Goal: Transaction & Acquisition: Download file/media

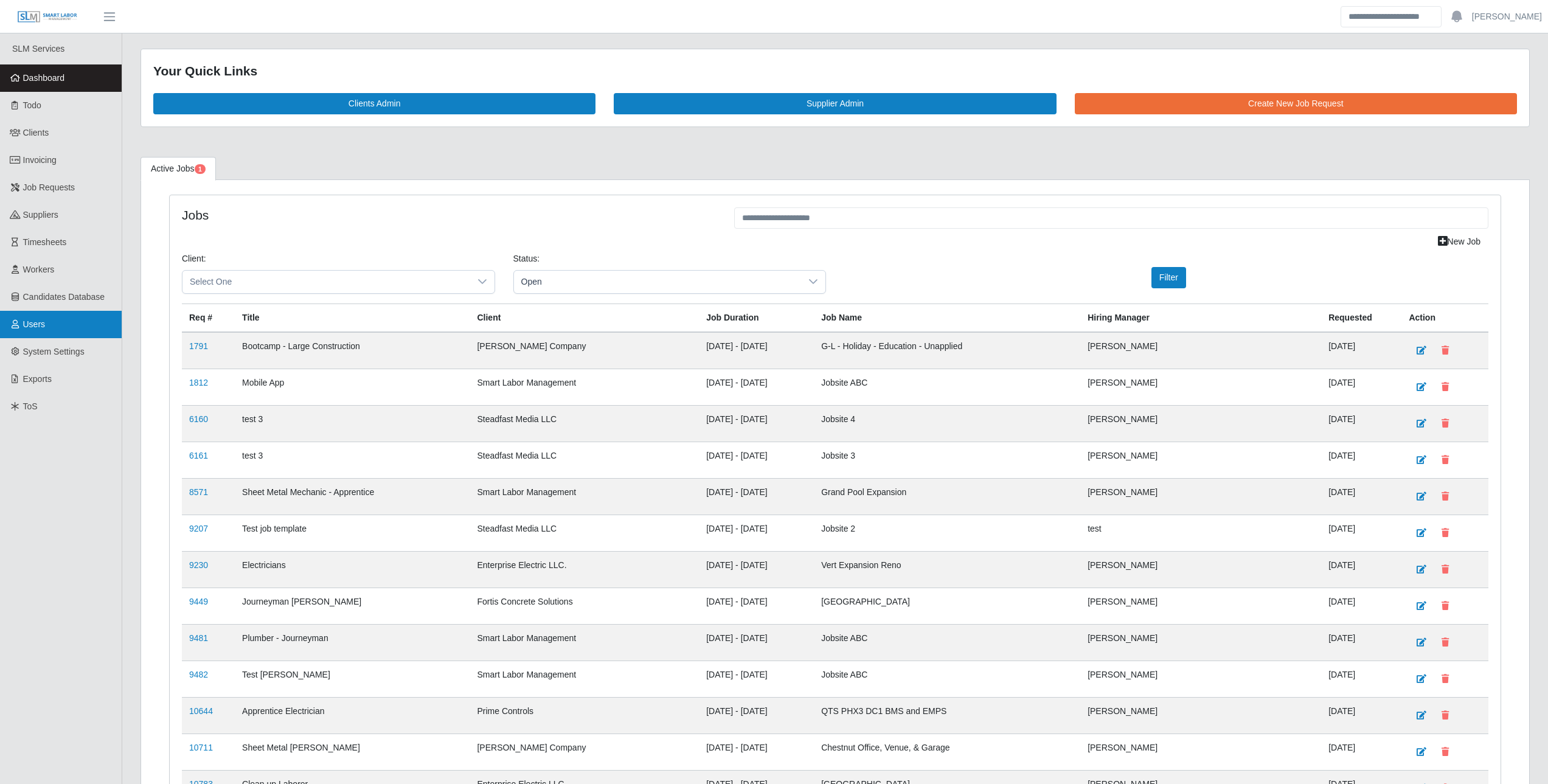
click at [54, 325] on link "Users" at bounding box center [61, 325] width 122 height 27
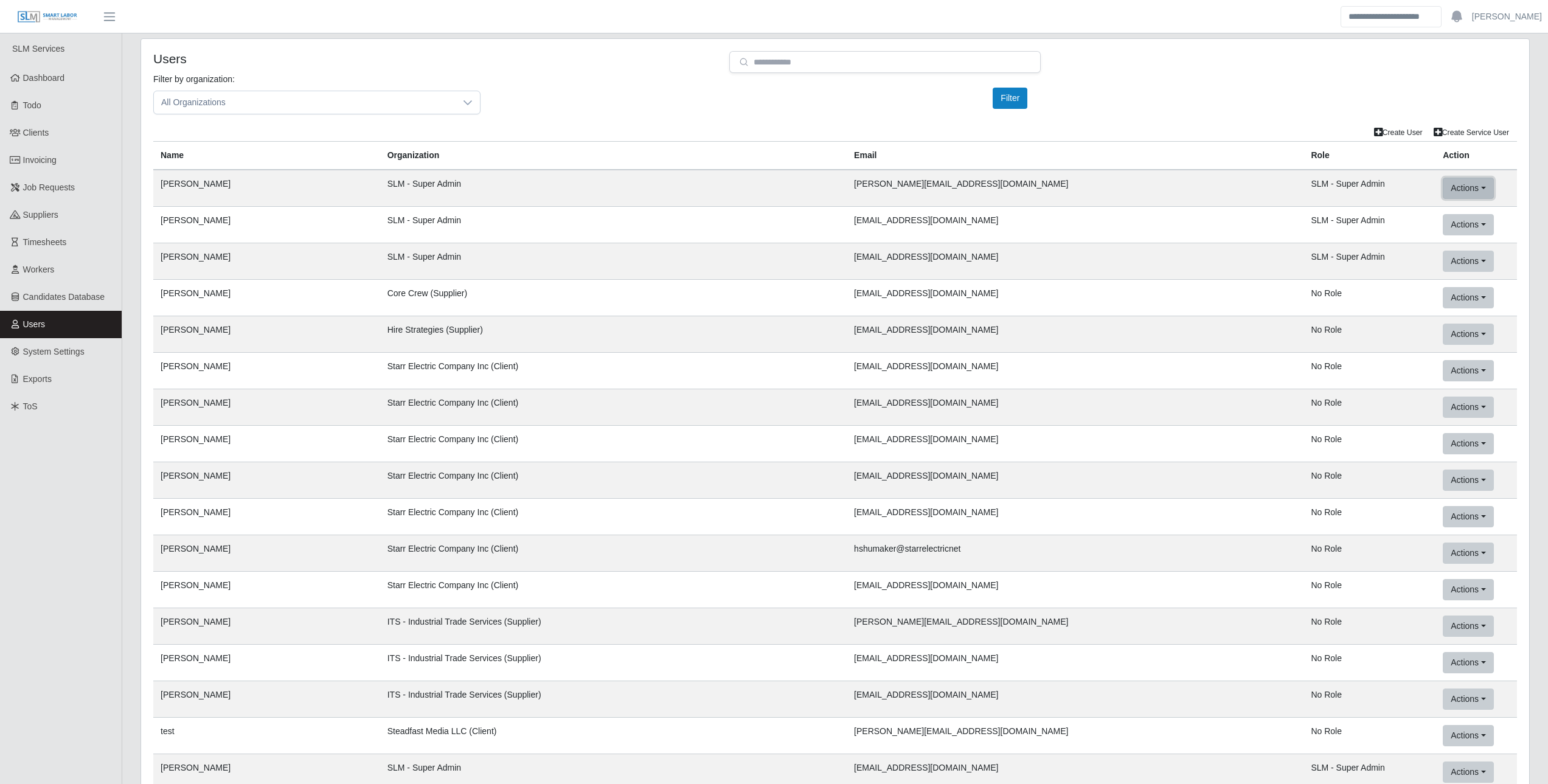
click at [1443, 192] on button "Actions" at bounding box center [1468, 188] width 50 height 22
click at [1491, 273] on button "Mock User (This App)" at bounding box center [1507, 265] width 126 height 26
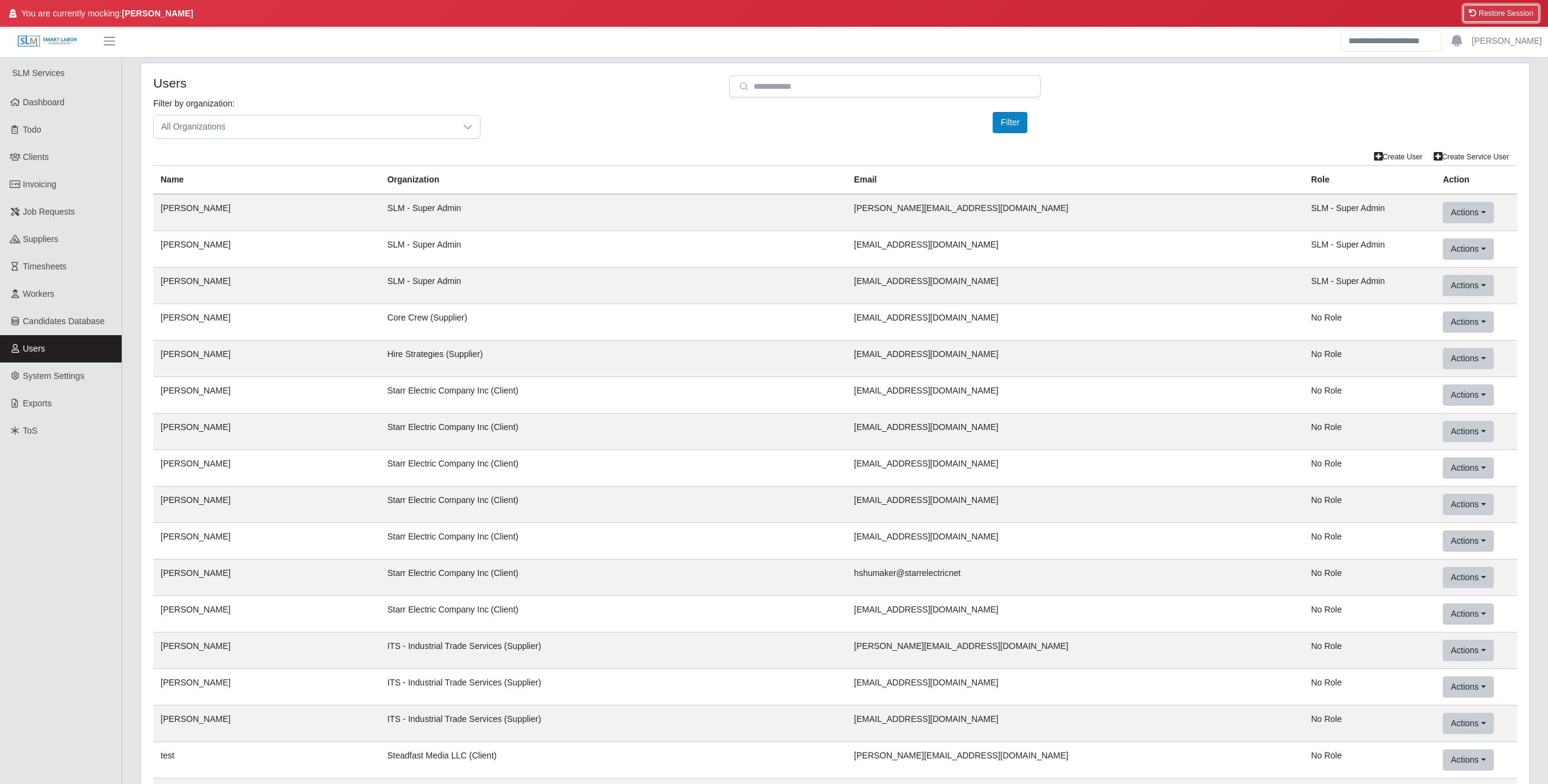
click at [1482, 6] on button "Restore Session" at bounding box center [1501, 13] width 76 height 17
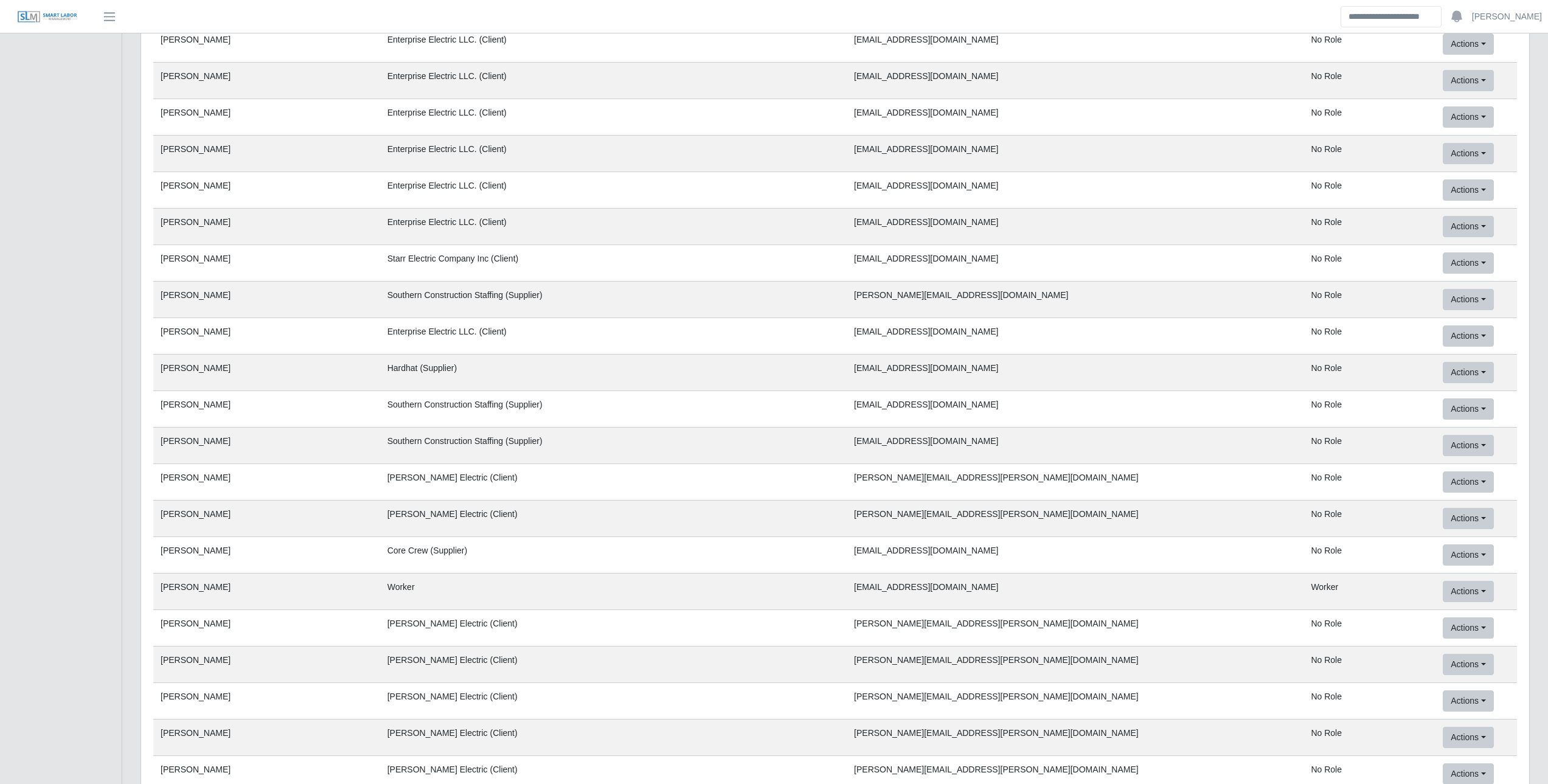
scroll to position [4074, 0]
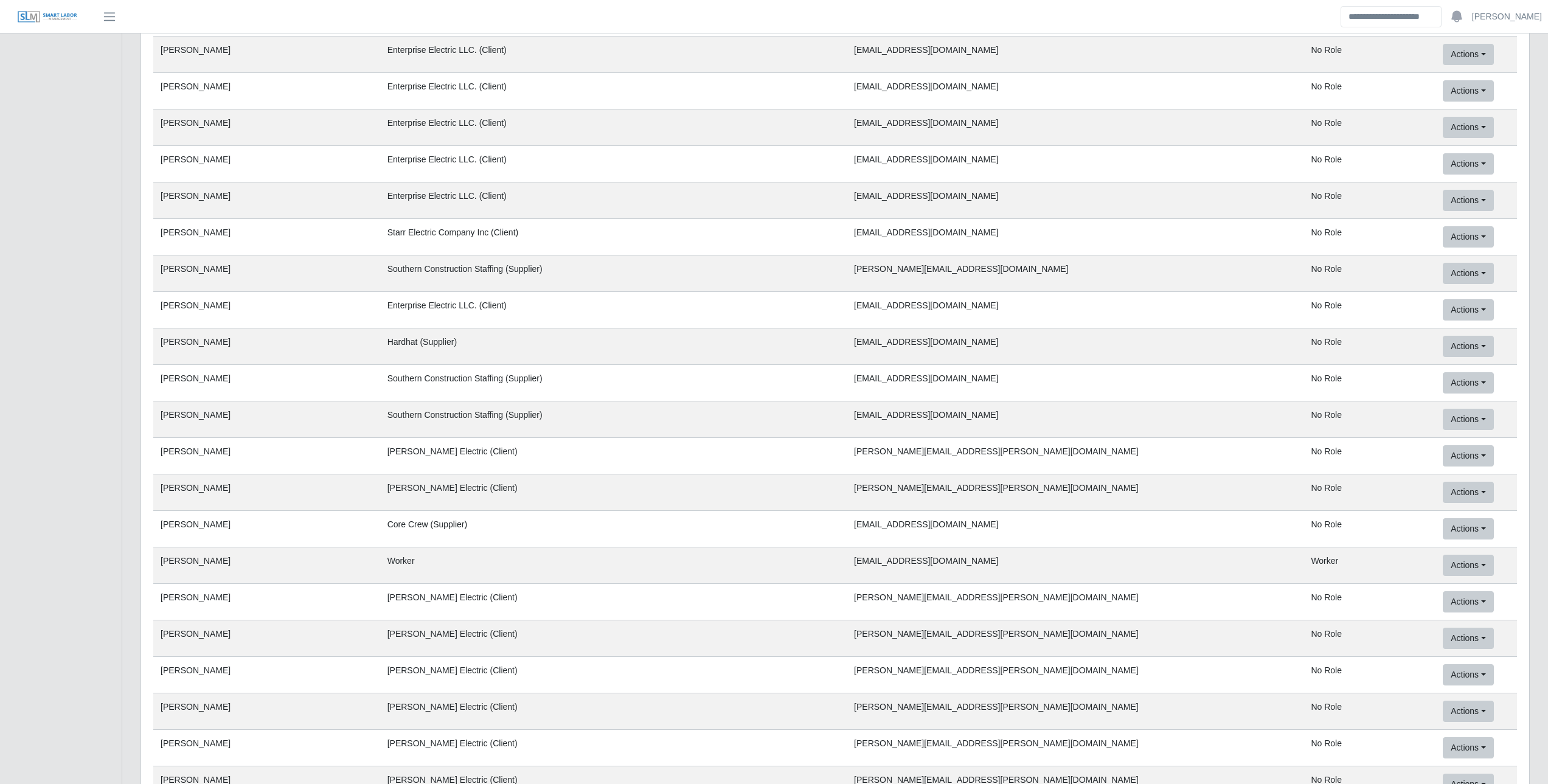
click at [499, 529] on td "Core Crew (Supplier)" at bounding box center [613, 529] width 466 height 36
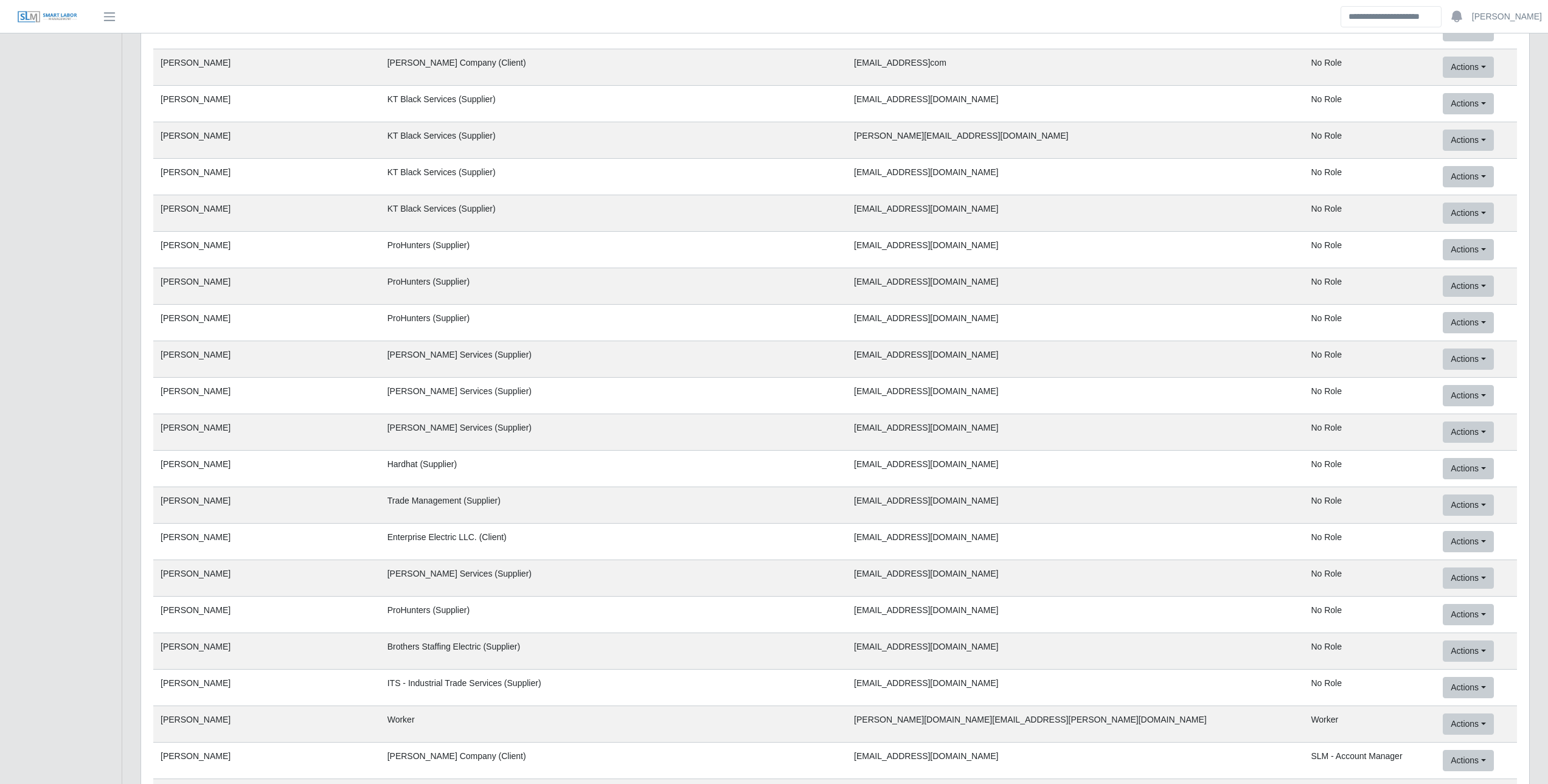
scroll to position [34382, 0]
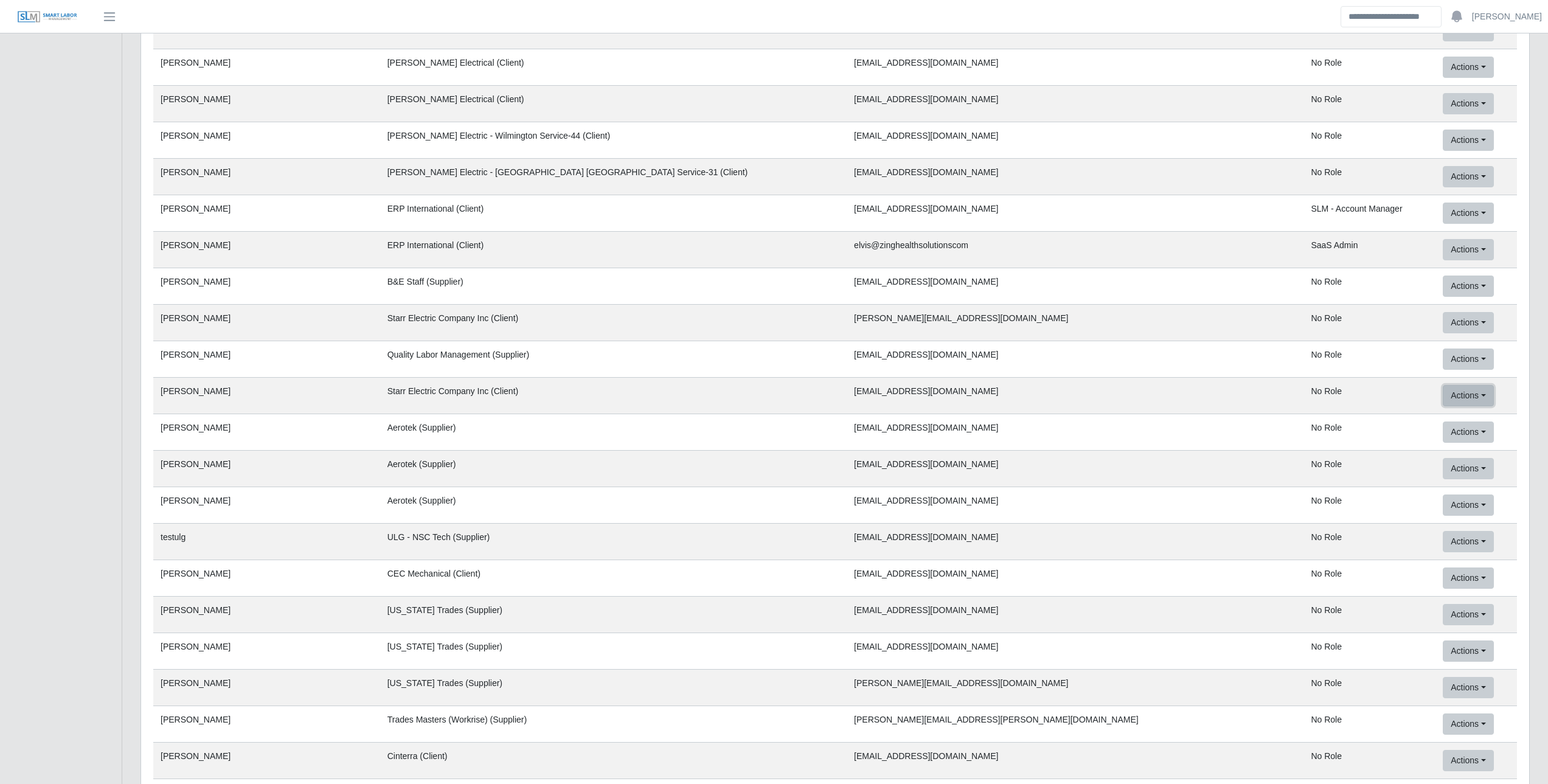
click at [1443, 397] on button "Actions" at bounding box center [1468, 395] width 50 height 22
drag, startPoint x: 1456, startPoint y: 468, endPoint x: 848, endPoint y: 29, distance: 749.9
click at [1456, 468] on button "Mock User (This App)" at bounding box center [1503, 472] width 119 height 26
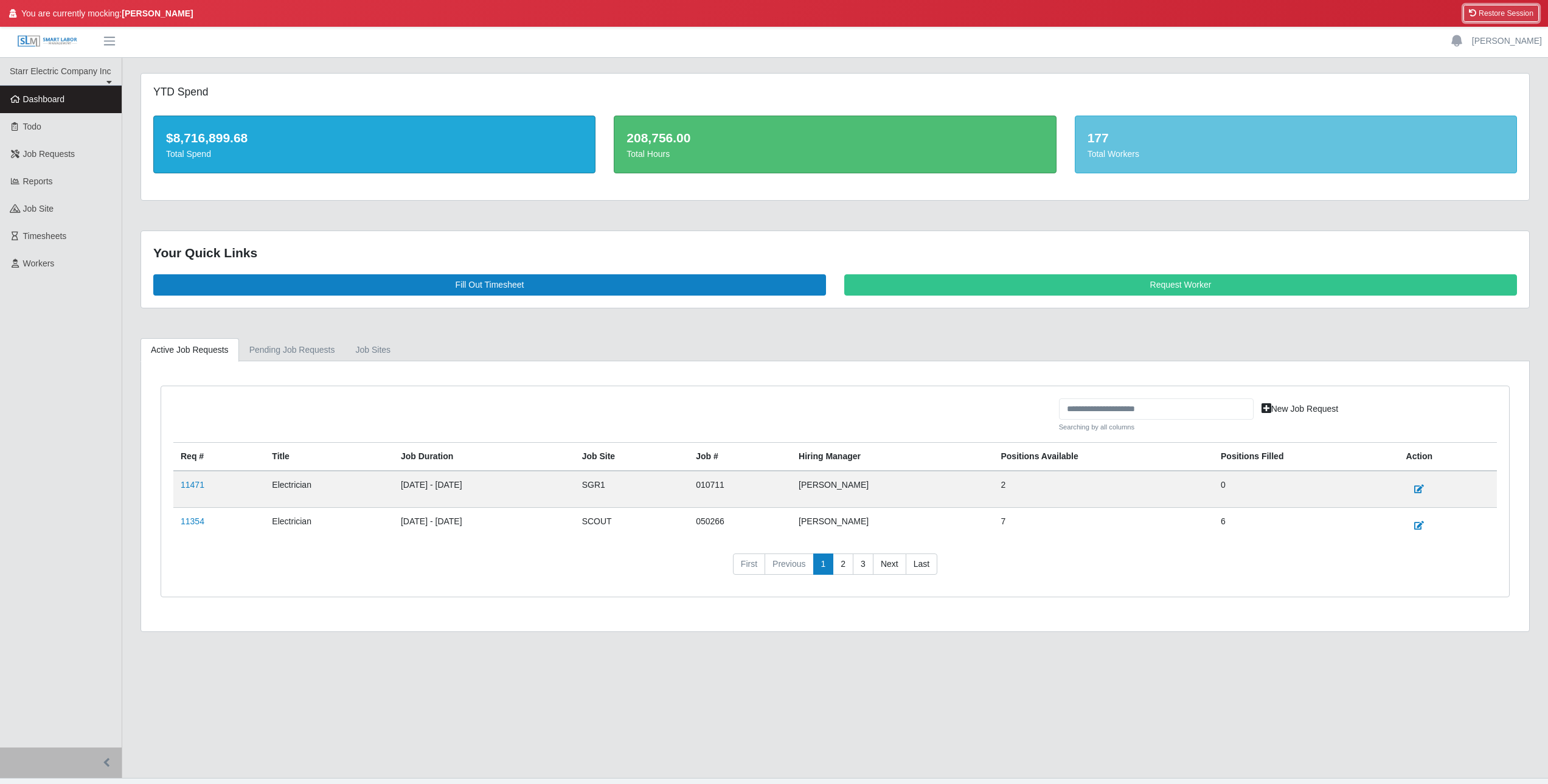
click at [1495, 16] on button "Restore Session" at bounding box center [1501, 13] width 76 height 17
click at [70, 154] on span "Job Requests" at bounding box center [49, 154] width 52 height 10
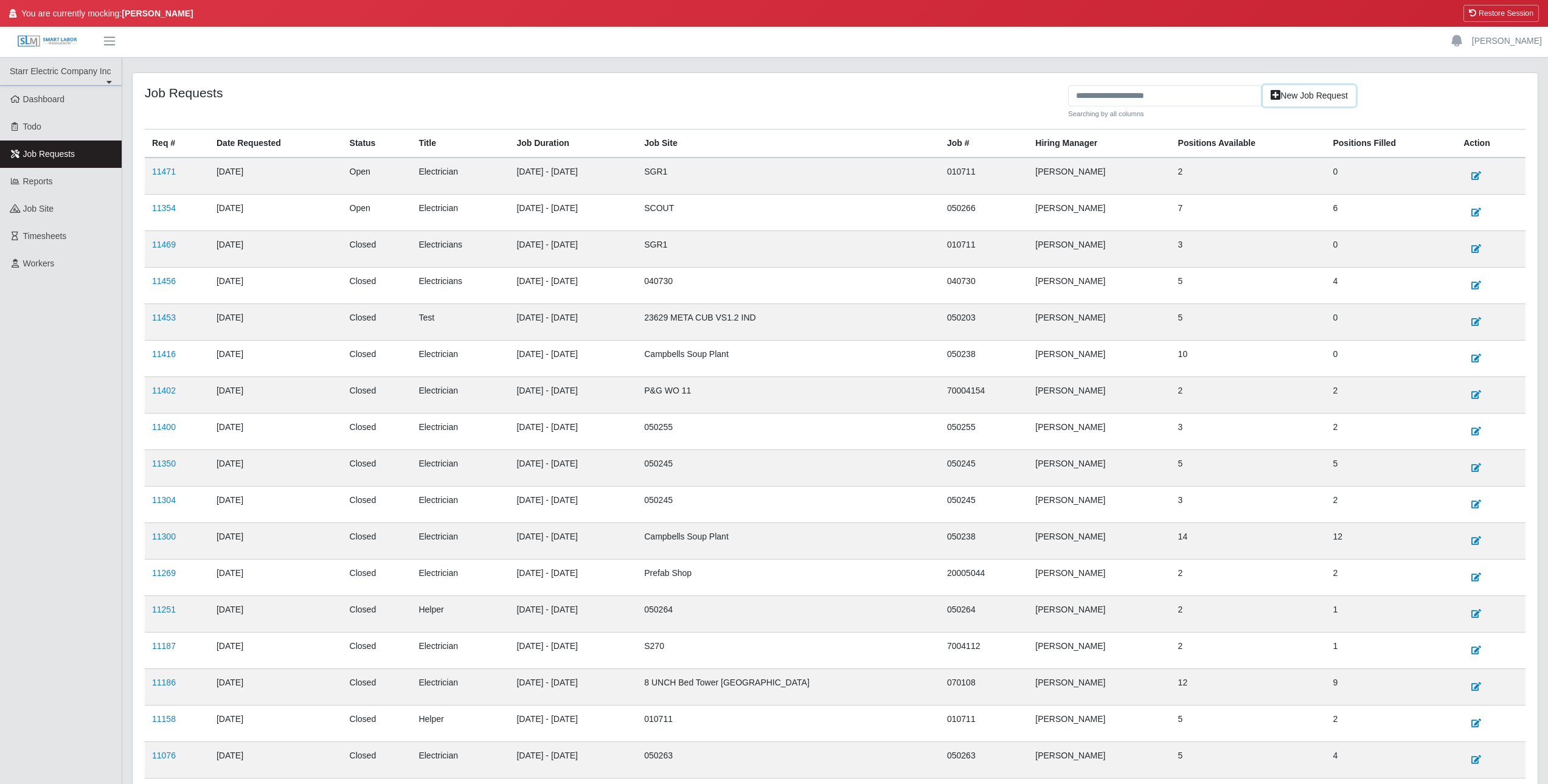
click at [1337, 94] on link "New Job Request" at bounding box center [1309, 96] width 93 height 22
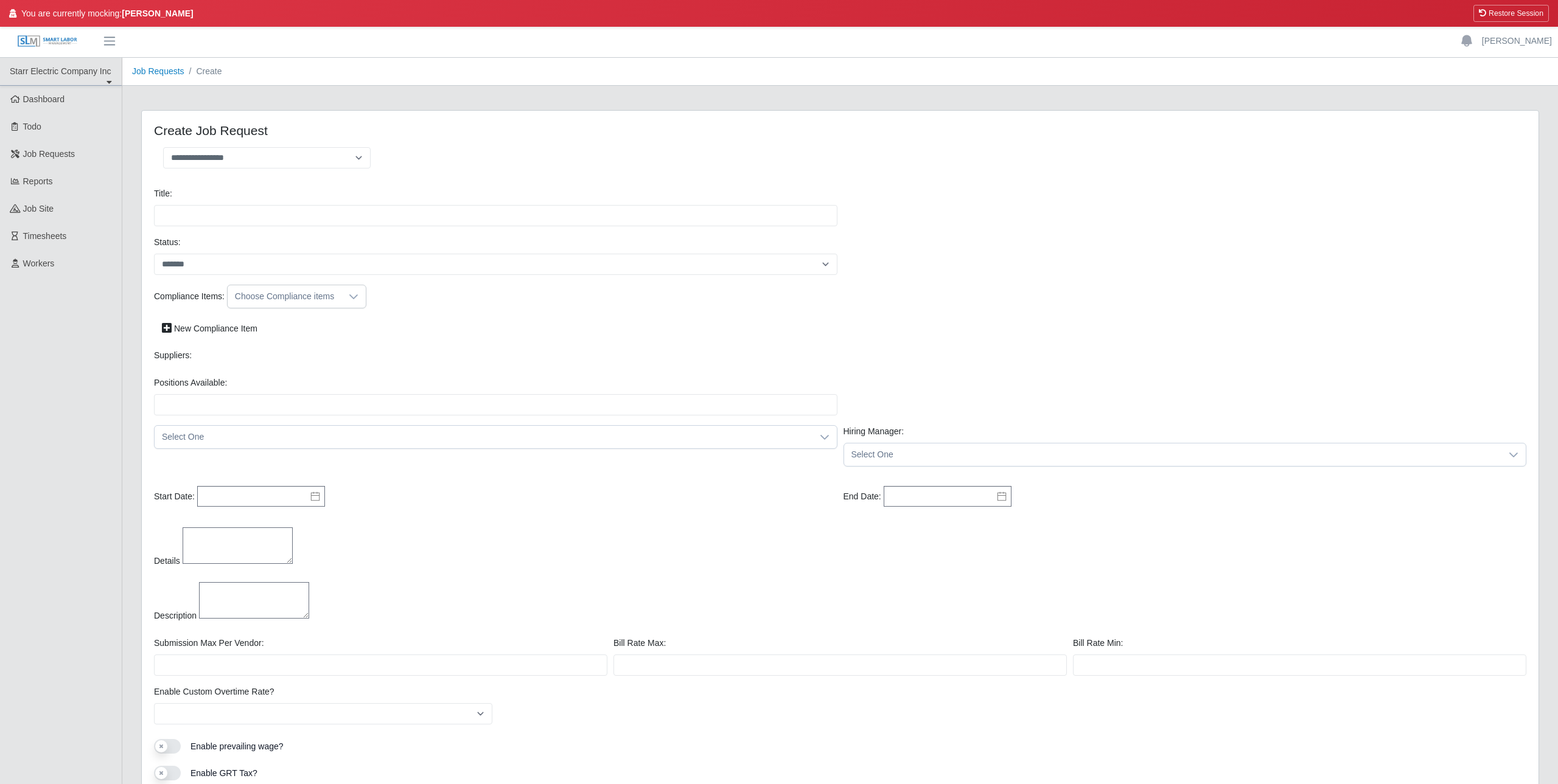
select select
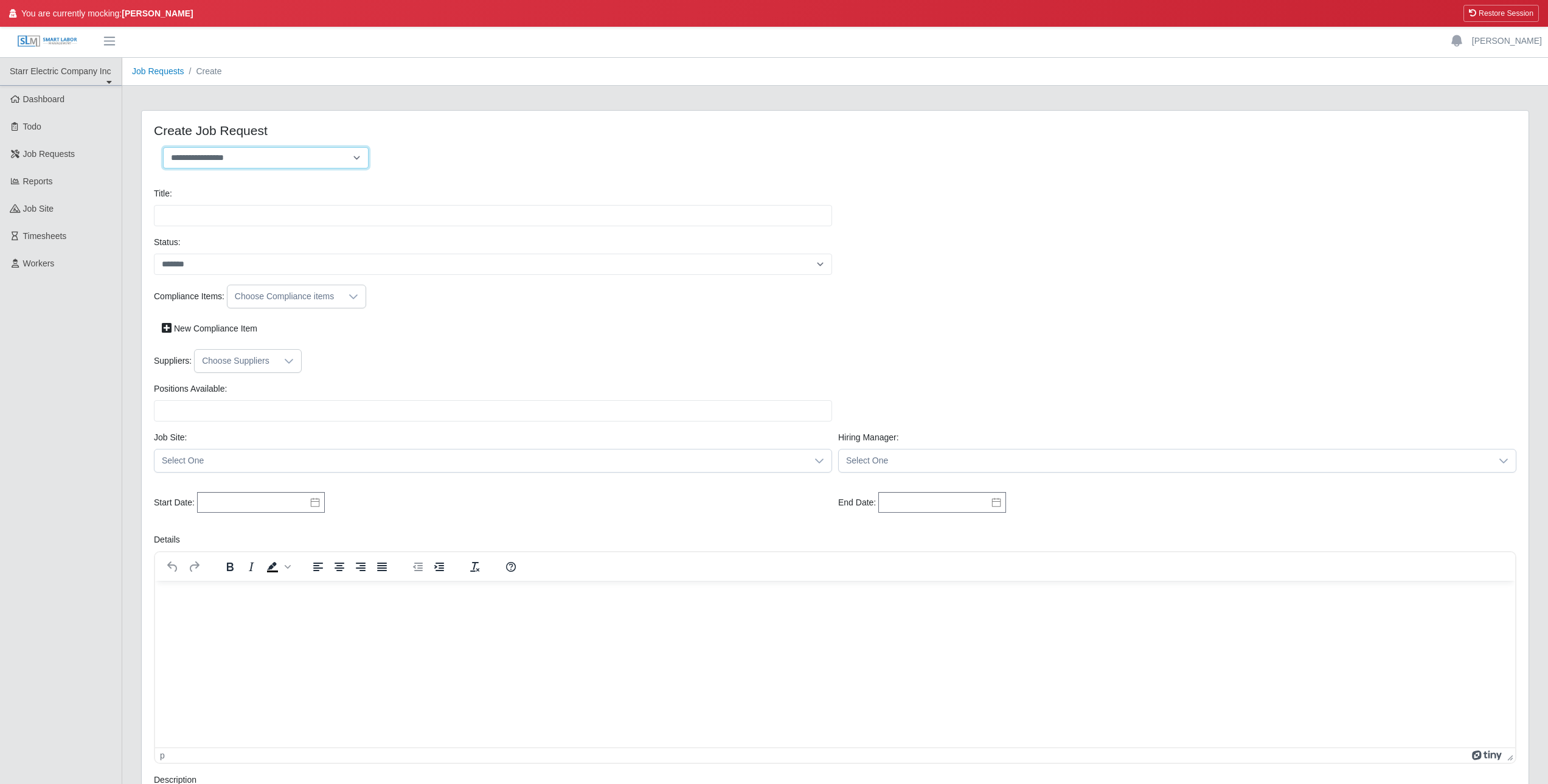
click at [293, 152] on select "**********" at bounding box center [265, 158] width 205 height 22
select select "**********"
click at [163, 147] on select "**********" at bounding box center [265, 158] width 205 height 22
type input "**********"
type input "*"
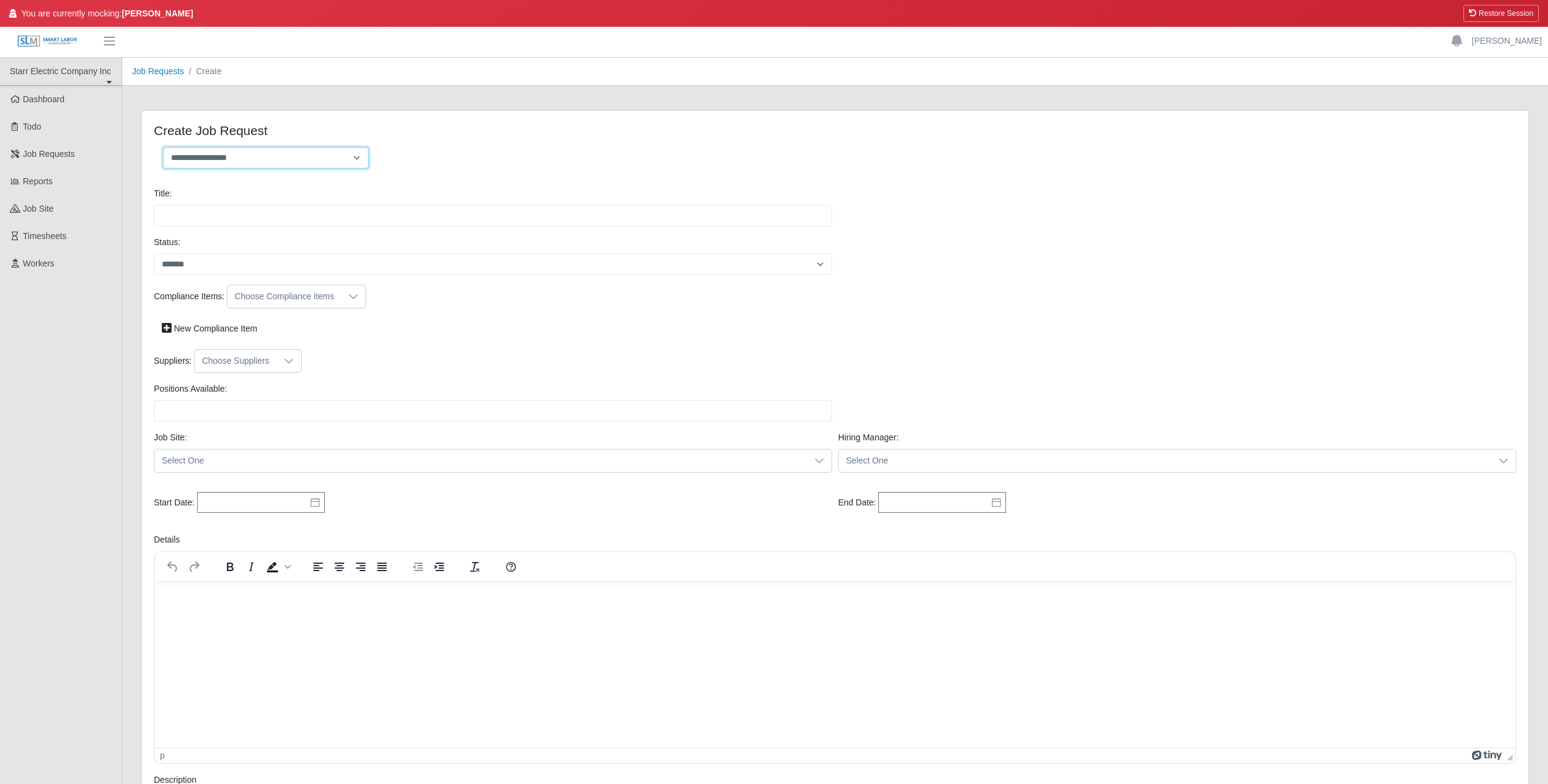
type input "*"
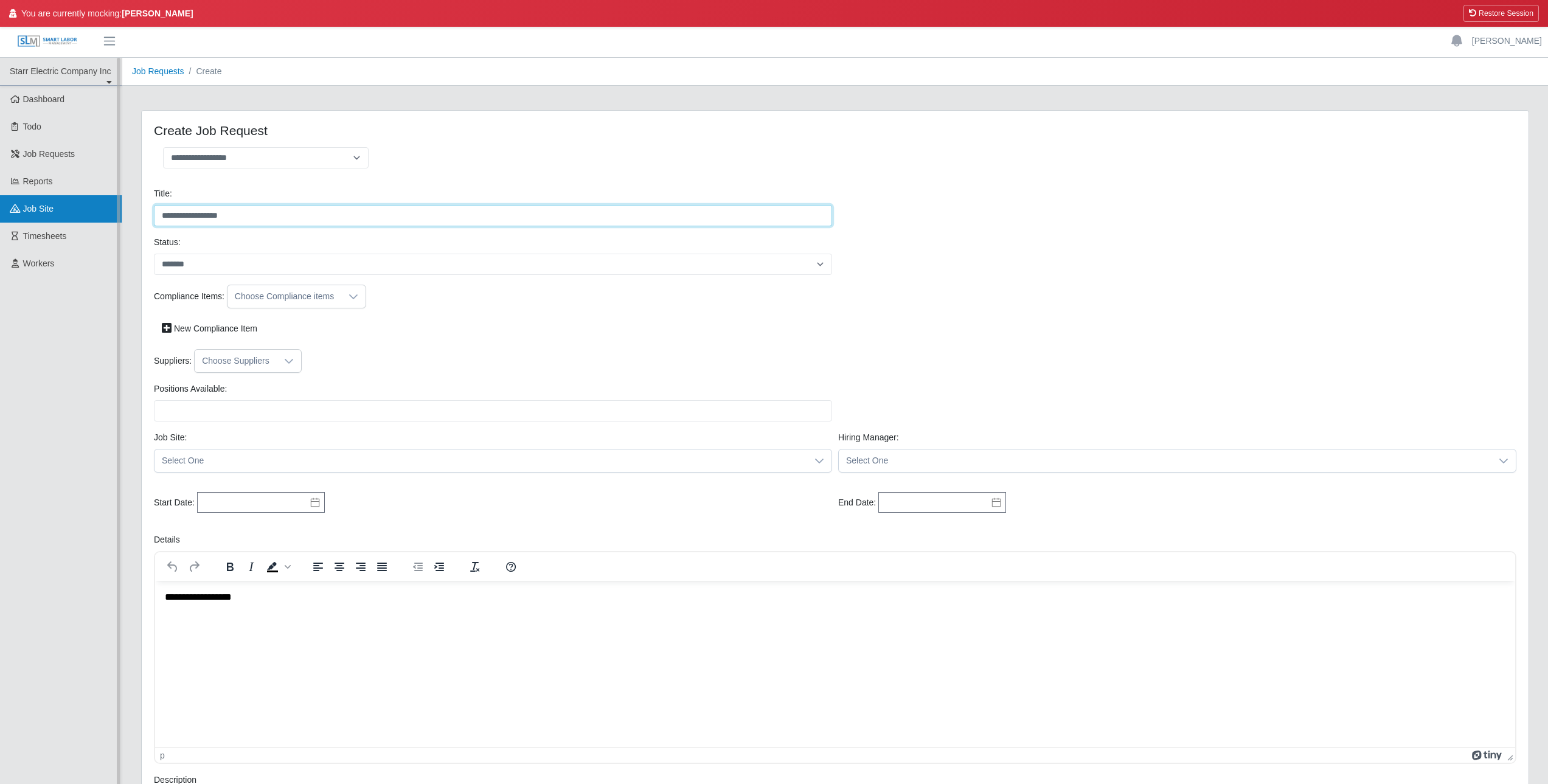
drag, startPoint x: 306, startPoint y: 218, endPoint x: 96, endPoint y: 214, distance: 210.0
click at [119, 207] on div "**********" at bounding box center [774, 645] width 1548 height 1175
type input "****"
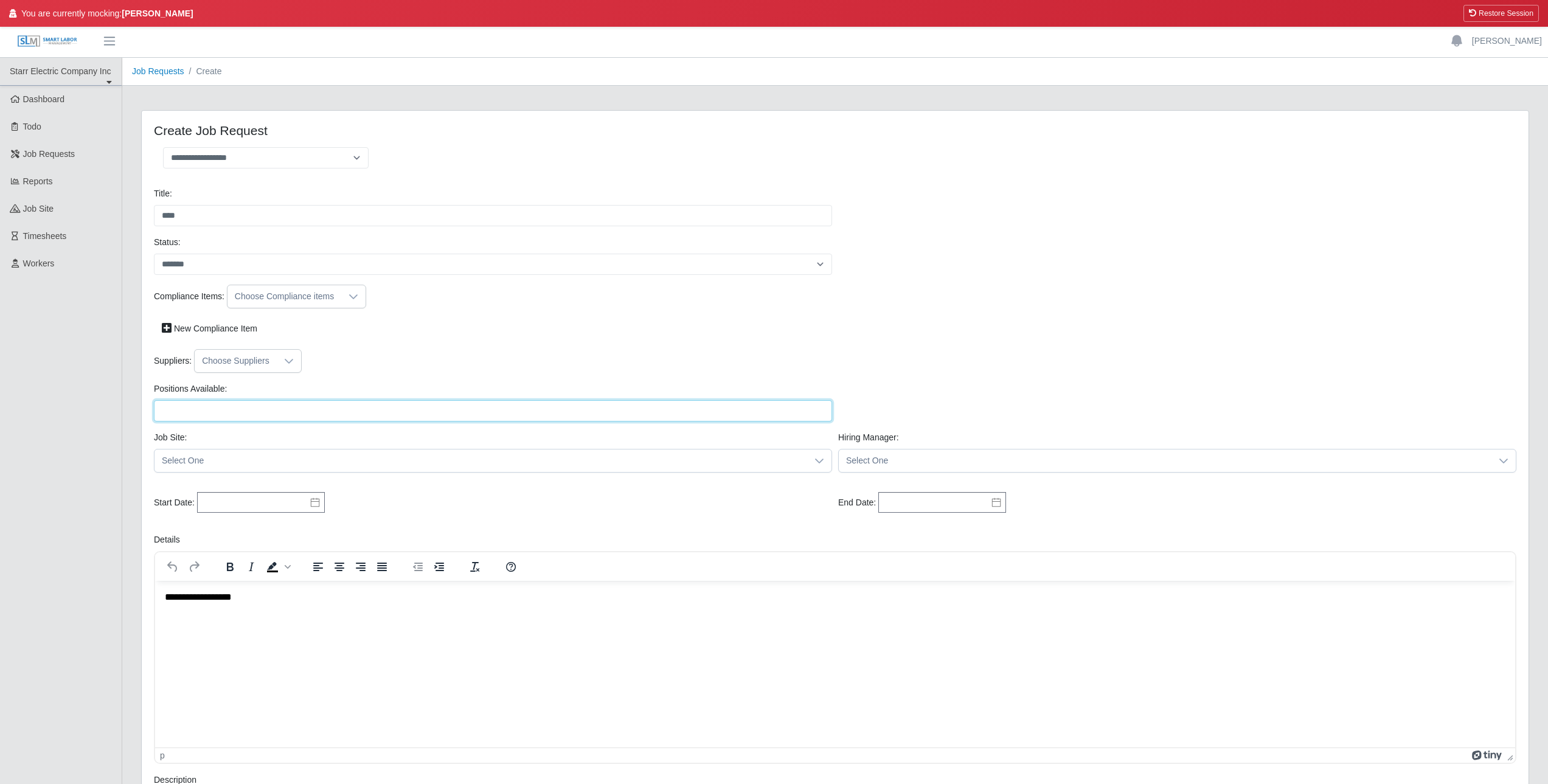
click at [207, 415] on input "Positions Available:" at bounding box center [493, 411] width 678 height 22
type input "*"
click at [104, 484] on ul "Starr Electric Company Inc Starr Electric Company Inc Dashboard Todo Job Reques…" at bounding box center [61, 630] width 122 height 1144
click at [199, 450] on span "Select One" at bounding box center [480, 460] width 653 height 23
click at [238, 524] on span "000000 | Prefab Shop" at bounding box center [205, 521] width 82 height 13
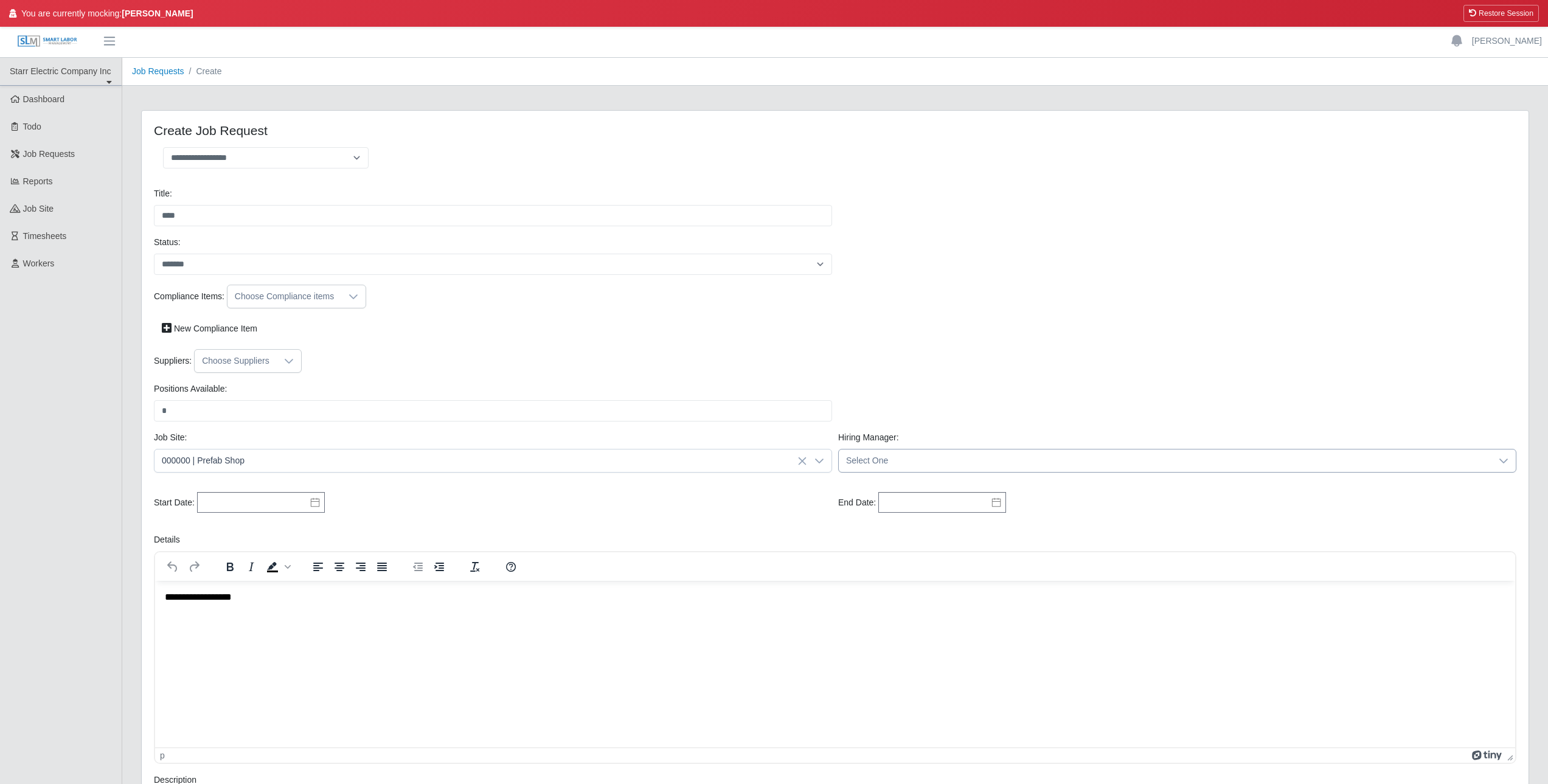
click at [863, 456] on span "Select One" at bounding box center [1165, 460] width 653 height 23
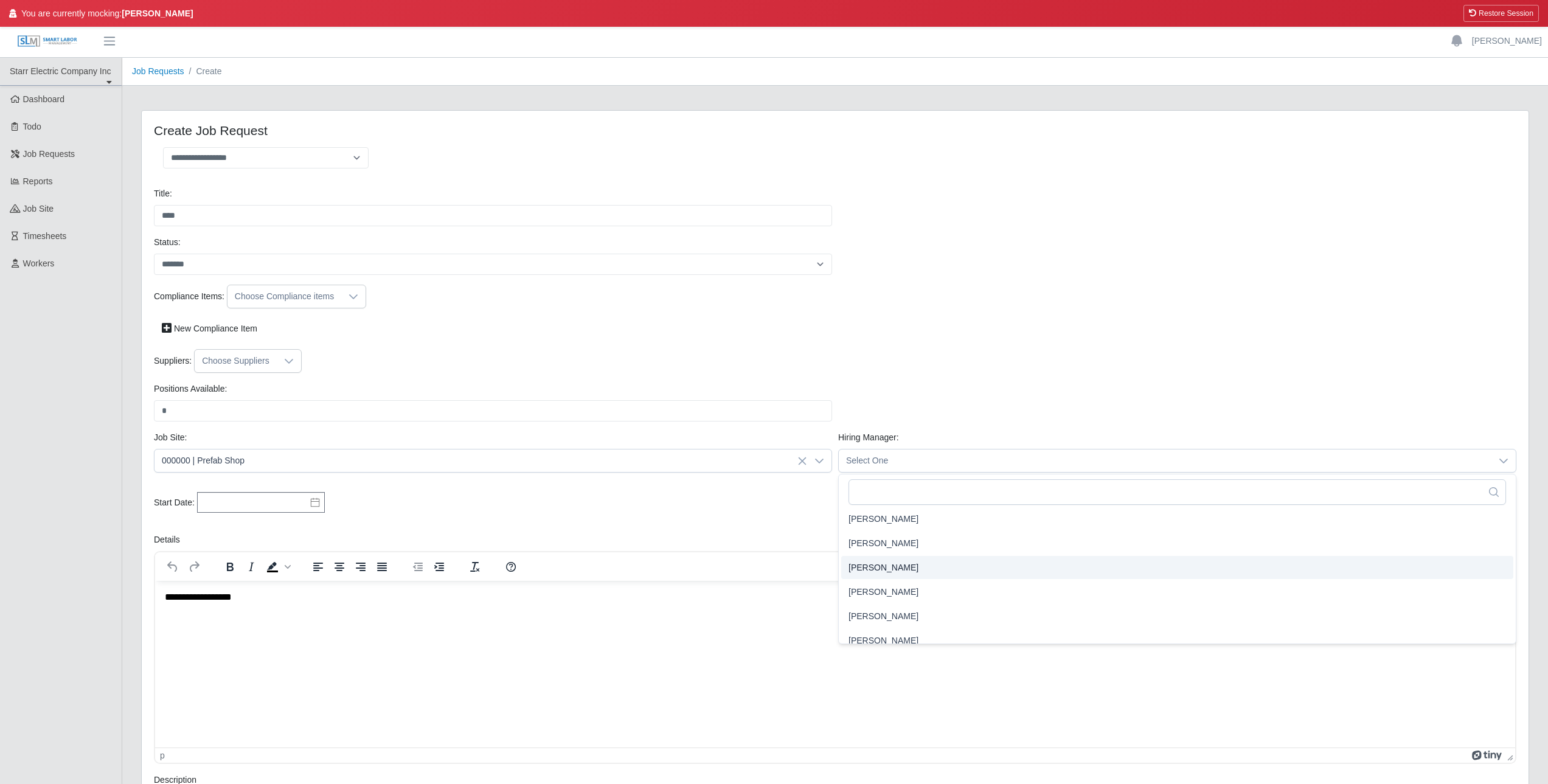
scroll to position [1346, 0]
click at [892, 553] on li "Johnny Summerlin" at bounding box center [1177, 547] width 672 height 24
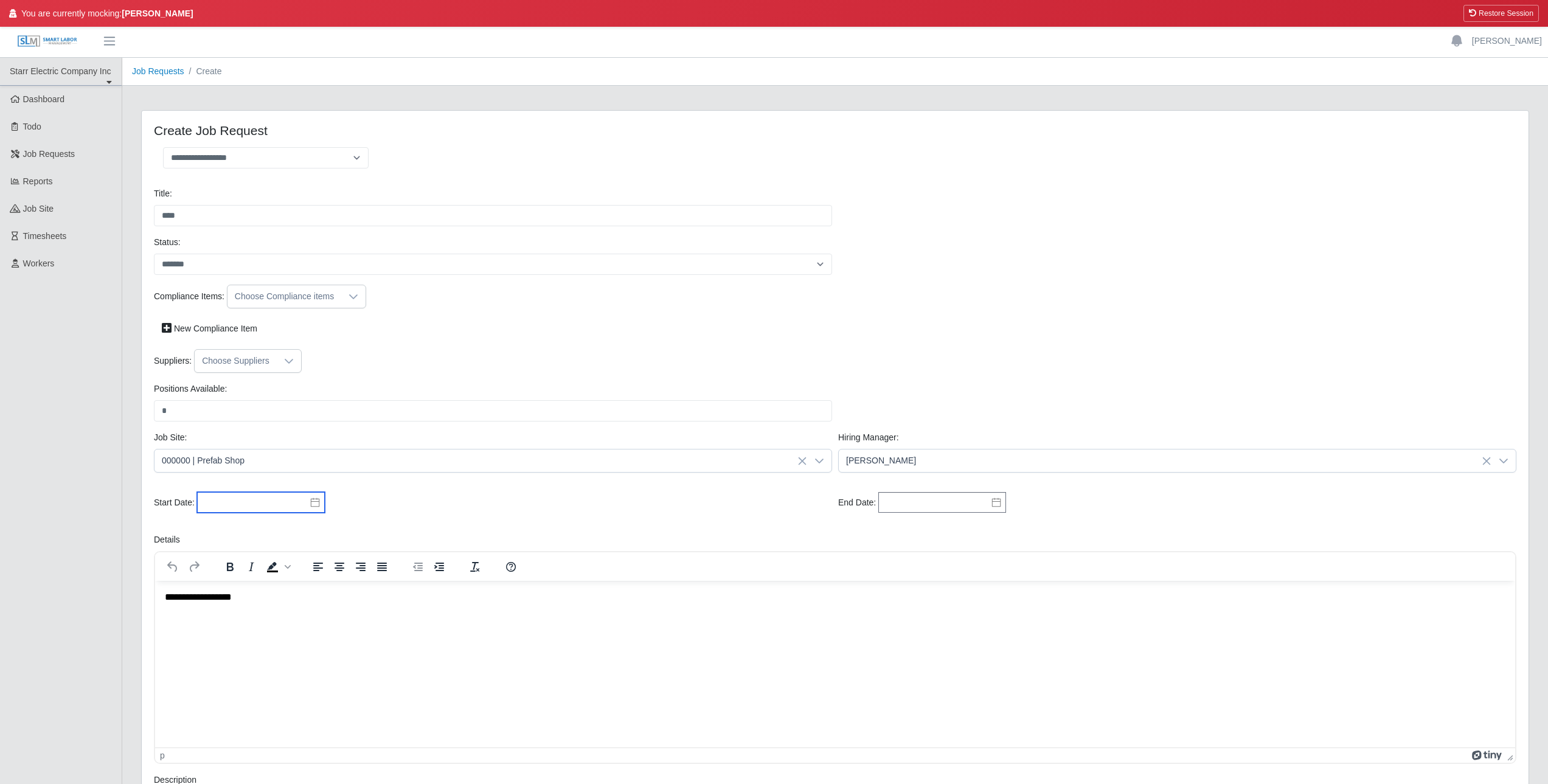
click at [239, 499] on input "text" at bounding box center [261, 501] width 128 height 21
click at [235, 397] on div "6" at bounding box center [233, 399] width 20 height 11
type input "**********"
click at [911, 502] on input "text" at bounding box center [942, 501] width 128 height 21
click at [871, 417] on div "12" at bounding box center [870, 418] width 20 height 11
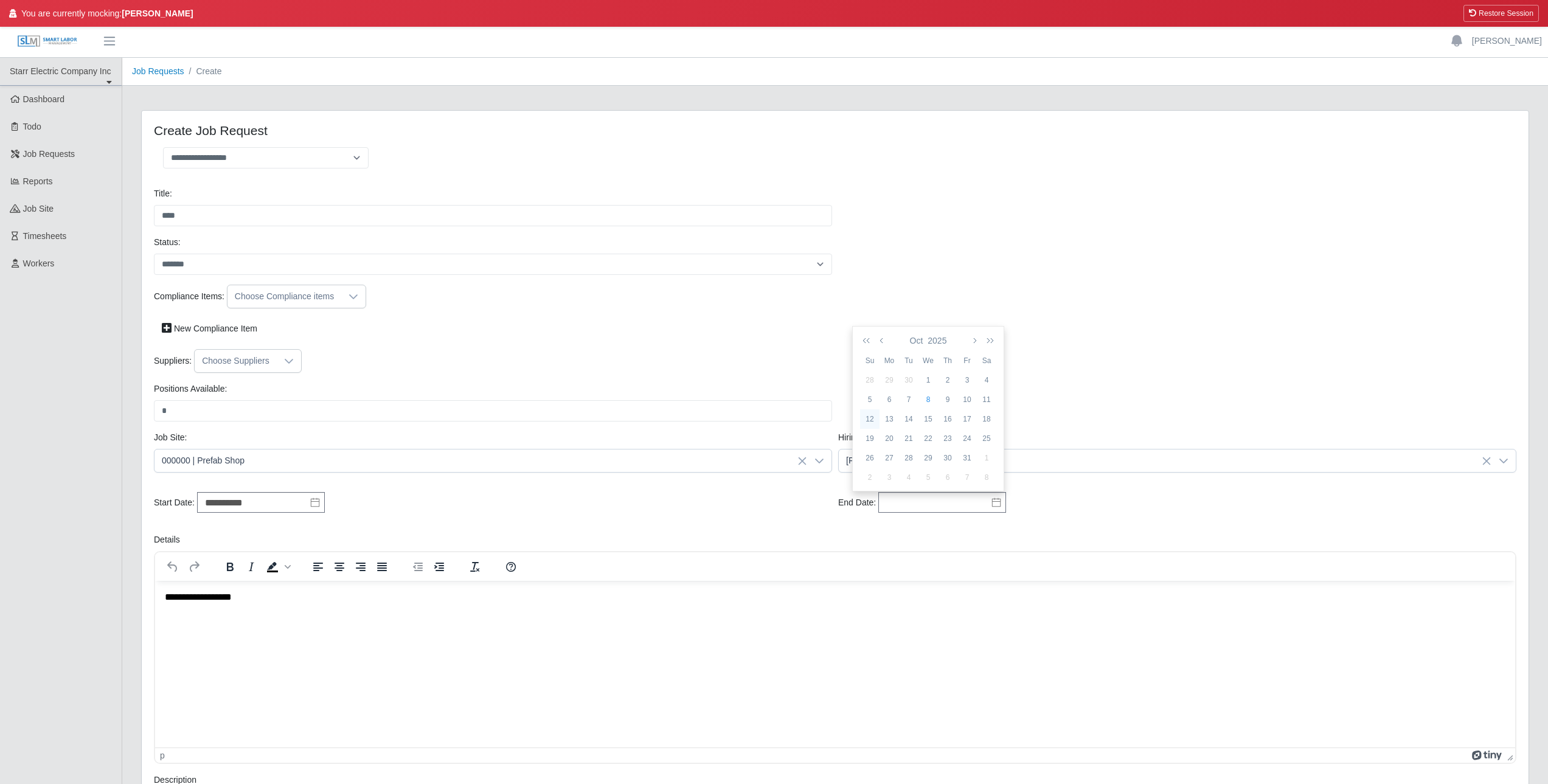
type input "**********"
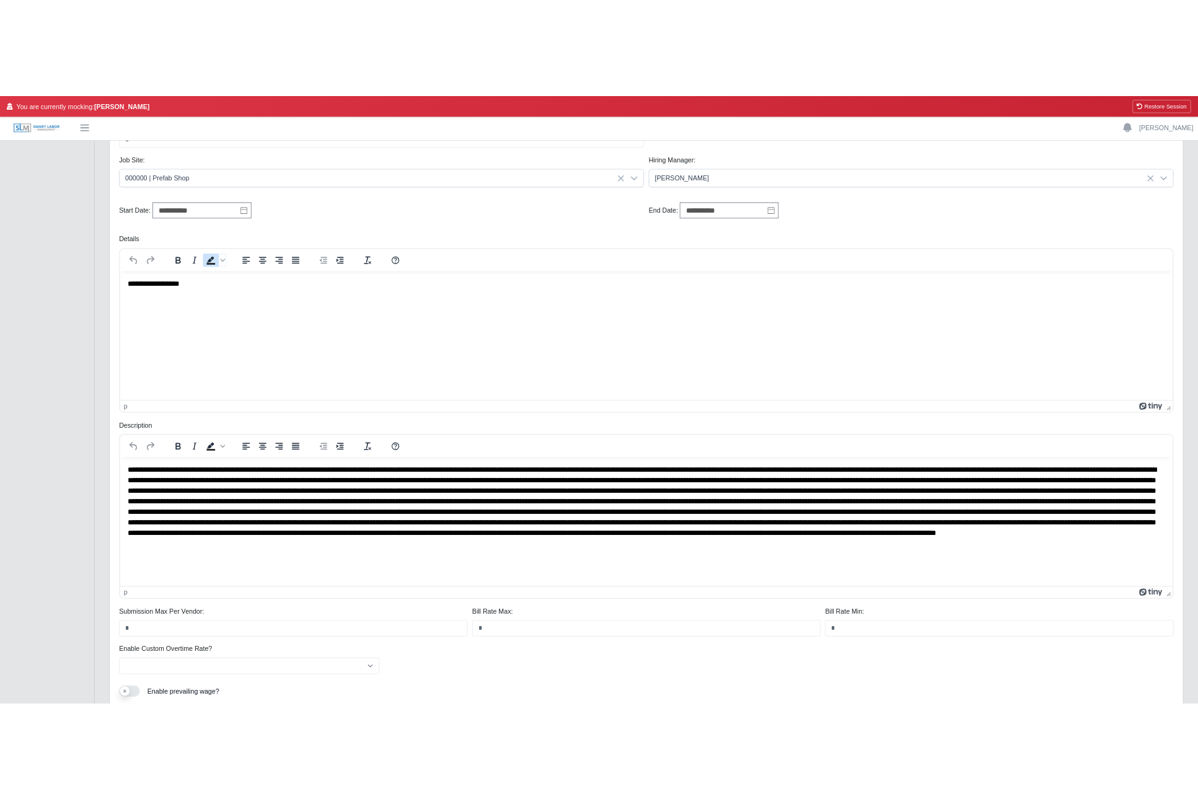
scroll to position [372, 0]
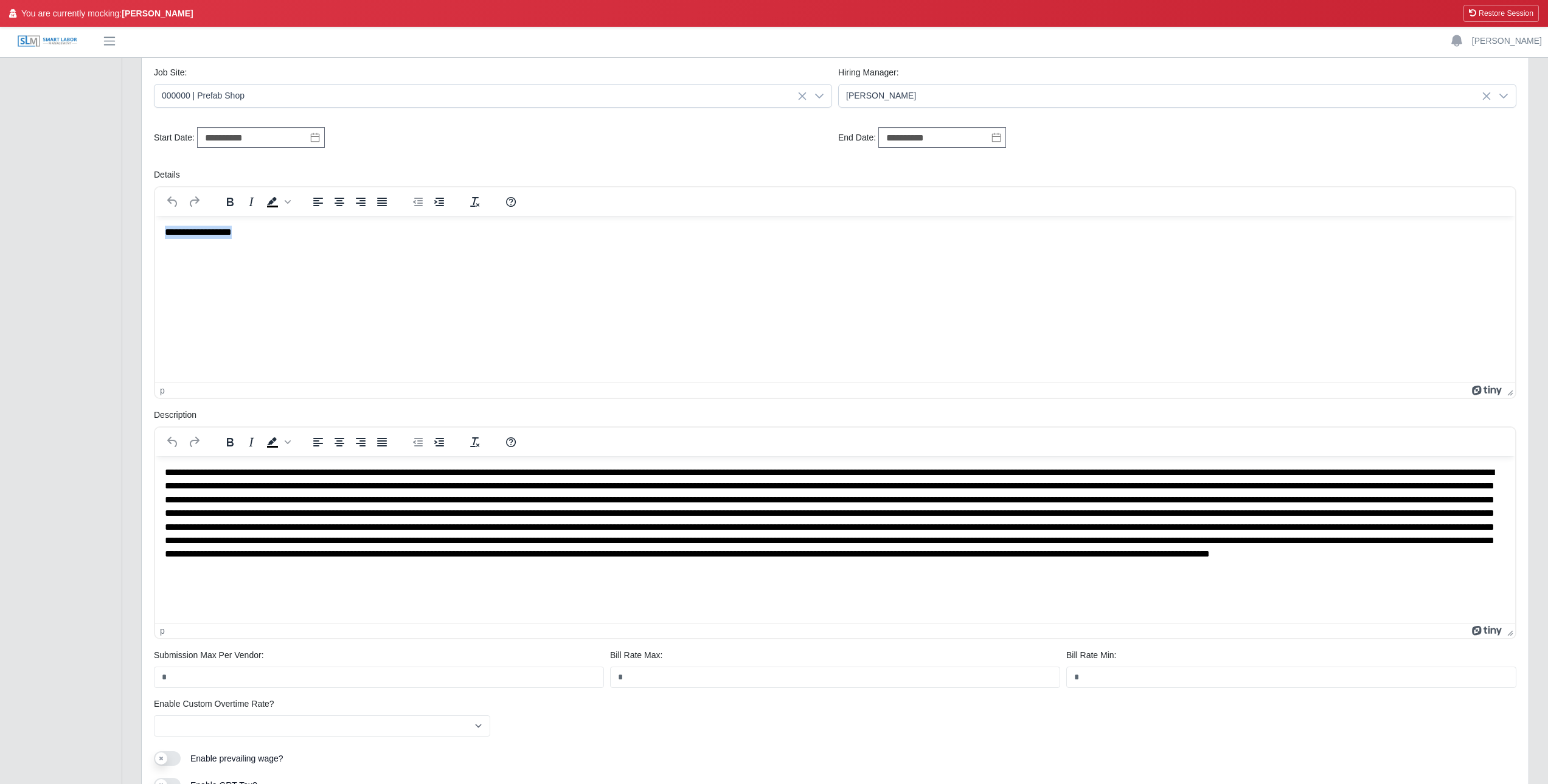
drag, startPoint x: 261, startPoint y: 230, endPoint x: 52, endPoint y: 227, distance: 209.0
click at [155, 227] on html "**********" at bounding box center [835, 231] width 1361 height 32
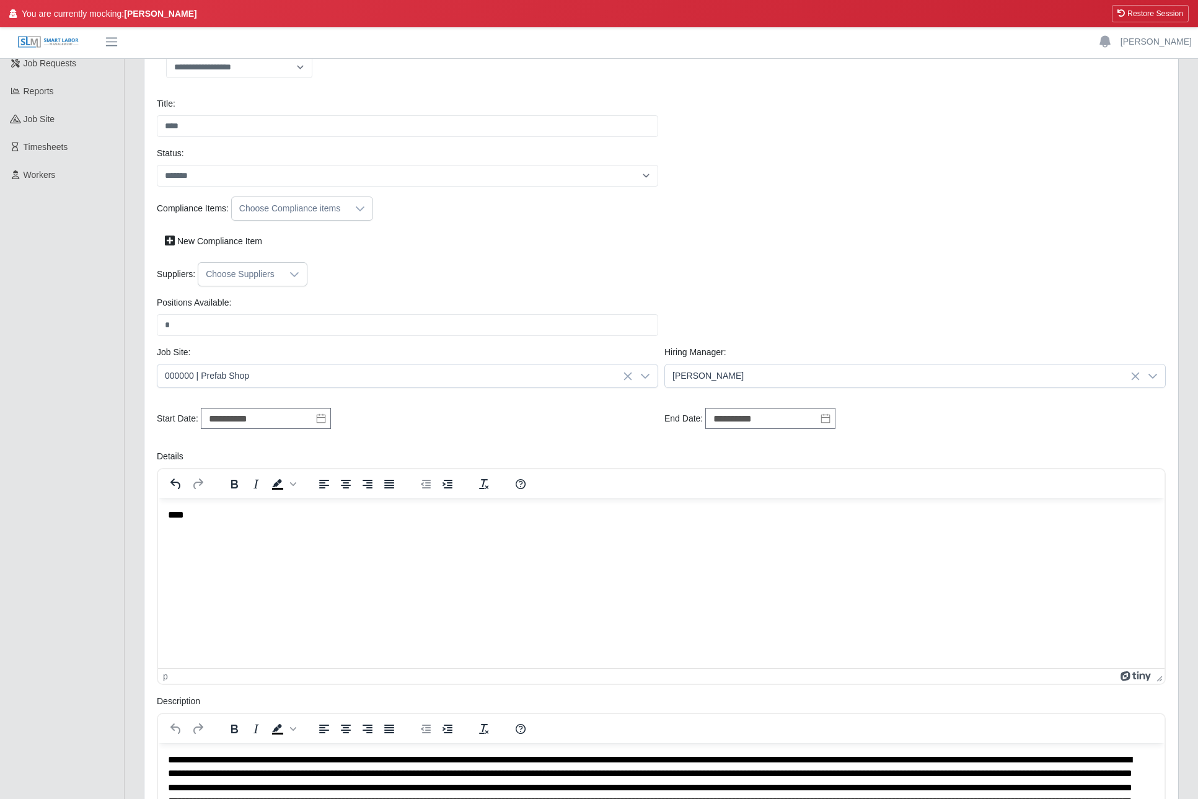
scroll to position [0, 0]
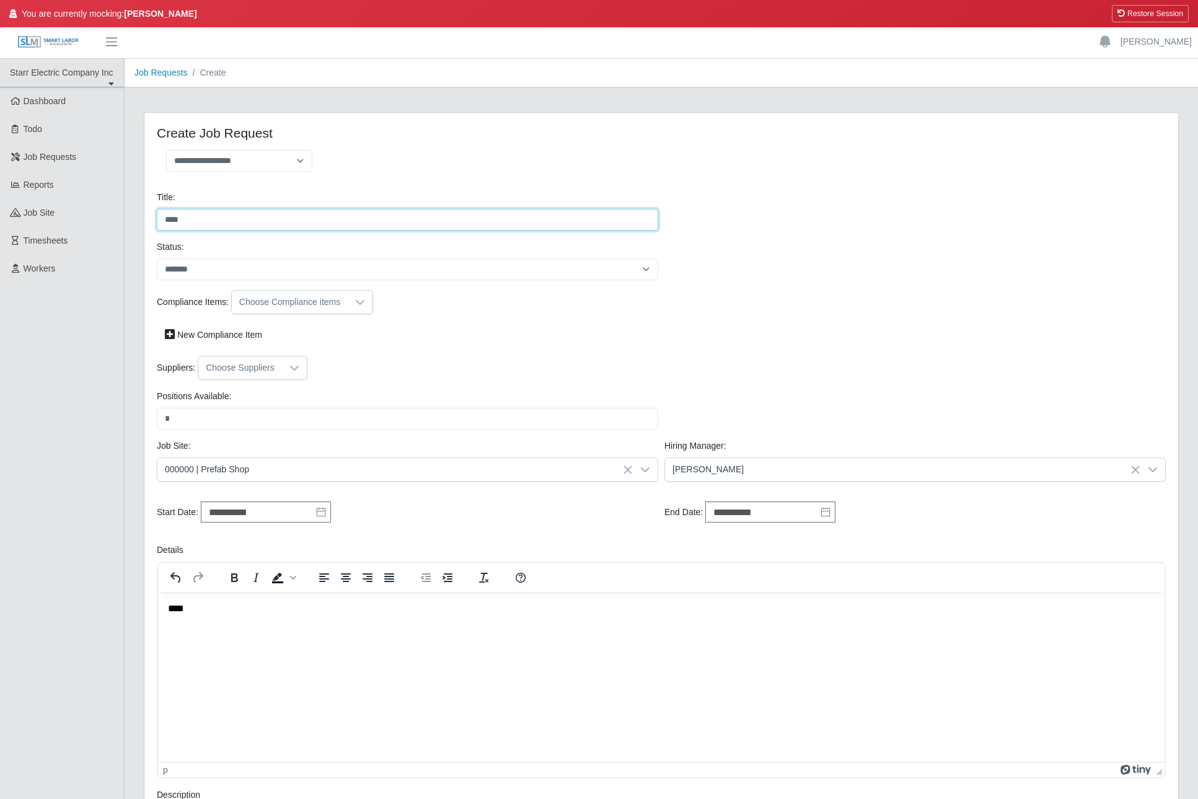
click at [214, 219] on input "****" at bounding box center [407, 220] width 501 height 22
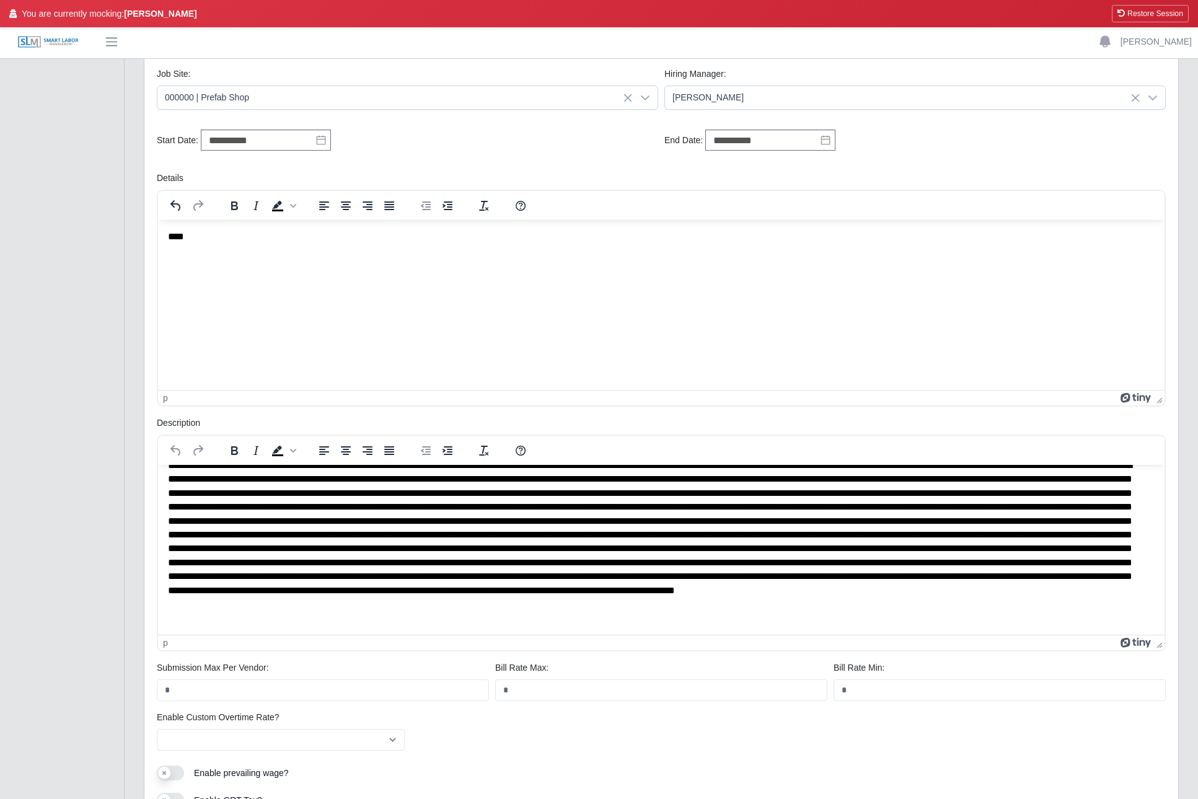
scroll to position [17, 0]
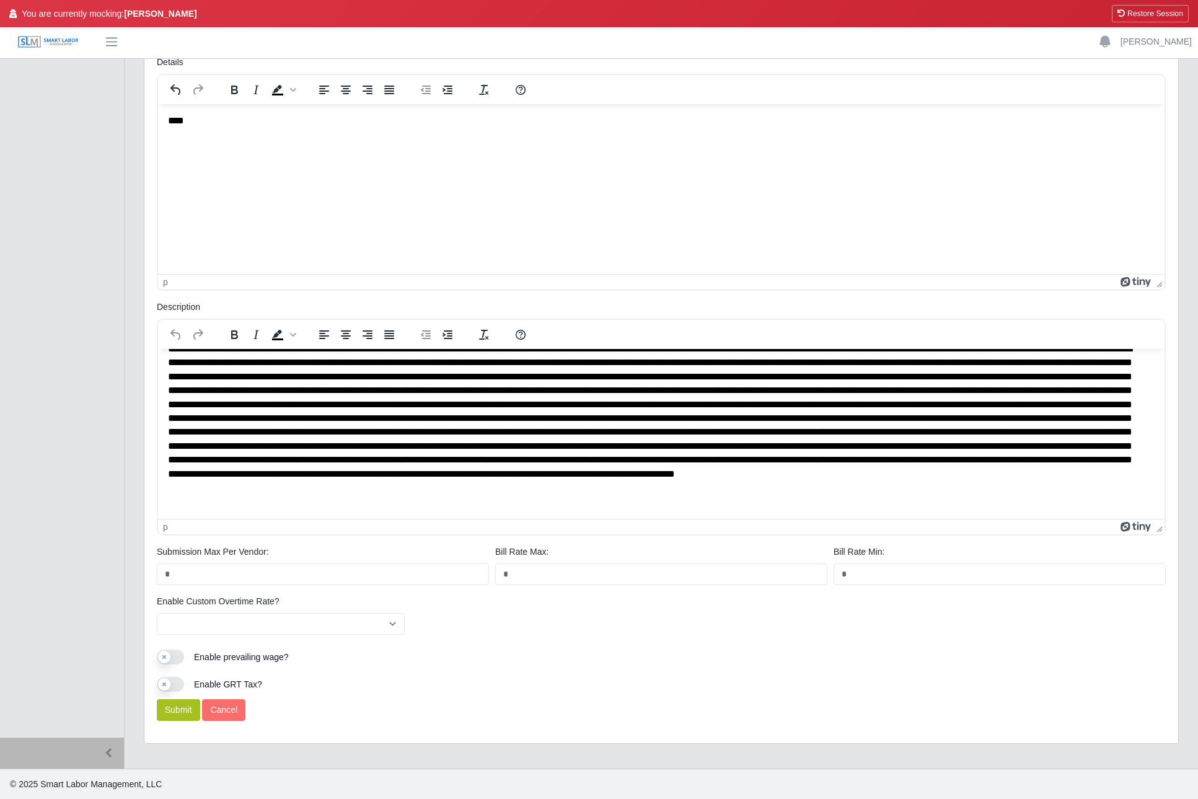
type input "*******"
click at [173, 710] on button "Submit" at bounding box center [178, 710] width 43 height 22
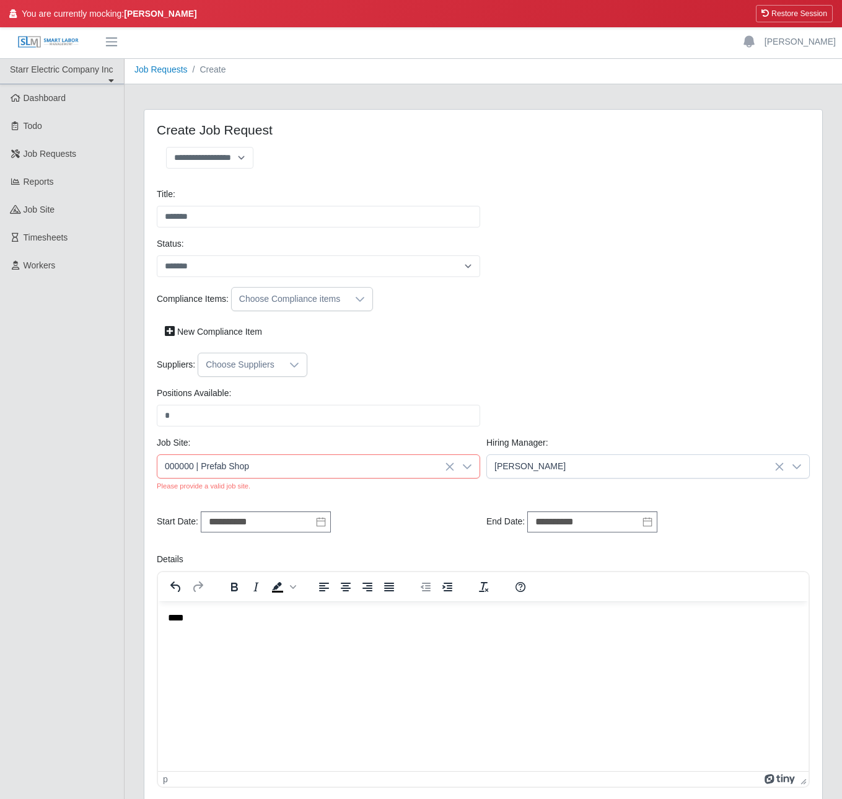
scroll to position [0, 0]
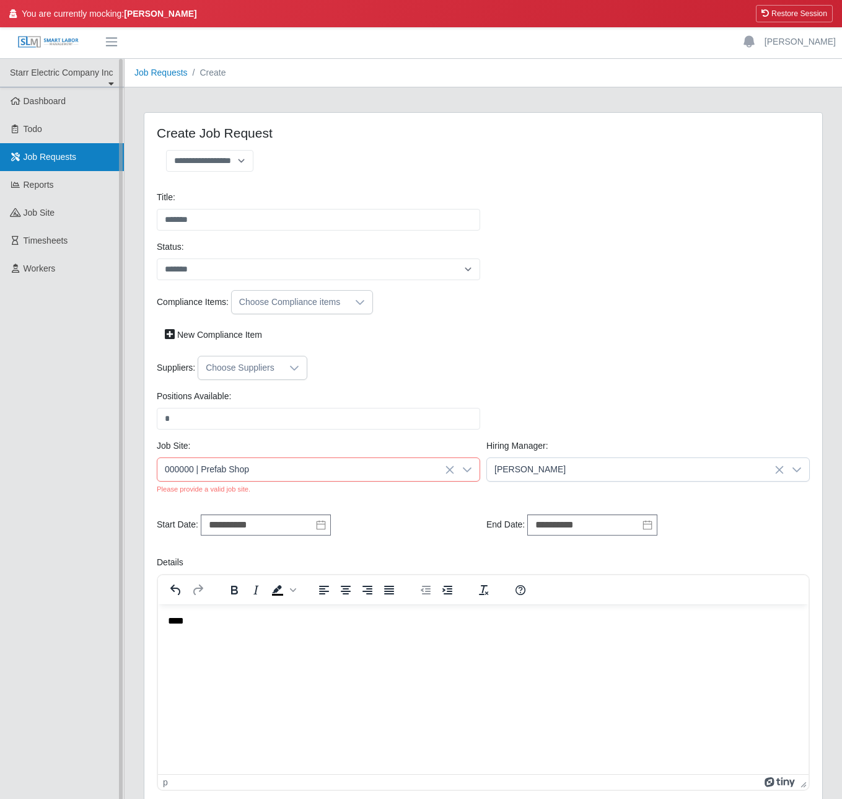
click at [51, 158] on span "Job Requests" at bounding box center [50, 157] width 53 height 10
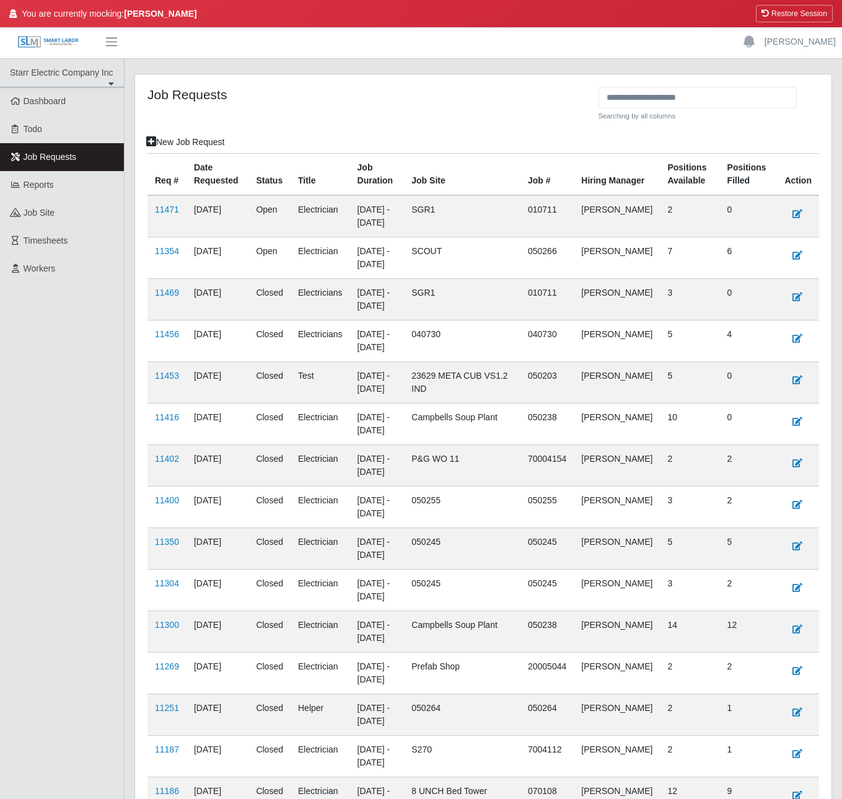
click at [423, 109] on div "Job Requests" at bounding box center [368, 109] width 460 height 45
click at [808, 9] on button "Restore Session" at bounding box center [794, 13] width 77 height 17
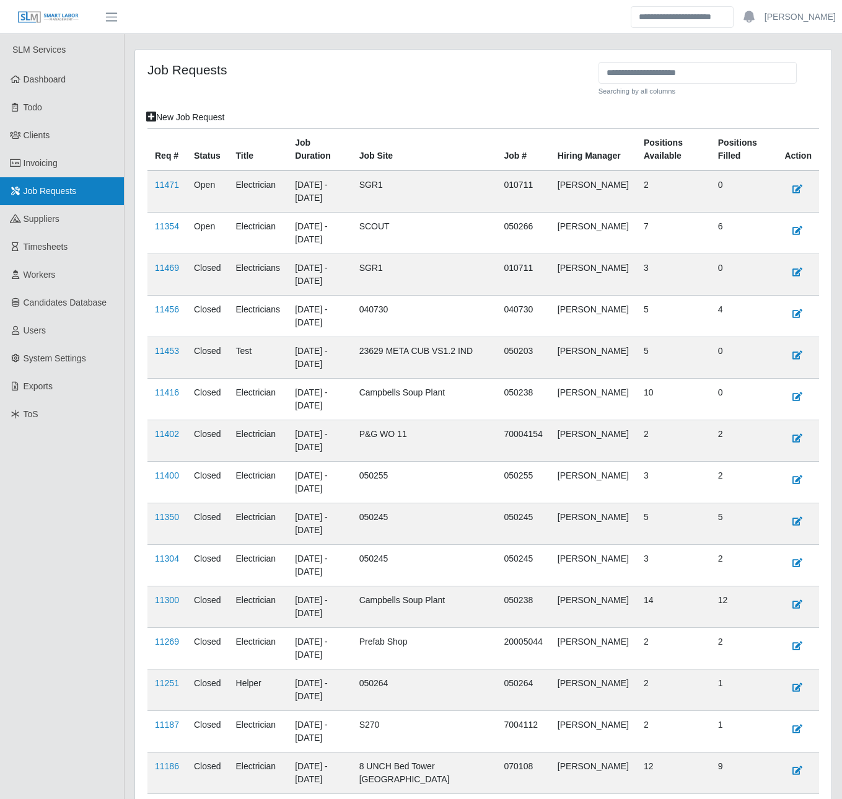
click at [79, 198] on link "Job Requests" at bounding box center [62, 191] width 124 height 28
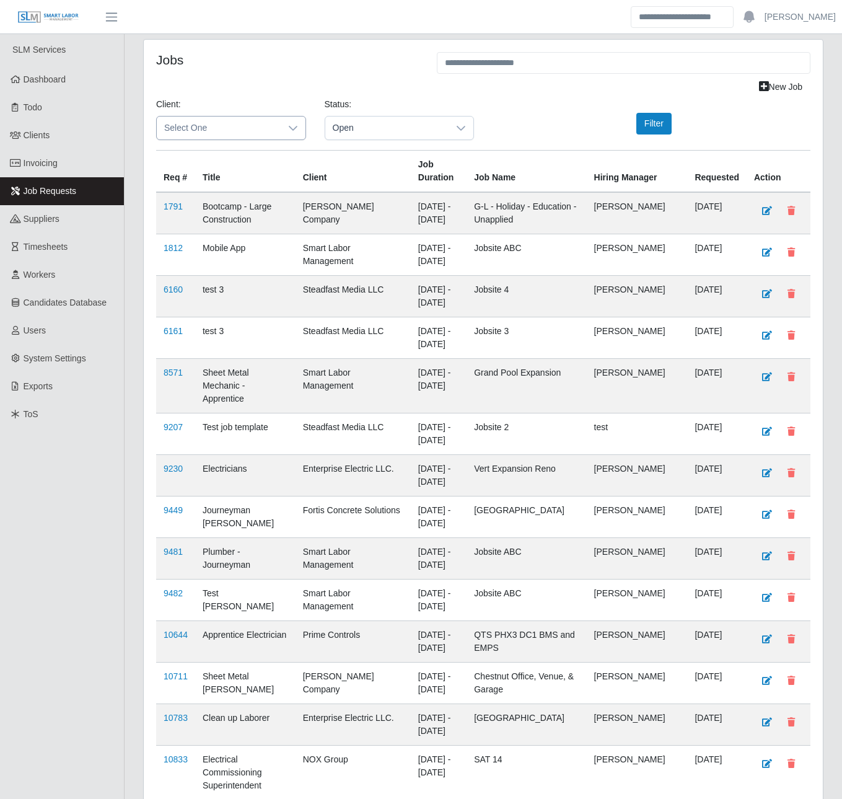
click at [248, 135] on span "Select One" at bounding box center [219, 128] width 124 height 23
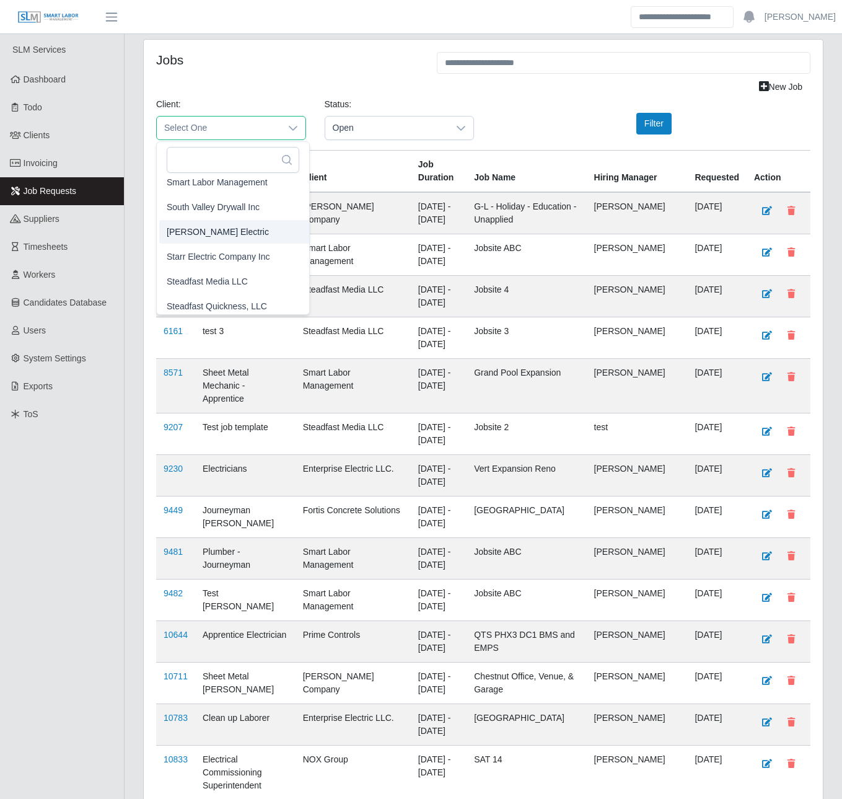
scroll to position [1266, 0]
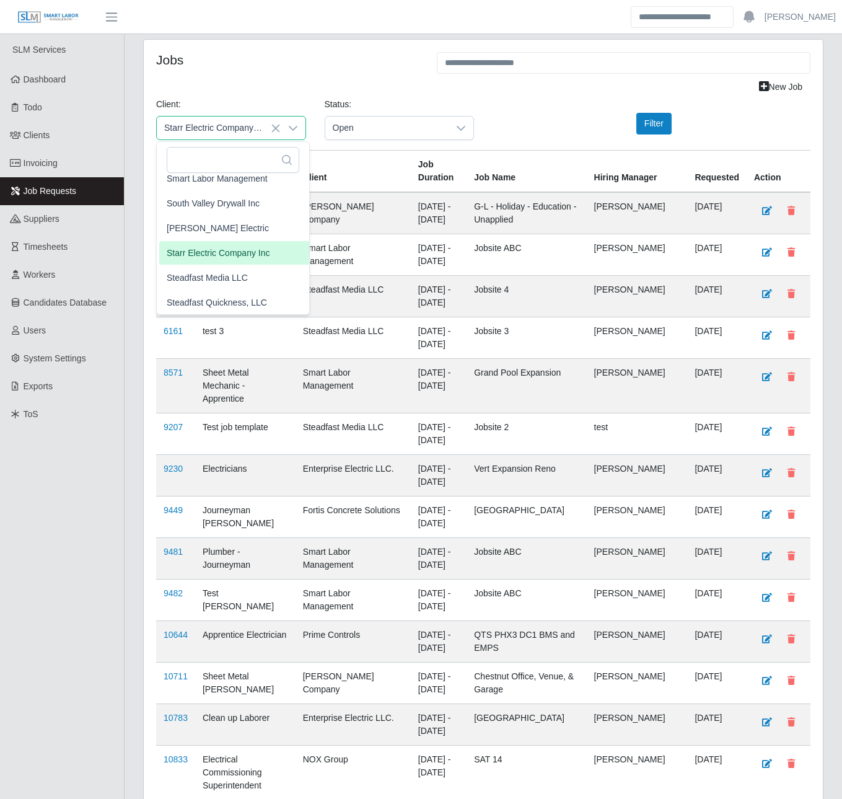
click at [242, 252] on span "Starr Electric Company Inc" at bounding box center [218, 253] width 103 height 13
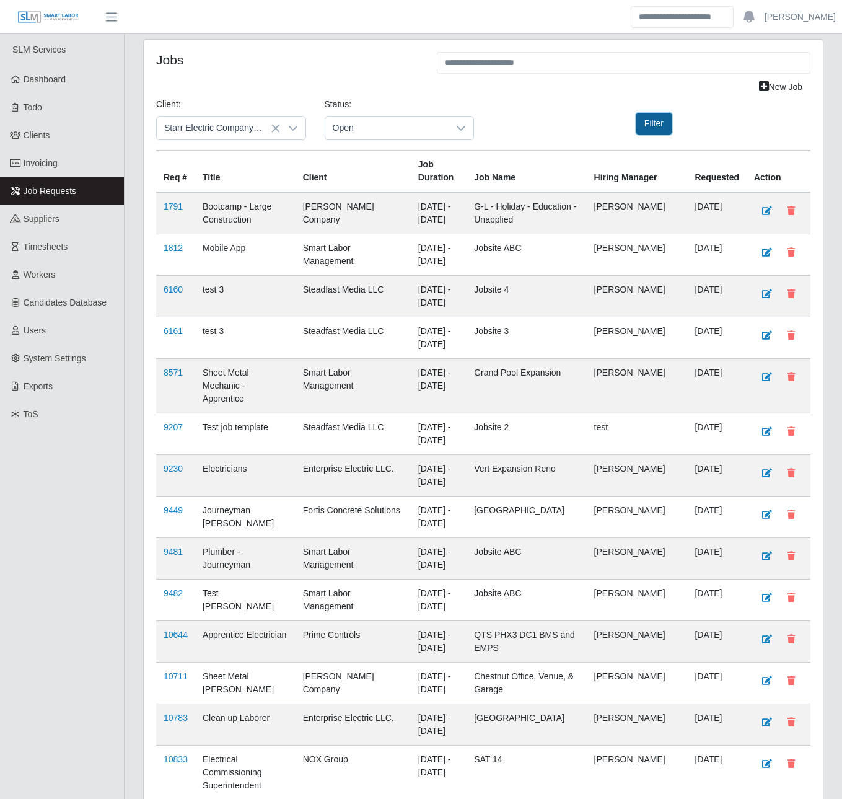
click at [647, 116] on button "Filter" at bounding box center [653, 124] width 35 height 22
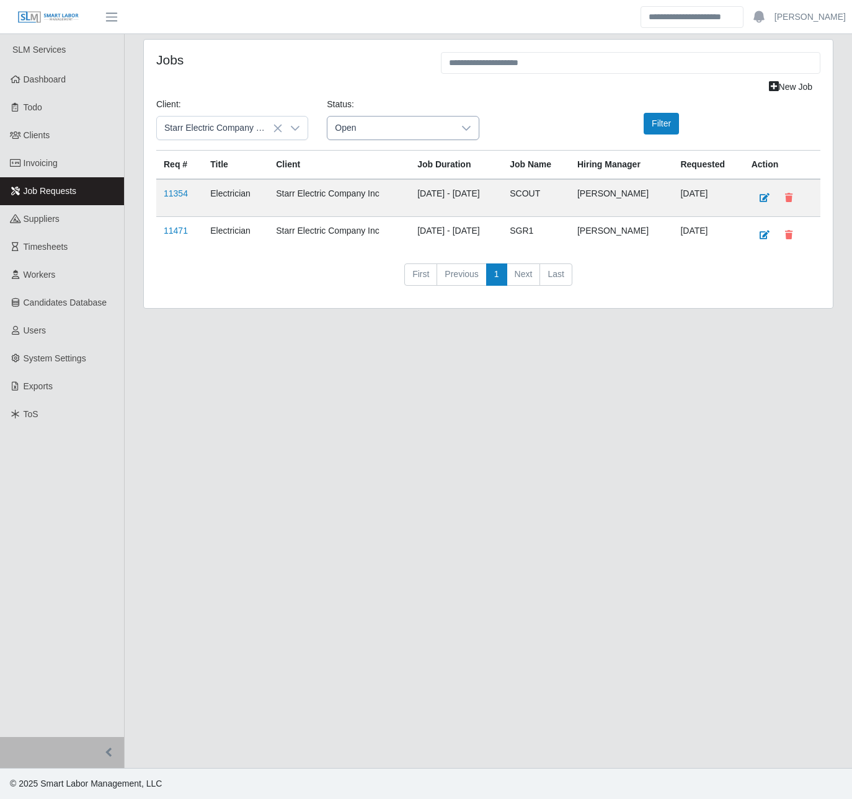
click at [408, 125] on span "Open" at bounding box center [390, 128] width 126 height 23
click at [345, 205] on span "Pending" at bounding box center [353, 206] width 32 height 13
click at [671, 124] on button "Filter" at bounding box center [660, 124] width 35 height 22
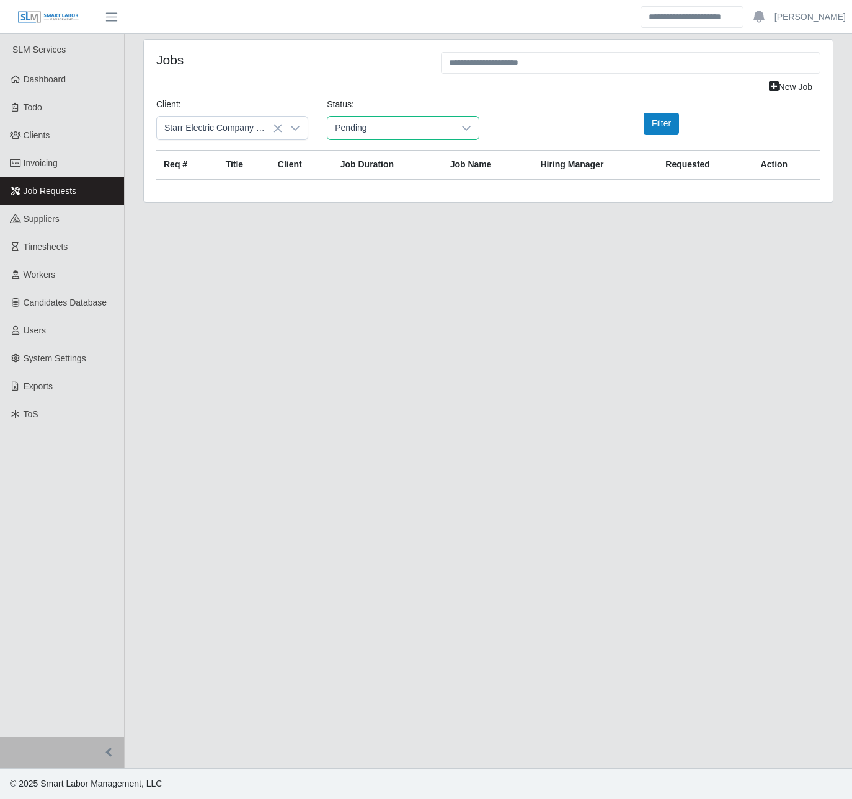
click at [380, 125] on span "Pending" at bounding box center [390, 128] width 126 height 23
click at [671, 122] on button "Filter" at bounding box center [660, 124] width 35 height 22
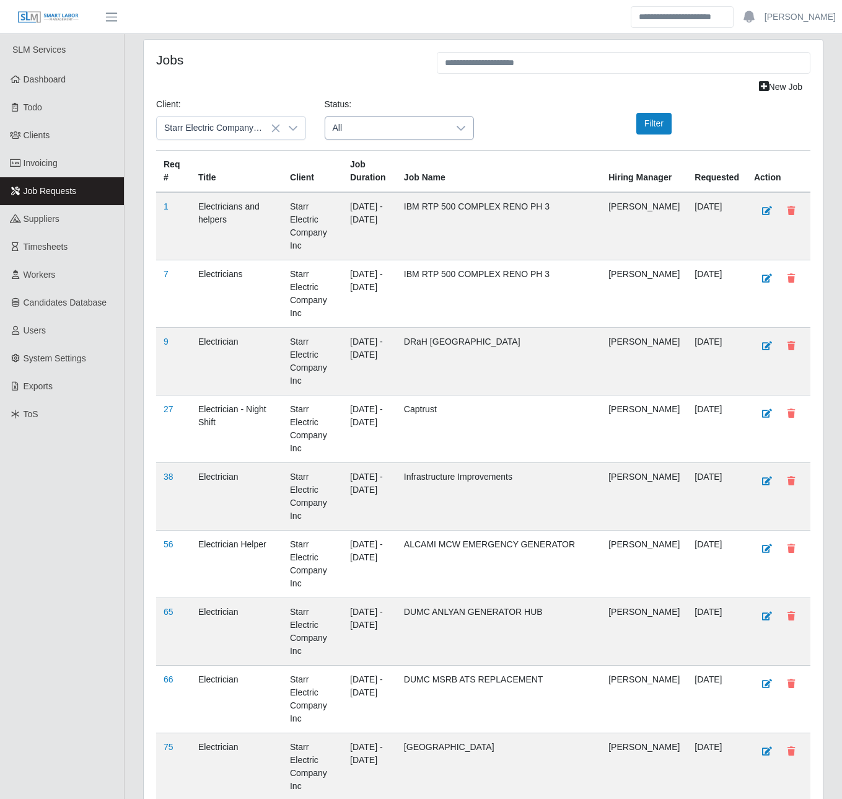
click at [464, 134] on div at bounding box center [461, 128] width 25 height 23
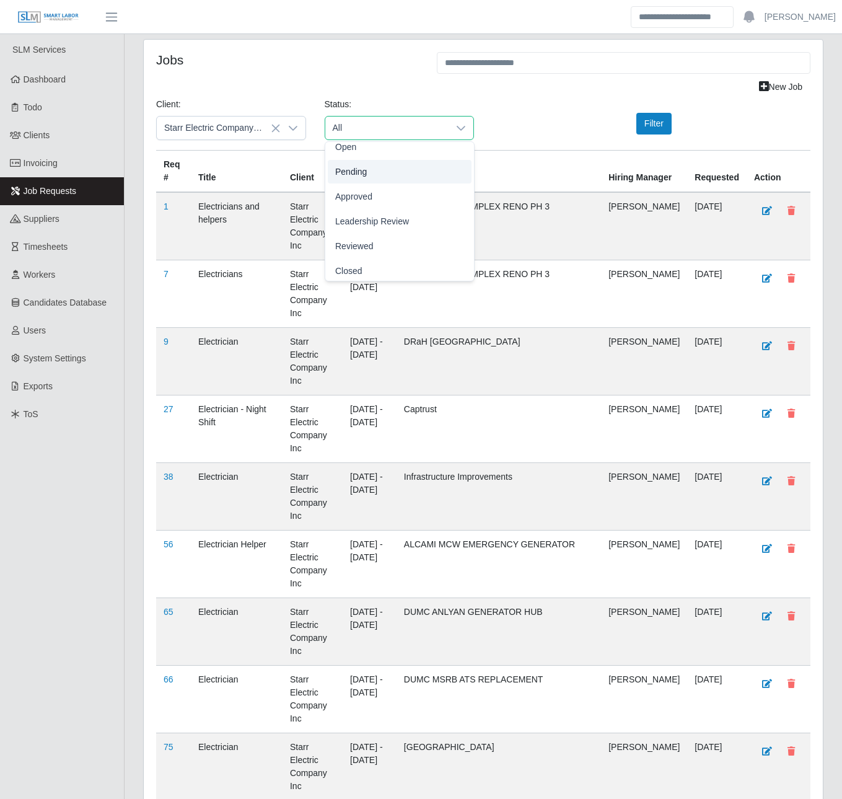
scroll to position [38, 0]
click at [555, 112] on div "Client: Starr Electric Company Inc Status: All Filter" at bounding box center [483, 124] width 673 height 52
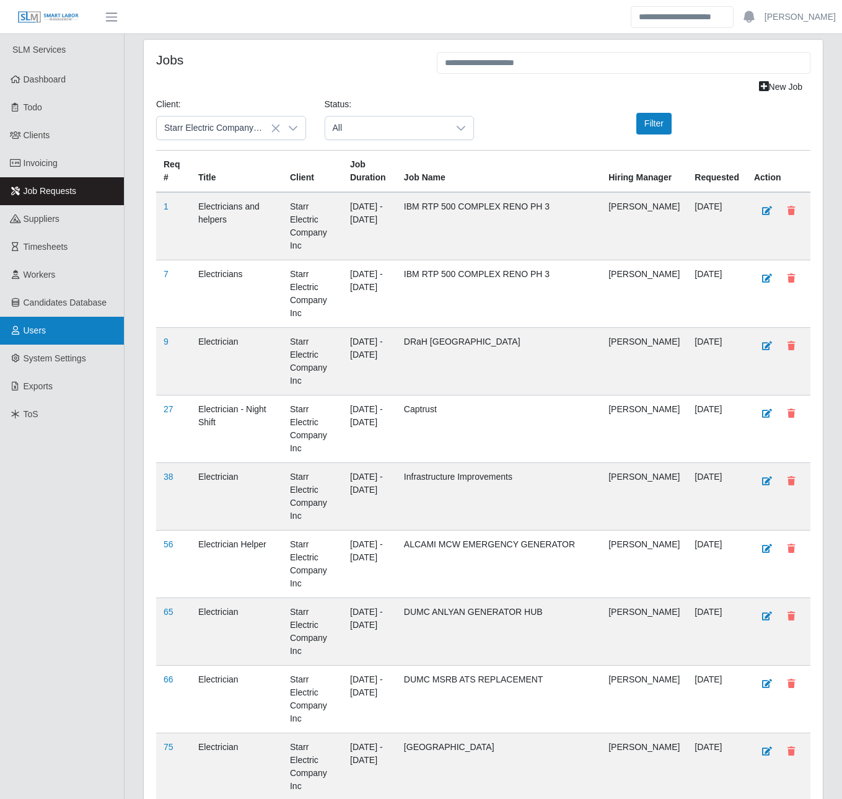
click at [55, 334] on link "Users" at bounding box center [62, 331] width 124 height 28
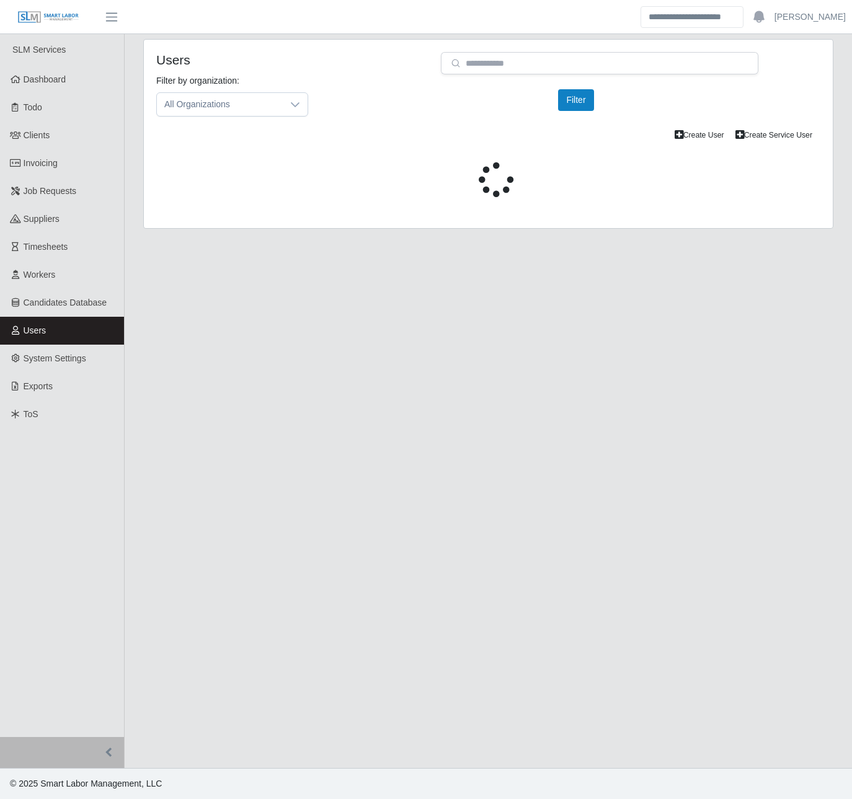
click at [395, 139] on div "Create Service User Create User" at bounding box center [488, 134] width 682 height 17
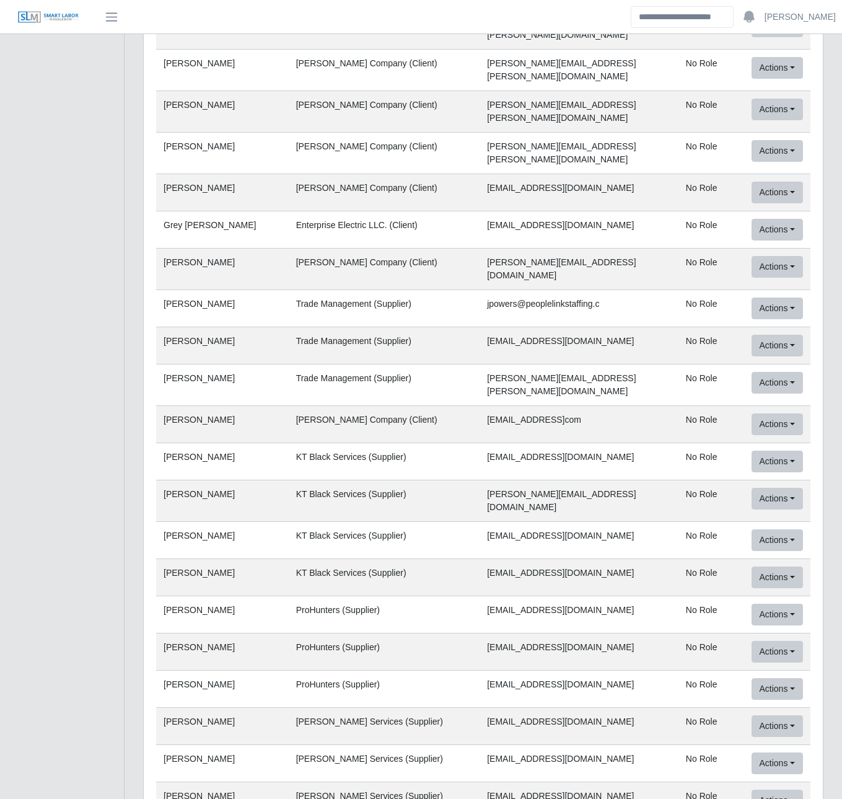
scroll to position [35417, 0]
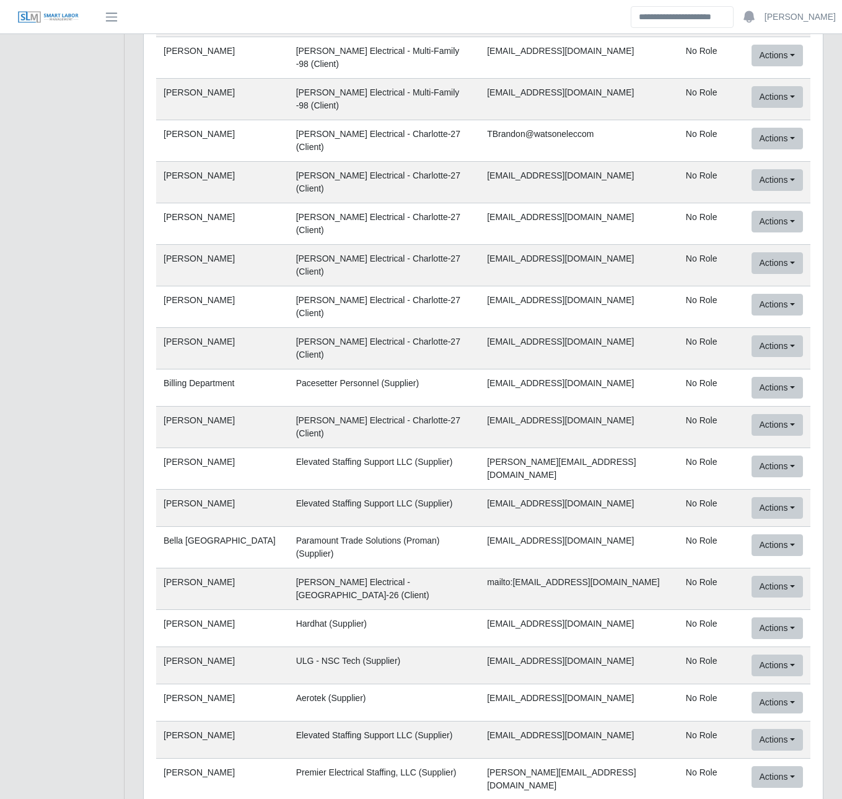
drag, startPoint x: 570, startPoint y: 395, endPoint x: 466, endPoint y: 403, distance: 103.8
copy td "Gconner@starrelectric.net"
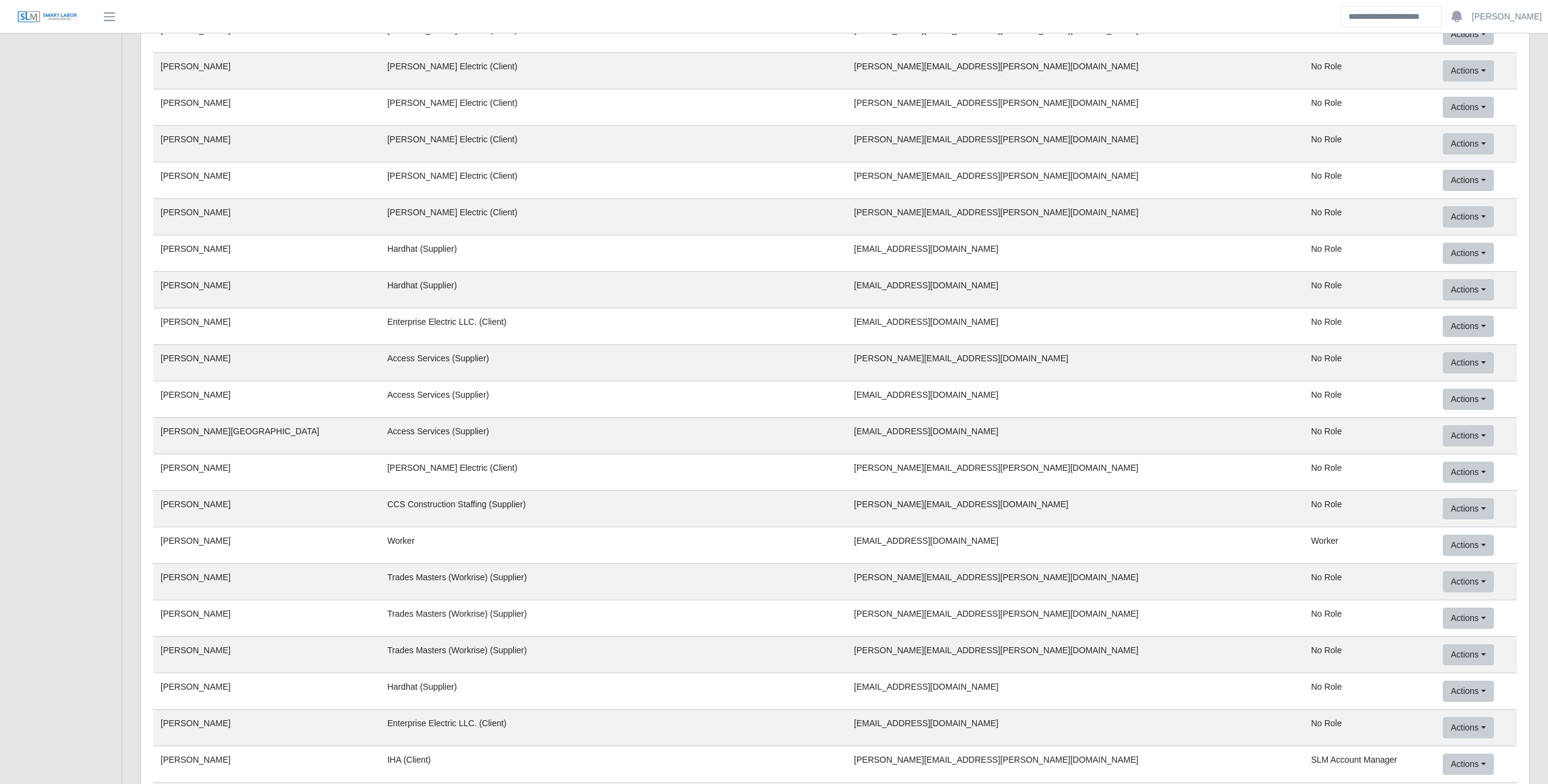
scroll to position [0, 0]
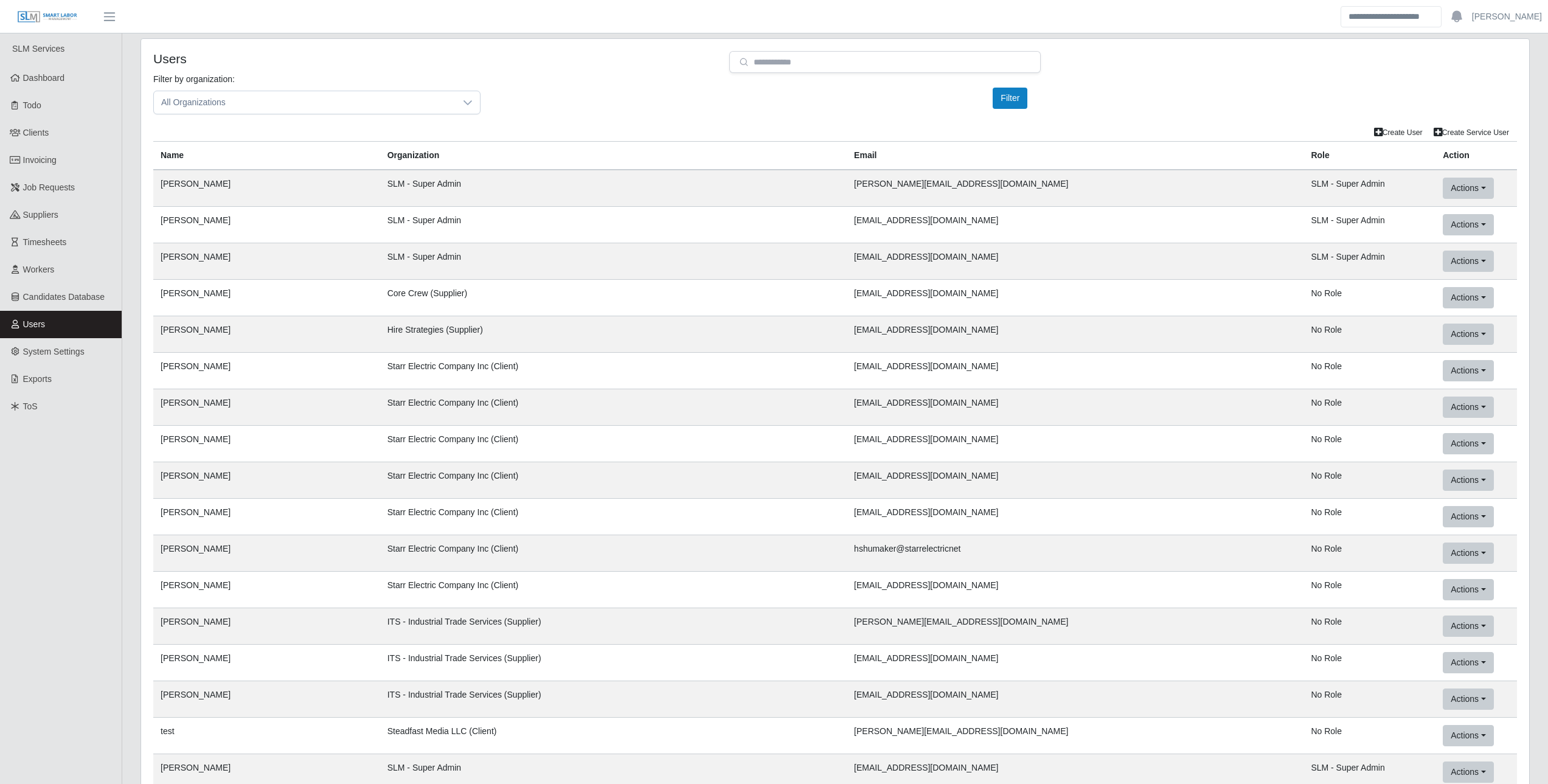
click at [62, 323] on link "Users" at bounding box center [61, 325] width 122 height 27
click at [45, 82] on span "Dashboard" at bounding box center [44, 78] width 42 height 10
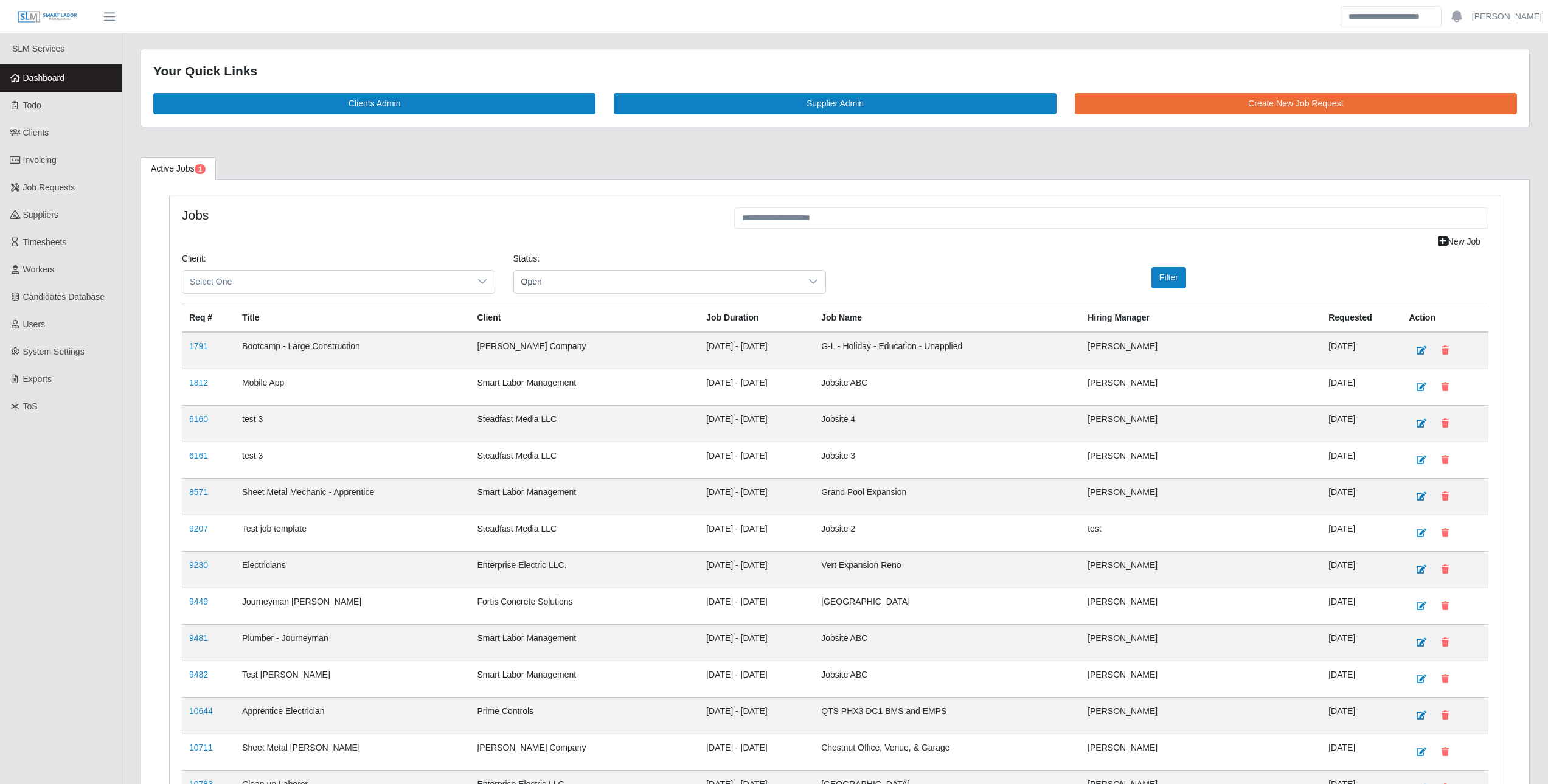
click at [66, 80] on link "Dashboard" at bounding box center [61, 78] width 122 height 27
click at [49, 162] on span "Invoicing" at bounding box center [40, 160] width 33 height 10
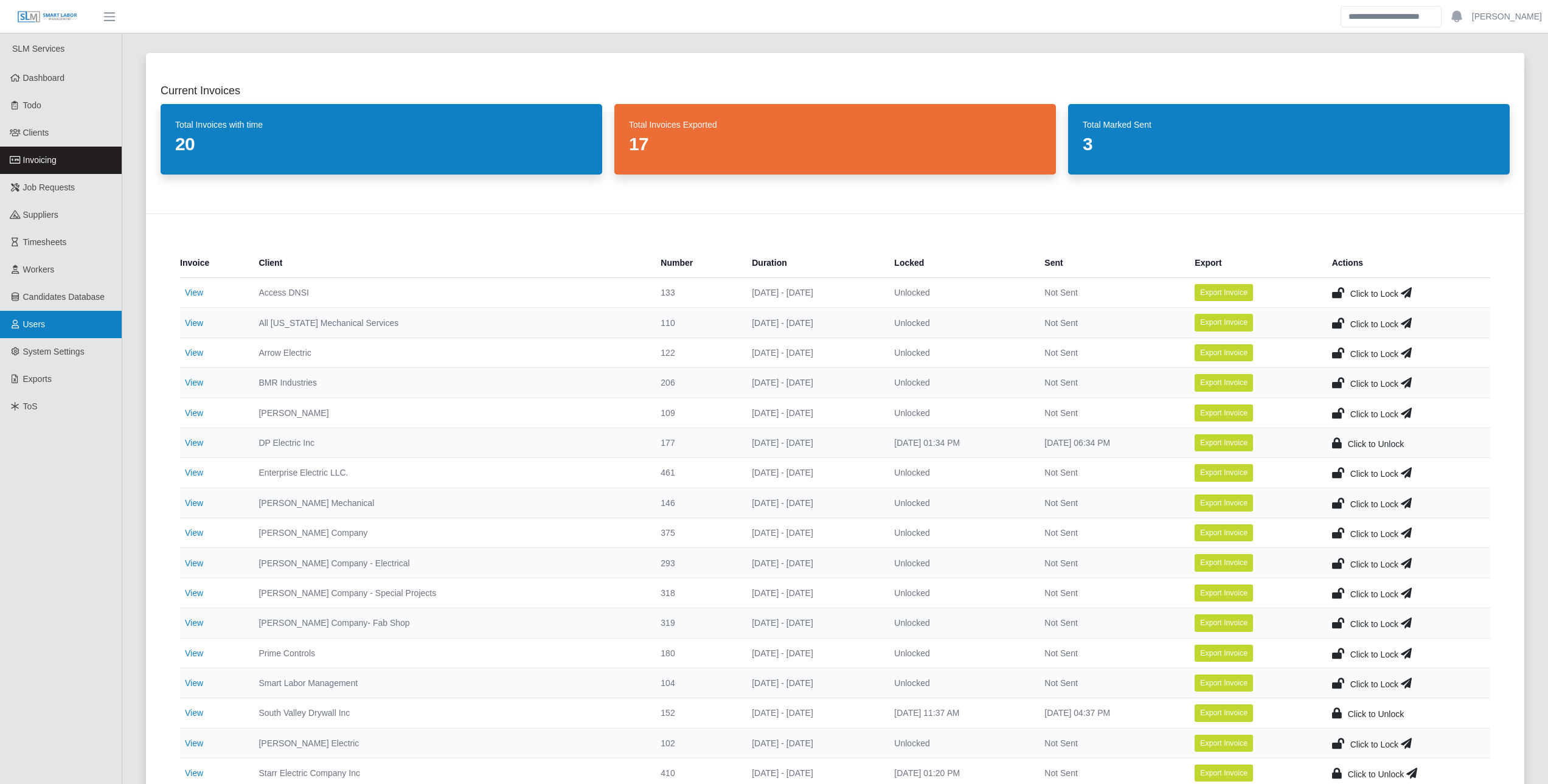
click at [63, 333] on link "Users" at bounding box center [61, 325] width 122 height 27
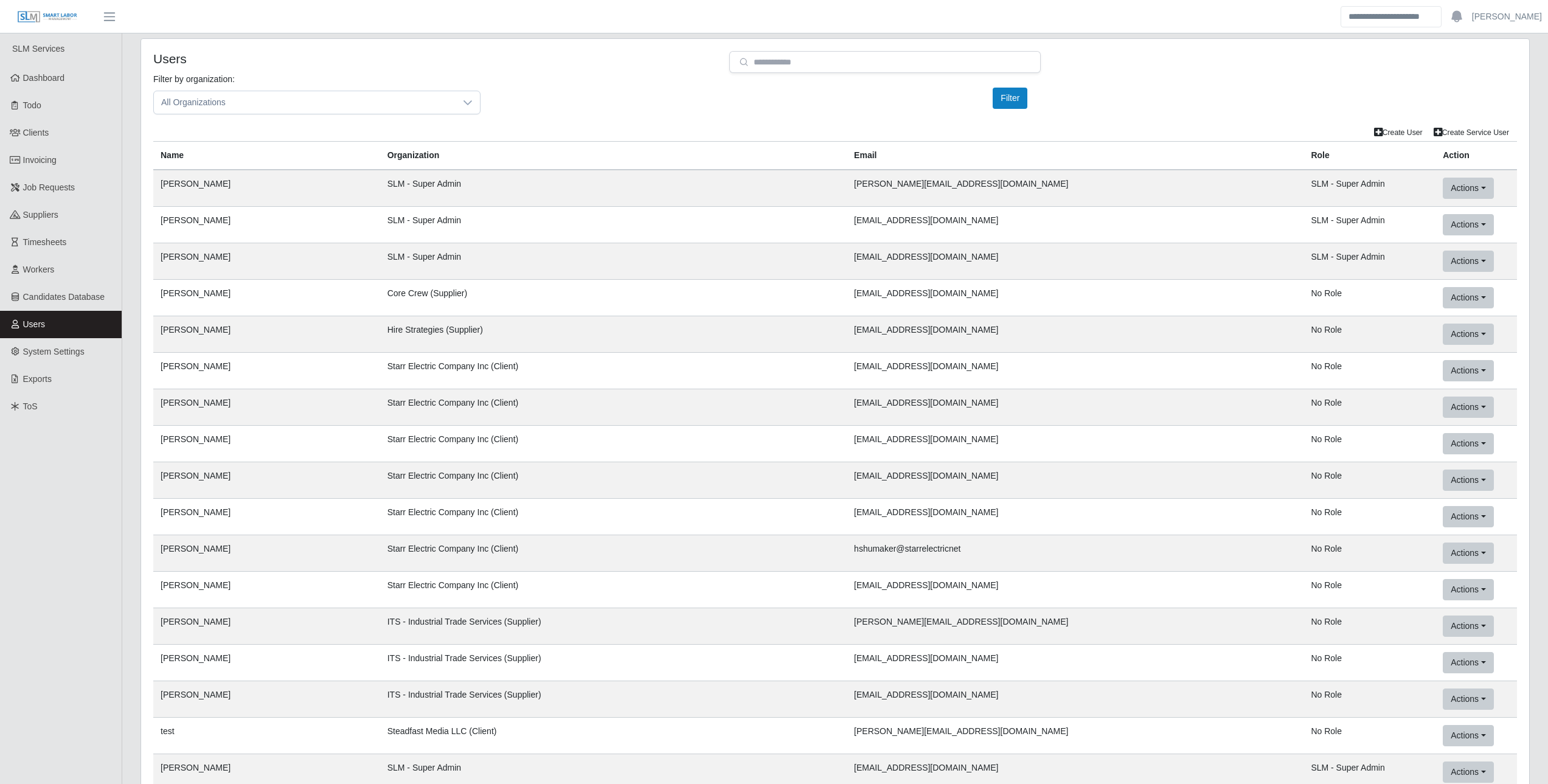
click at [551, 93] on div "Filter by organization: All Organizations Please provide a valid organization. …" at bounding box center [835, 98] width 1382 height 51
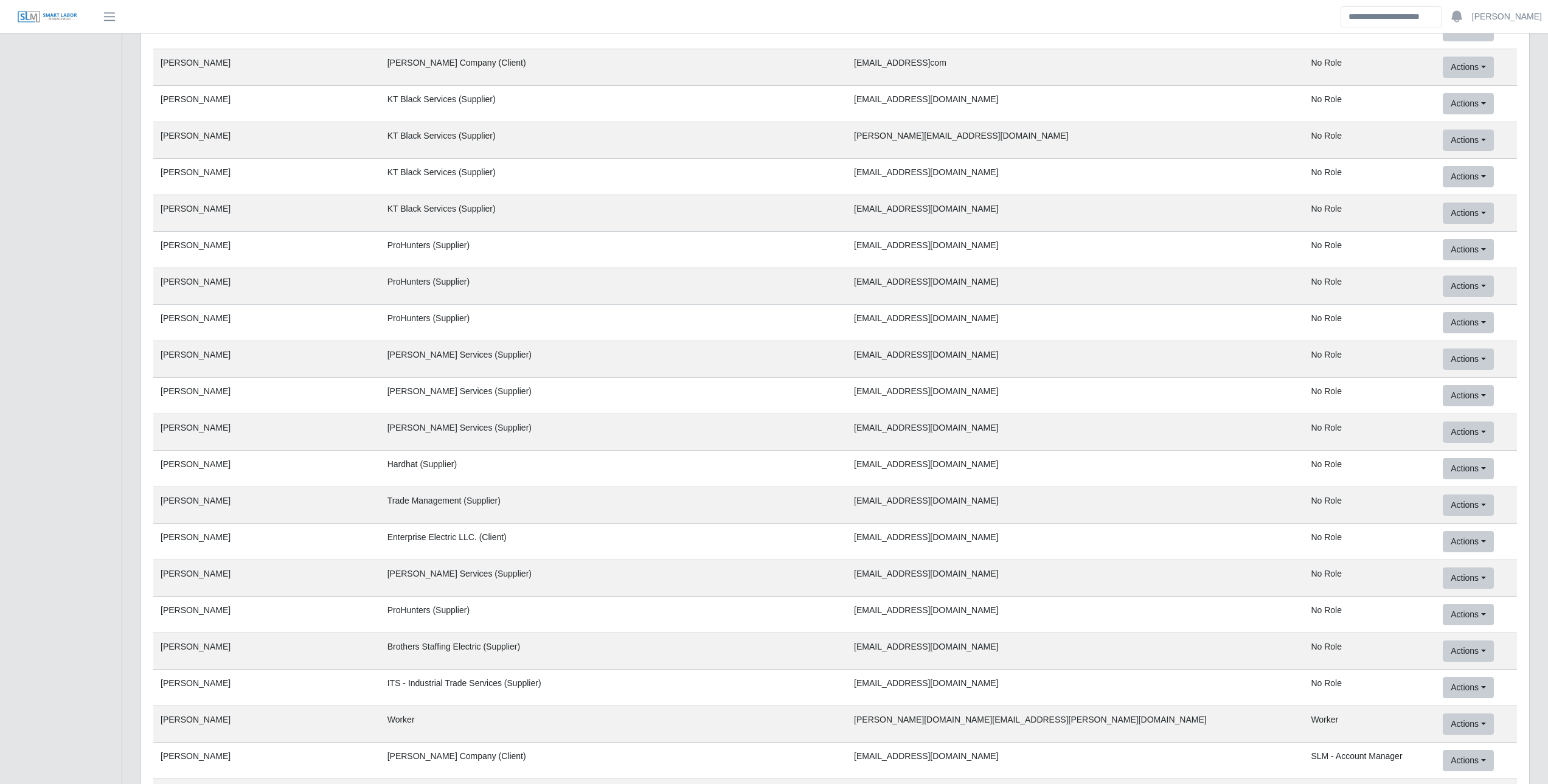
scroll to position [34382, 0]
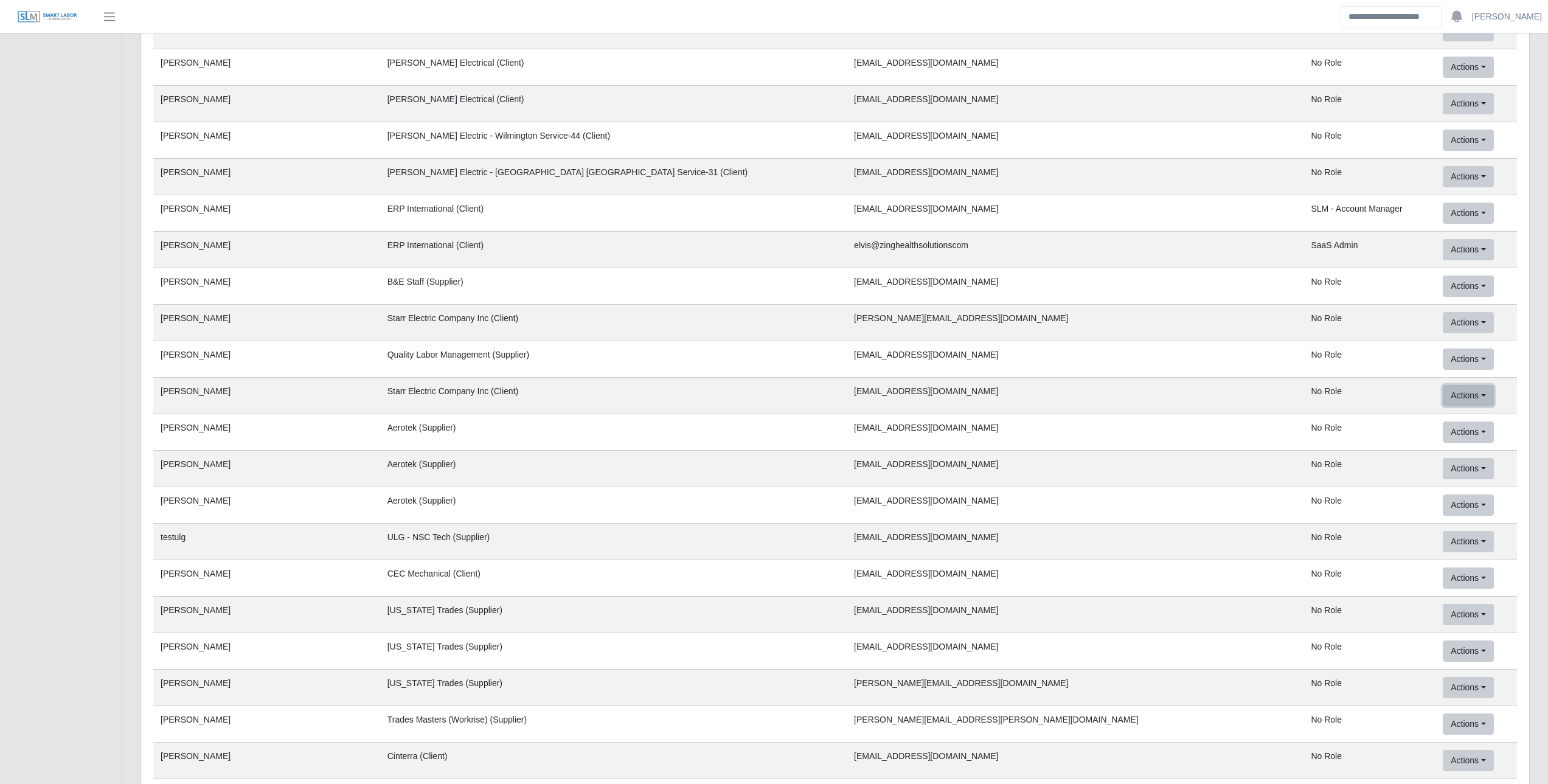
click at [1449, 395] on button "Actions" at bounding box center [1468, 395] width 50 height 22
click at [1480, 475] on button "Mock User (This App)" at bounding box center [1503, 472] width 119 height 26
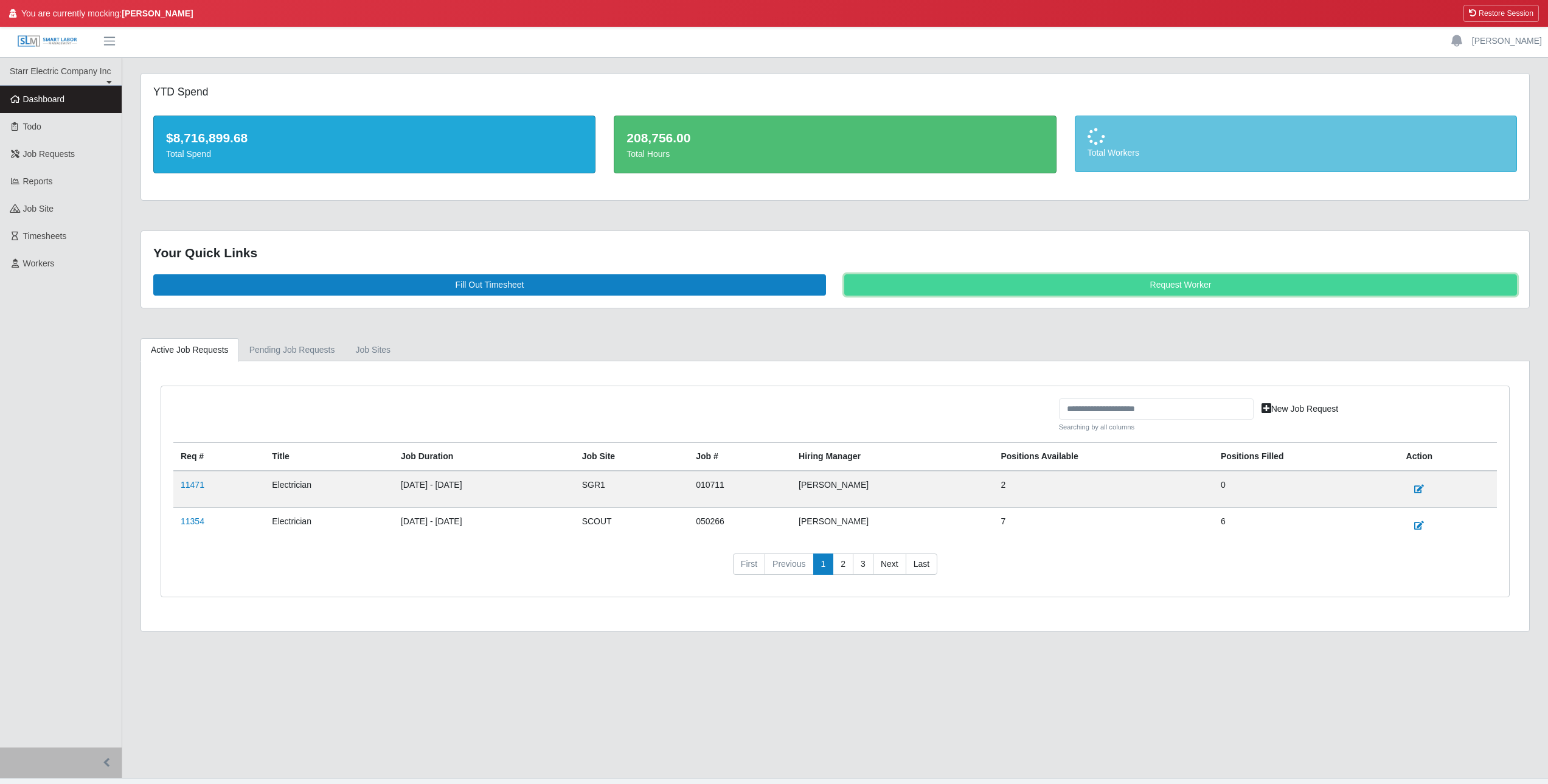
click at [1058, 293] on link "Request Worker" at bounding box center [1180, 286] width 672 height 22
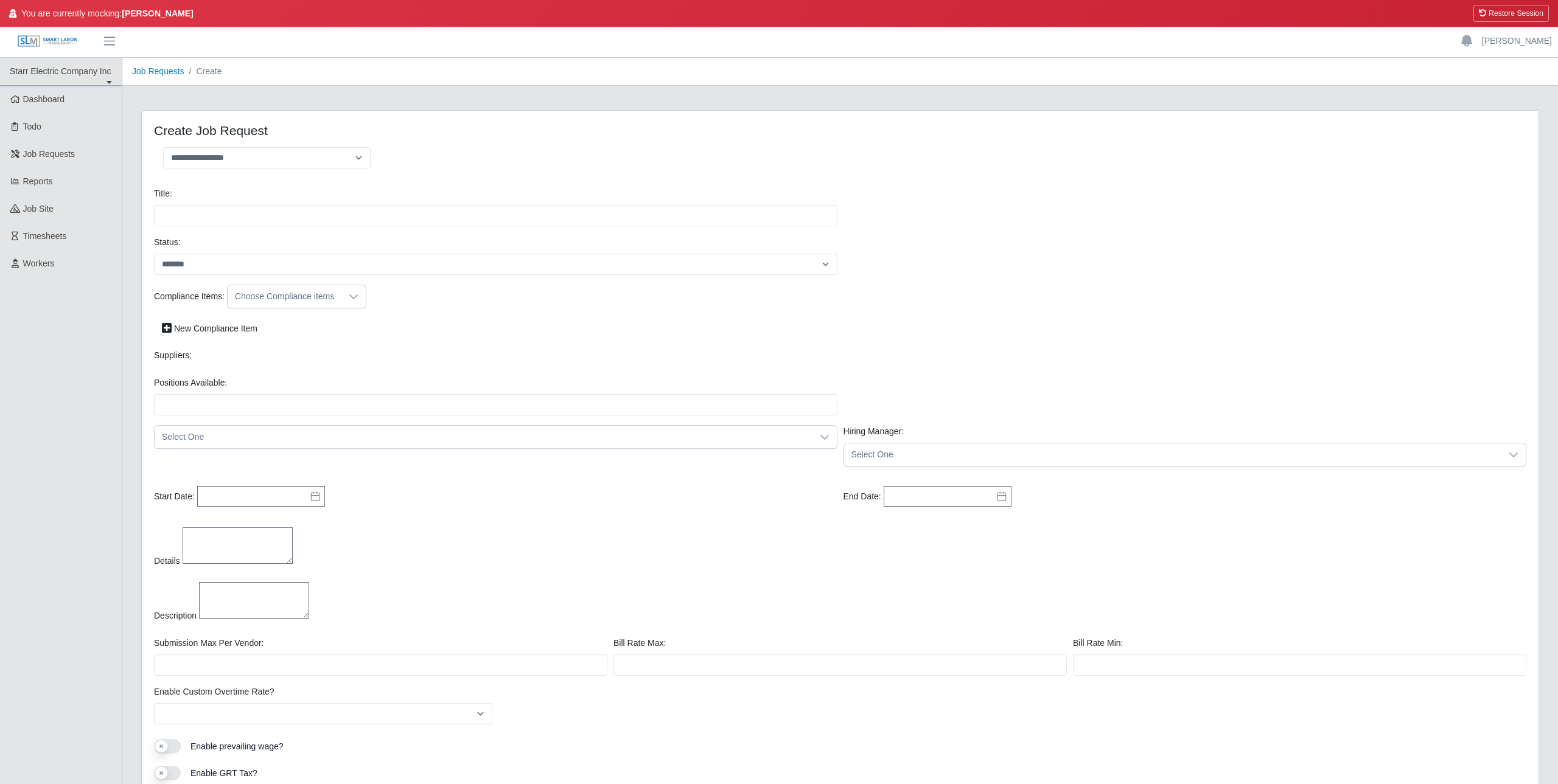
select select
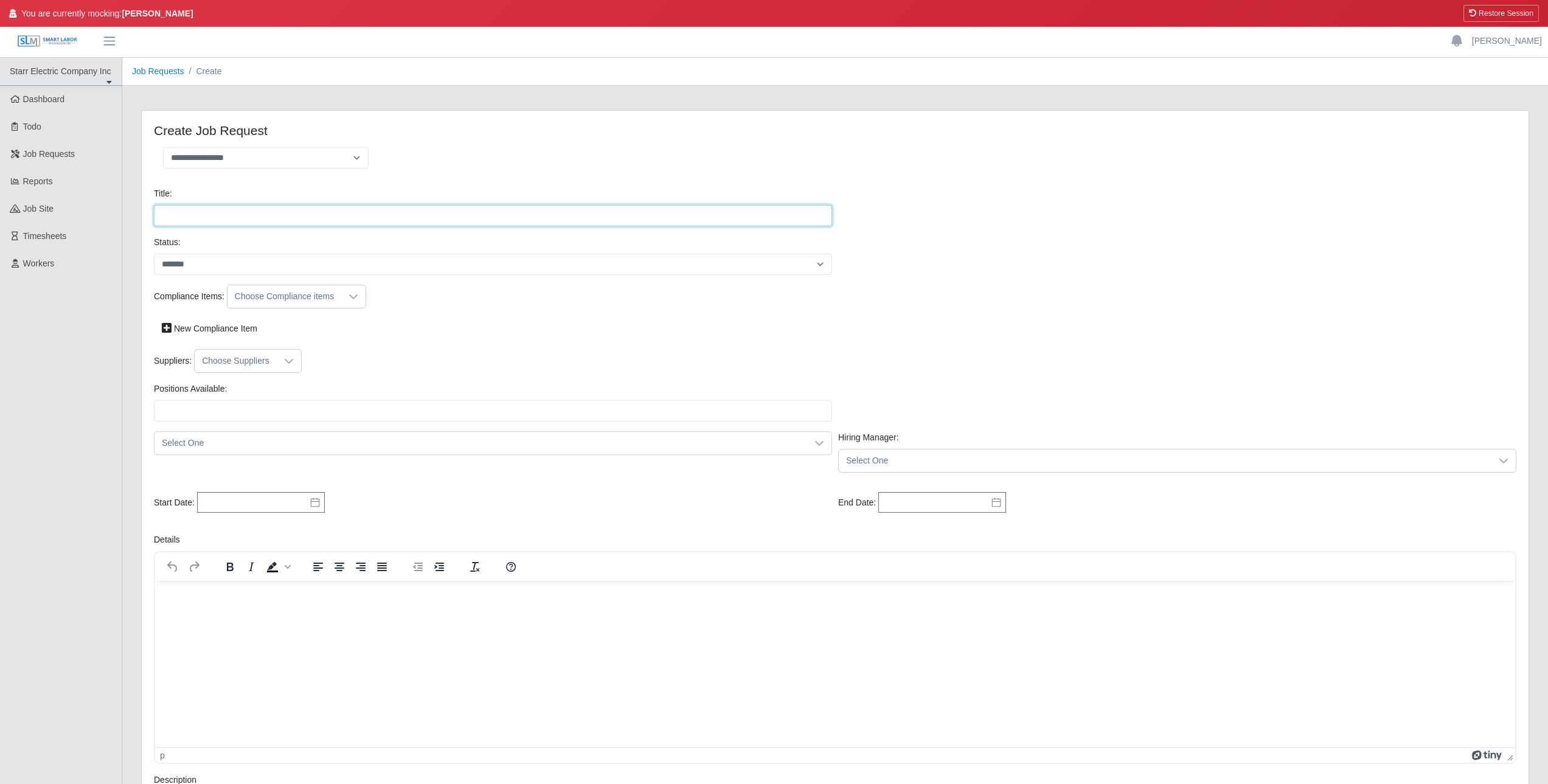
click at [260, 211] on input "Title:" at bounding box center [493, 216] width 678 height 22
type input "********"
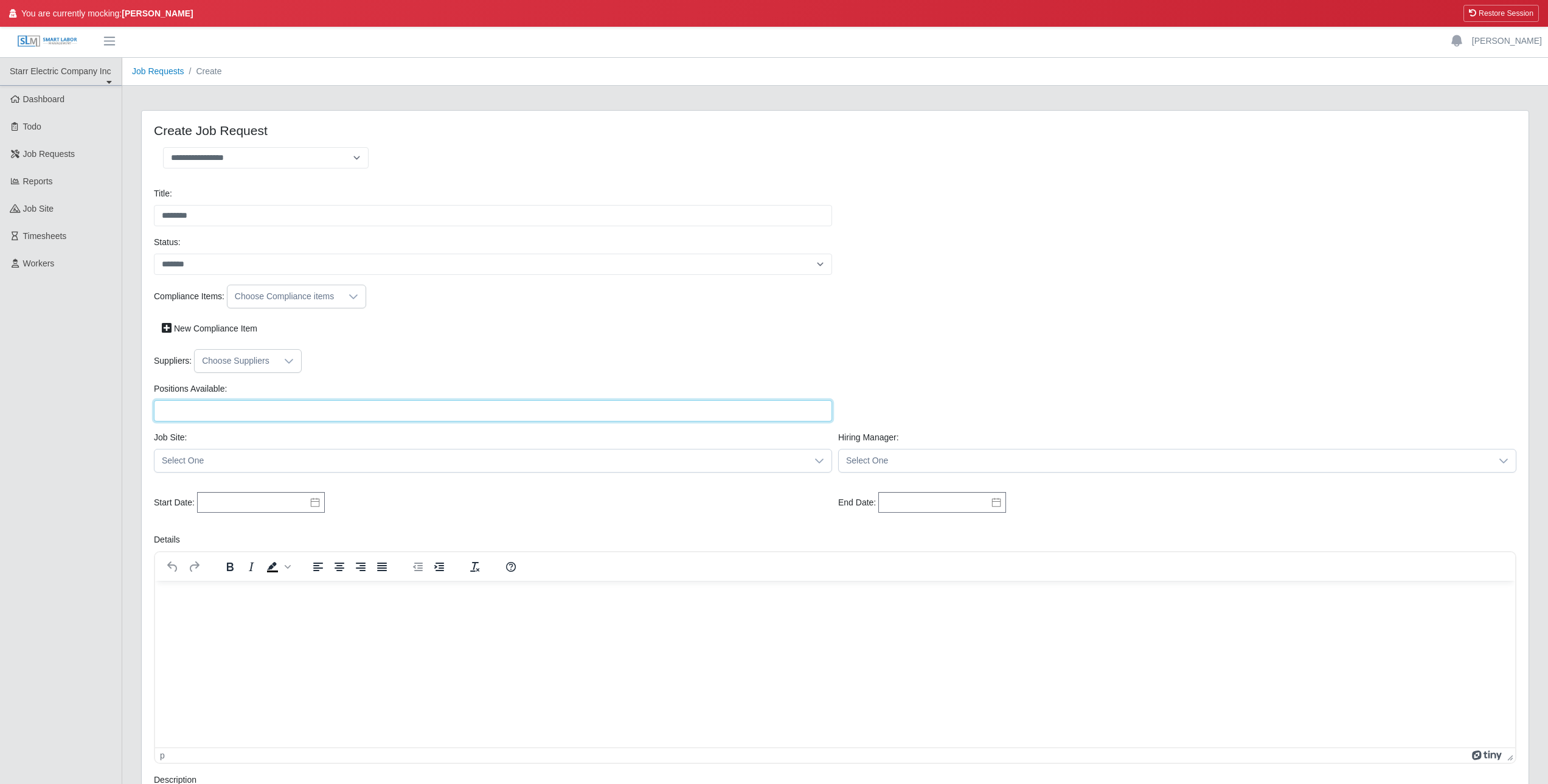
click at [200, 407] on input "Positions Available:" at bounding box center [493, 411] width 678 height 22
type input "*"
click at [635, 501] on div "Start Date: Please provide a valid start date." at bounding box center [493, 502] width 684 height 22
click at [639, 462] on span "Select One" at bounding box center [480, 460] width 653 height 23
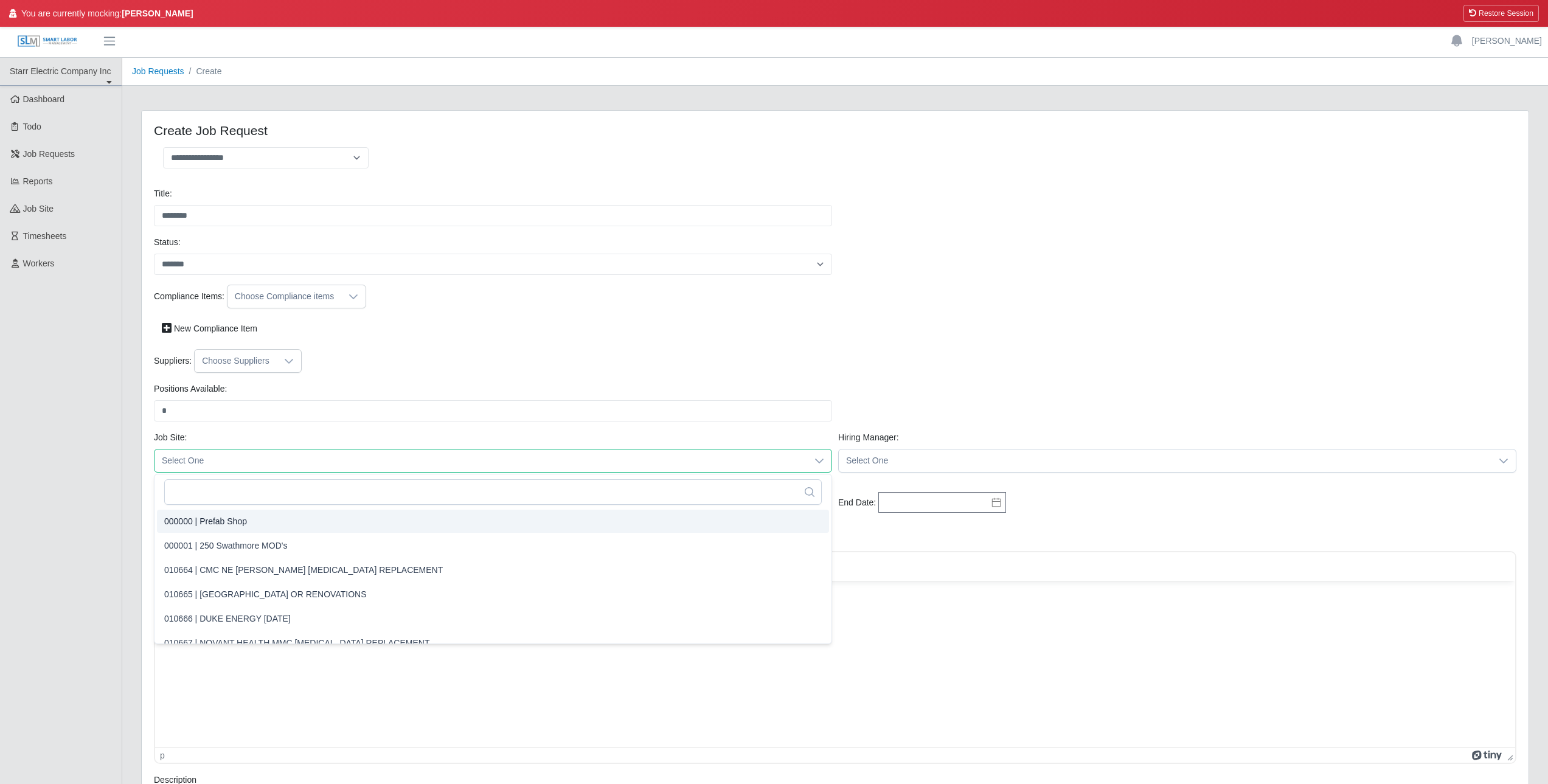
click at [407, 519] on li "000000 | Prefab Shop" at bounding box center [493, 521] width 672 height 24
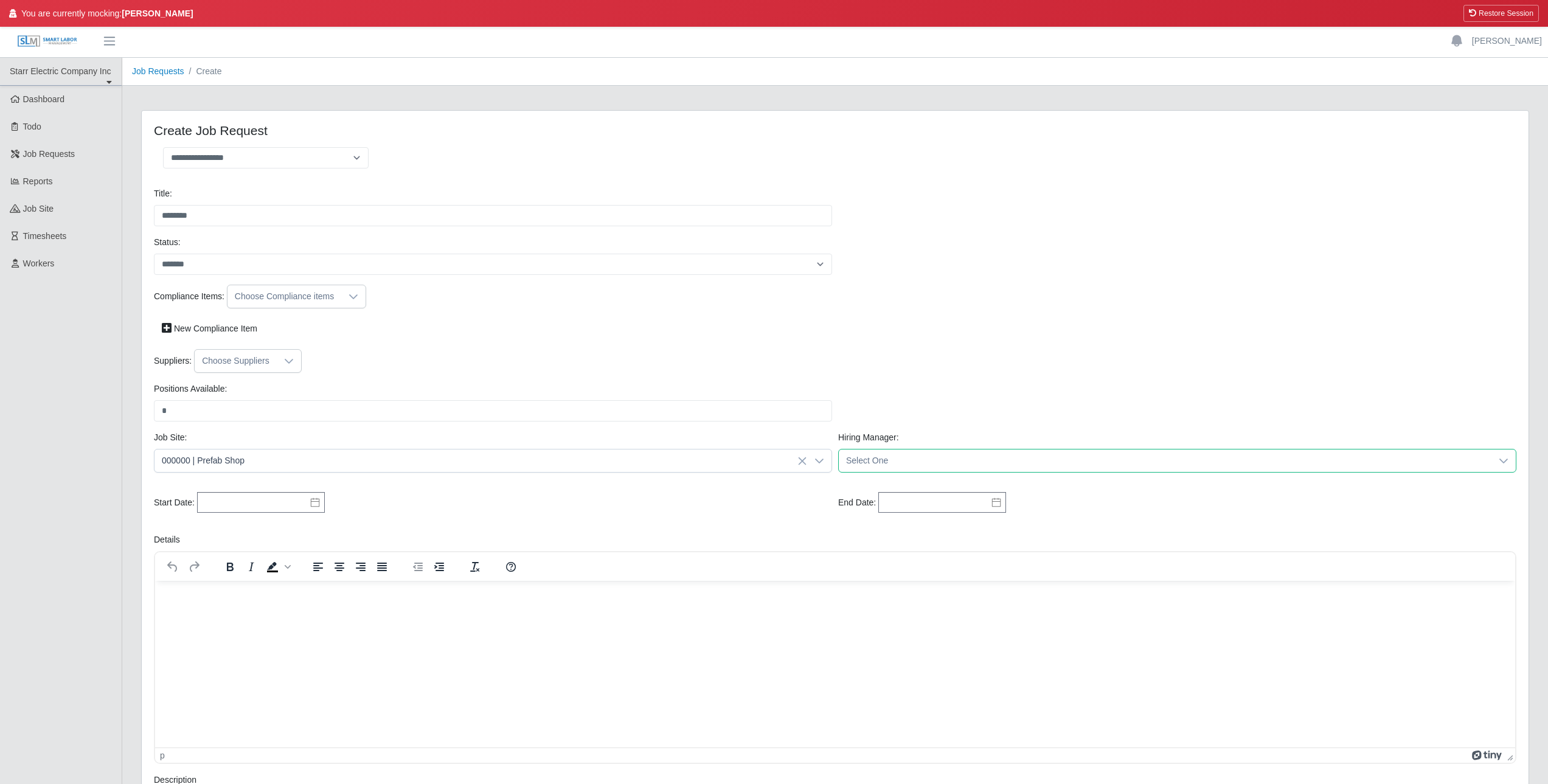
click at [880, 465] on span "Select One" at bounding box center [1165, 460] width 653 height 23
click at [246, 507] on input "text" at bounding box center [261, 501] width 128 height 21
click at [240, 391] on td "6" at bounding box center [233, 399] width 20 height 20
type input "**********"
click at [904, 497] on input "text" at bounding box center [942, 501] width 128 height 21
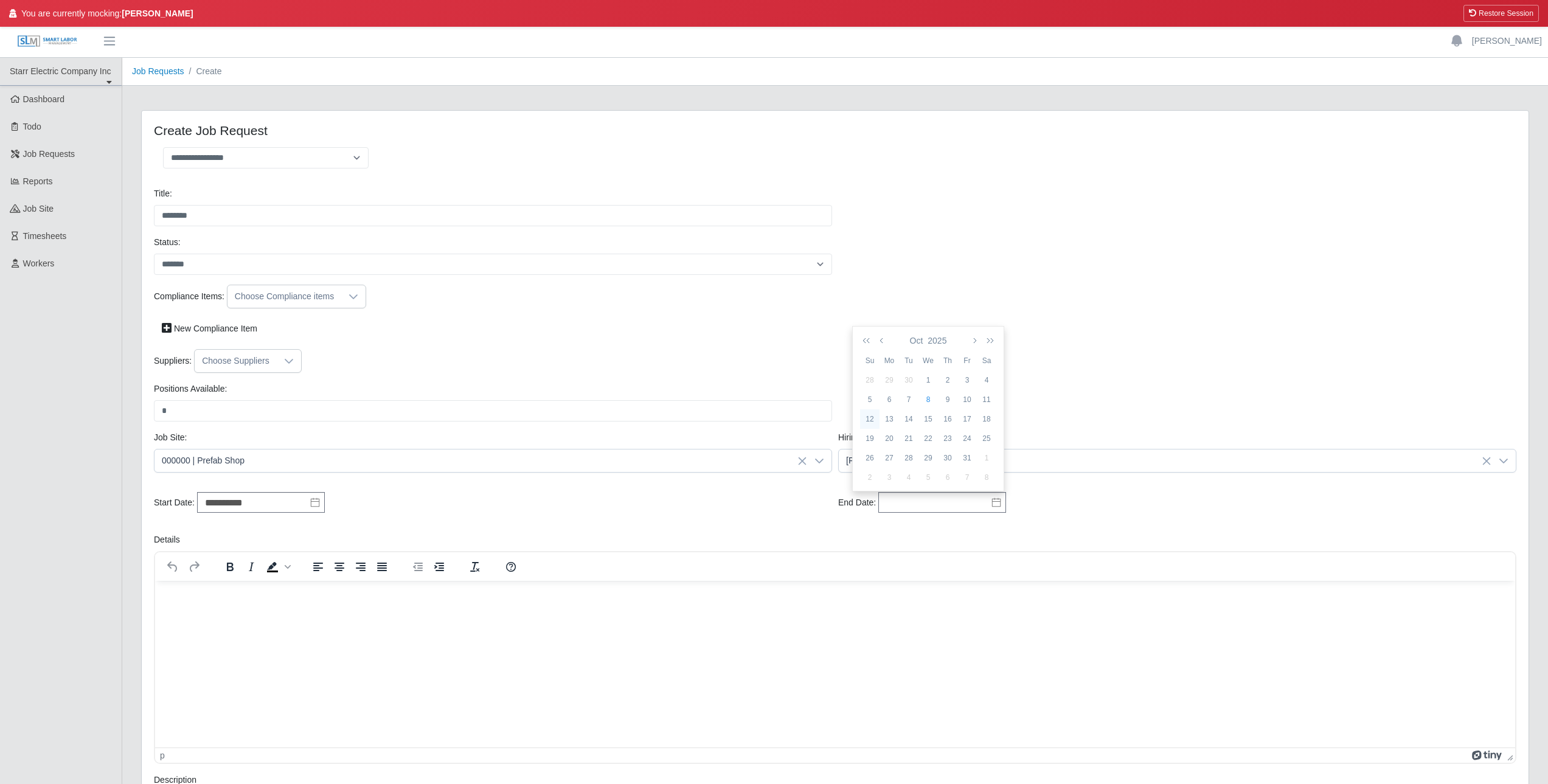
click at [876, 415] on div "12" at bounding box center [870, 418] width 20 height 11
type input "**********"
click at [576, 530] on div "**********" at bounding box center [835, 507] width 1368 height 51
click at [957, 506] on input "**********" at bounding box center [942, 501] width 128 height 21
click at [872, 415] on div "12" at bounding box center [870, 418] width 20 height 11
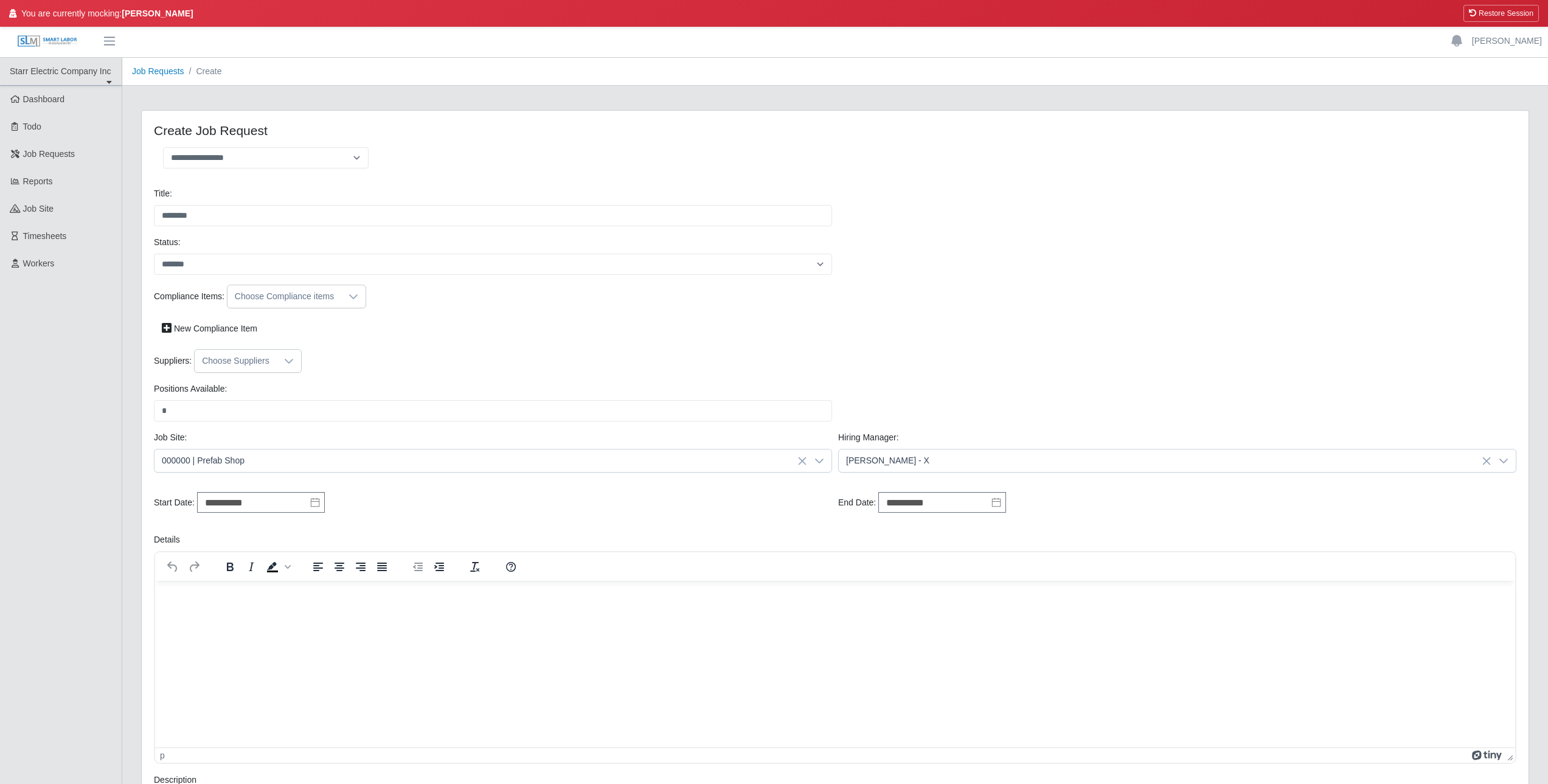
click at [677, 537] on div "Details To open the popup, press Shift+Enter p" at bounding box center [835, 649] width 1368 height 231
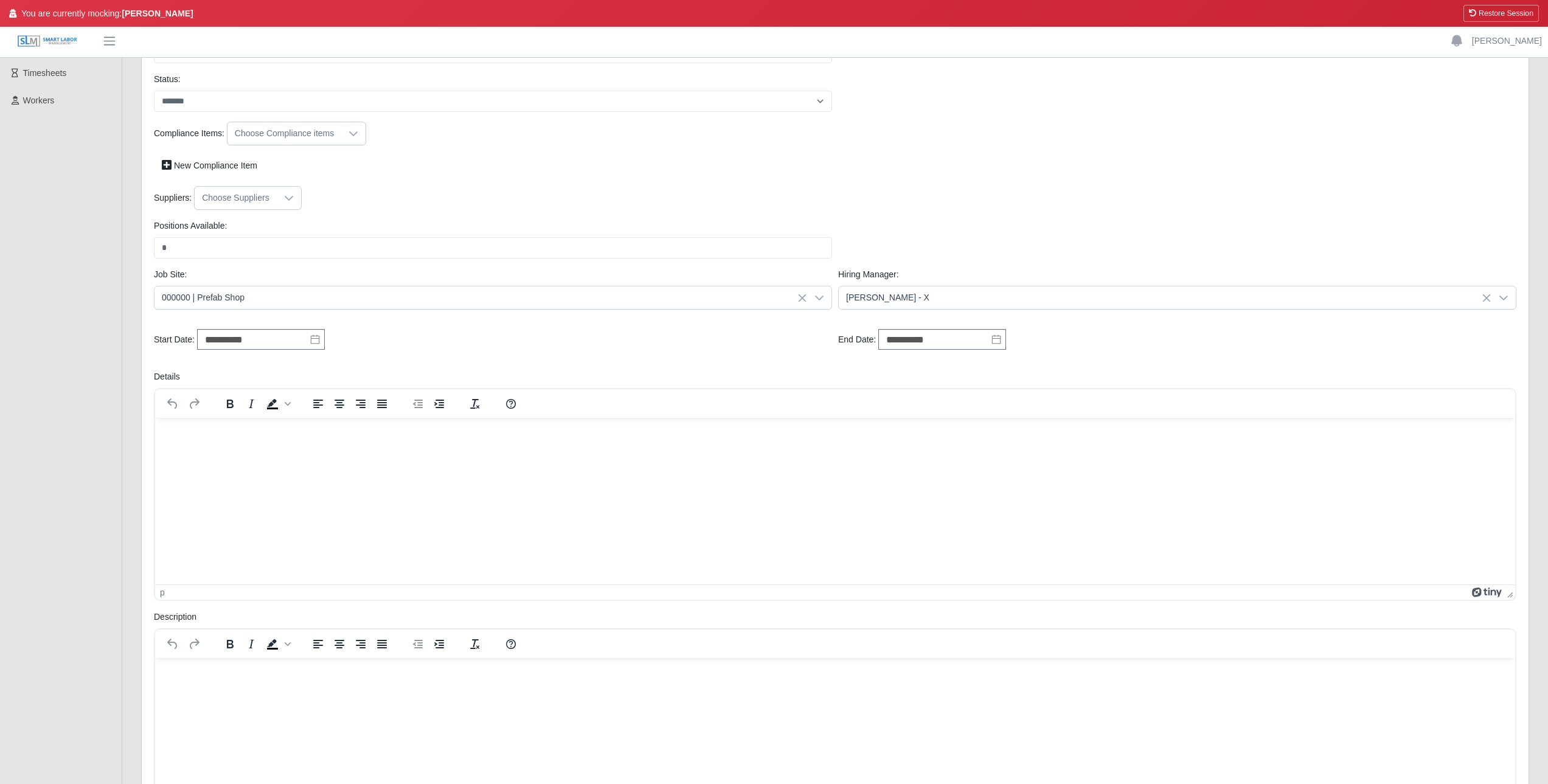
scroll to position [304, 0]
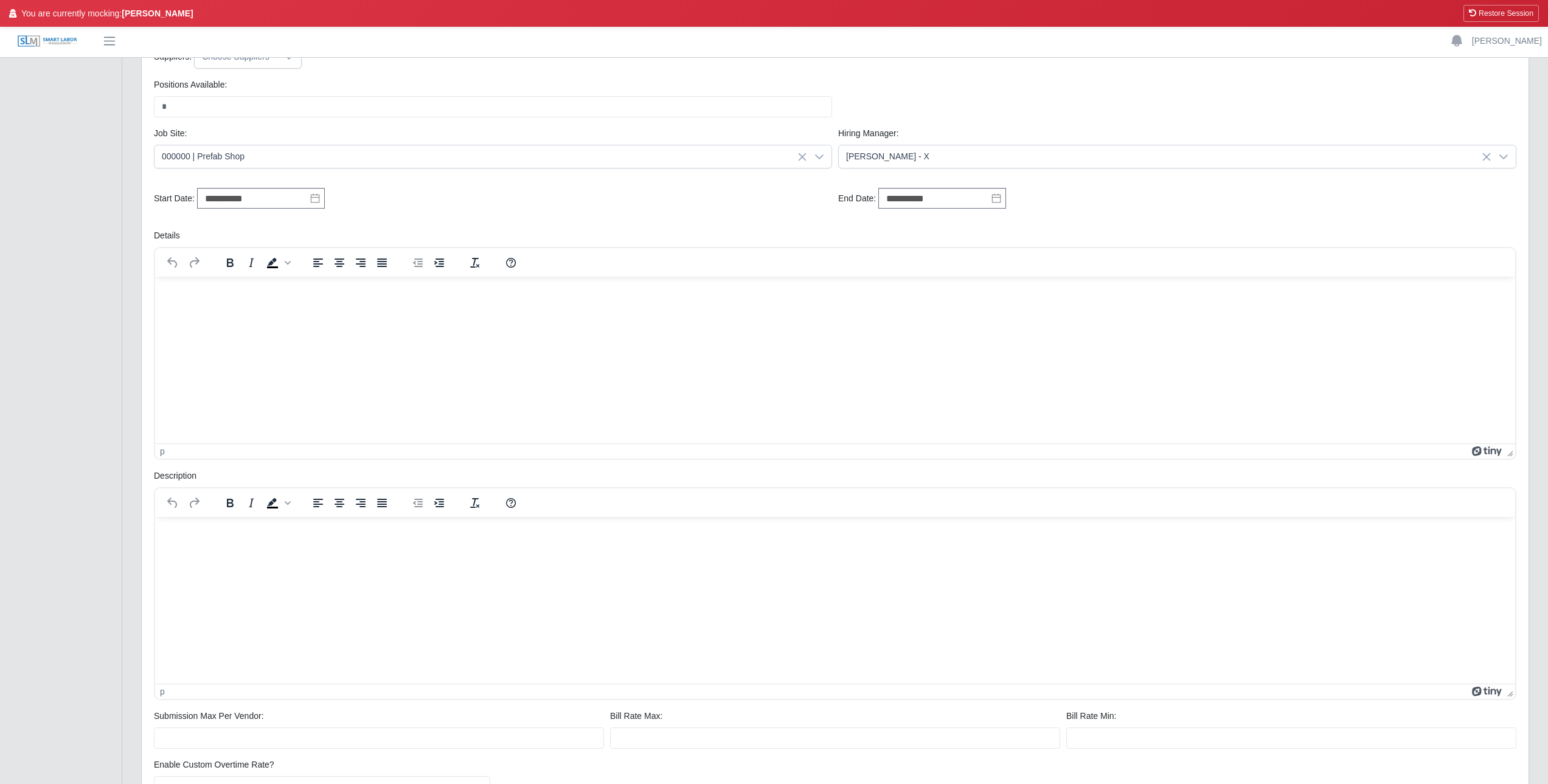
click at [236, 309] on html at bounding box center [835, 291] width 1361 height 32
click at [214, 521] on html at bounding box center [835, 532] width 1361 height 32
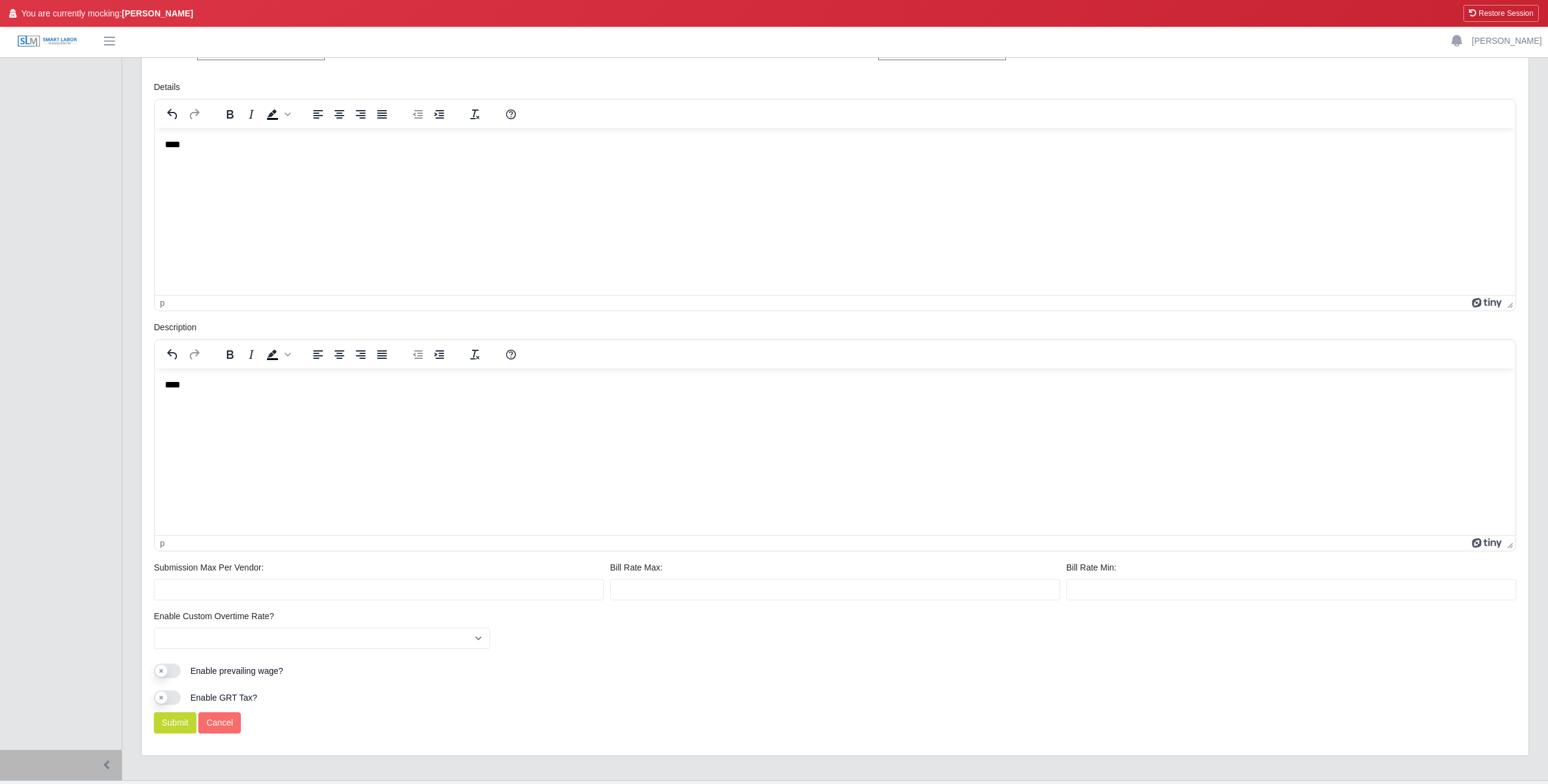
scroll to position [479, 0]
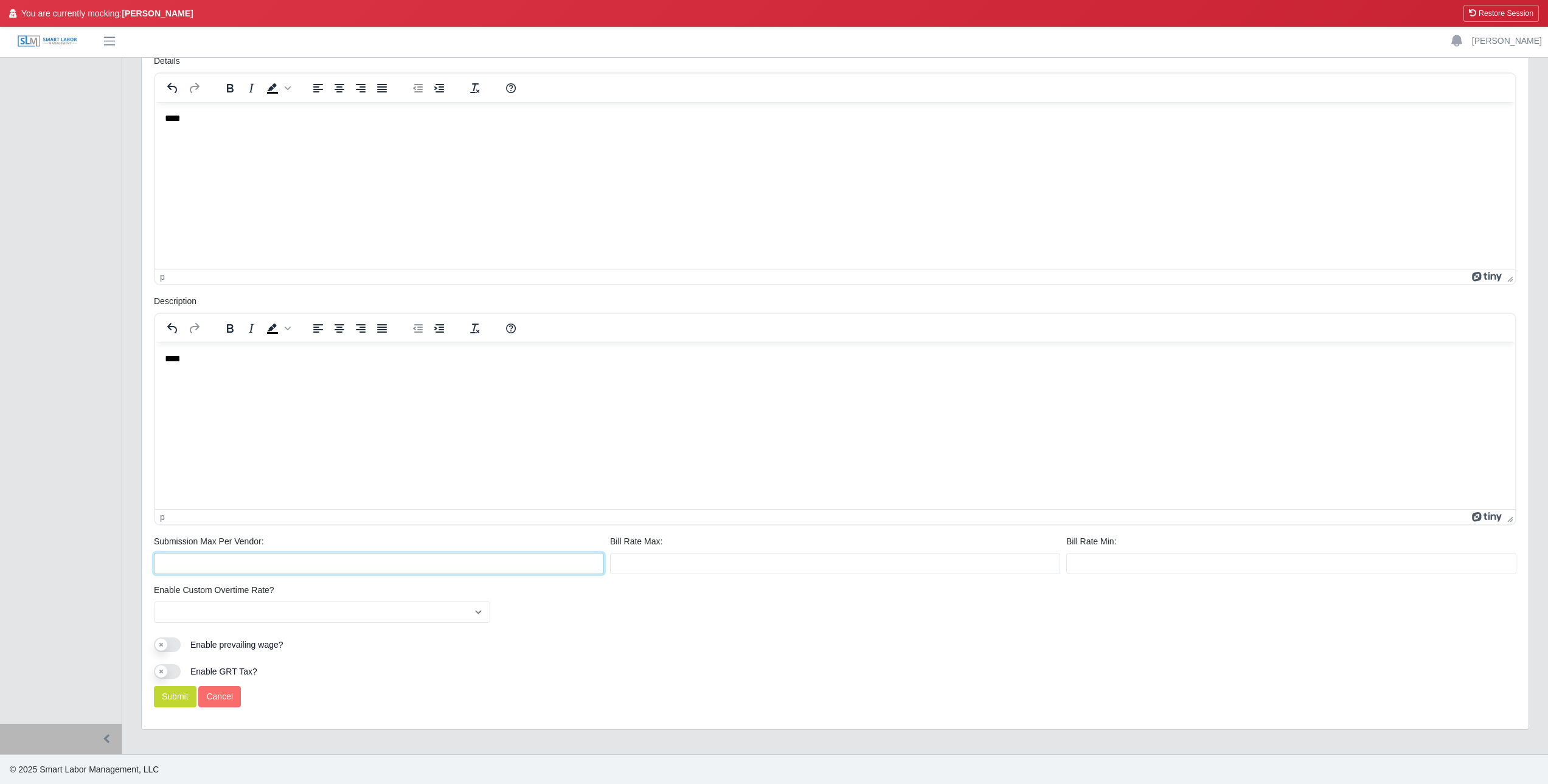
click at [298, 564] on input "Submission Max Per Vendor:" at bounding box center [379, 563] width 451 height 22
type input "*"
drag, startPoint x: 171, startPoint y: 703, endPoint x: 175, endPoint y: 697, distance: 7.2
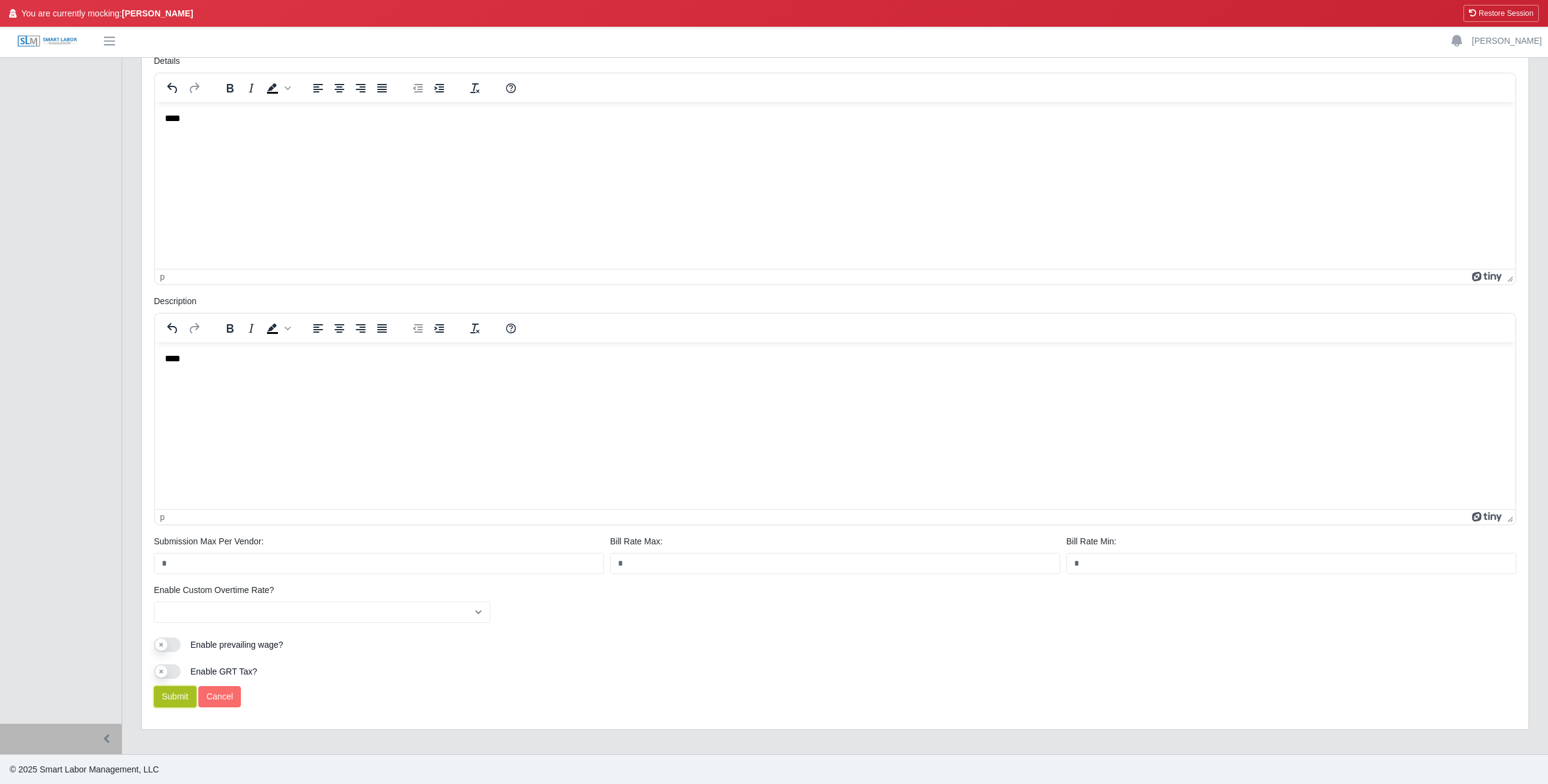
click at [171, 703] on button "Submit" at bounding box center [175, 697] width 42 height 22
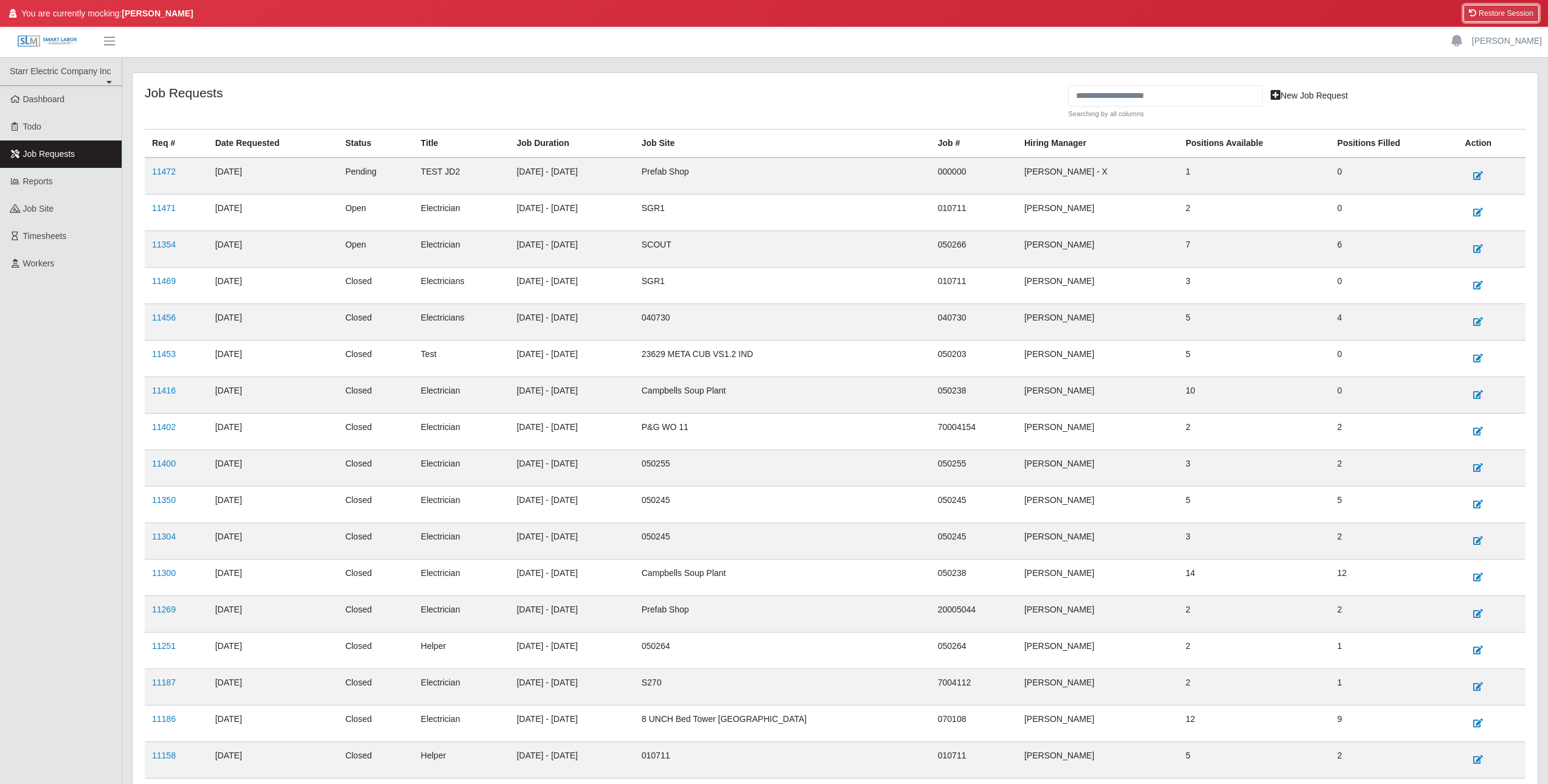
click at [1501, 13] on button "Restore Session" at bounding box center [1501, 13] width 76 height 17
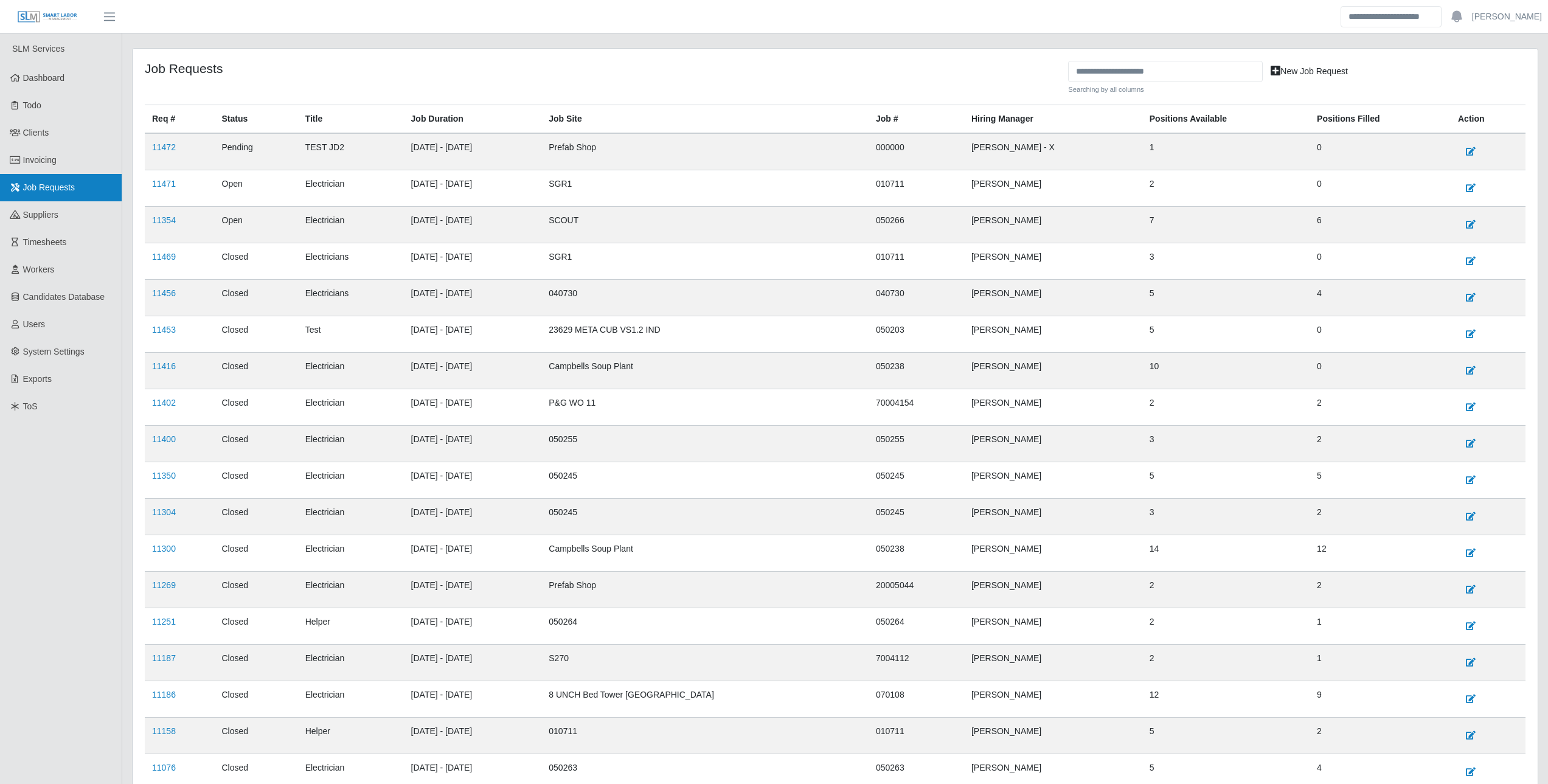
click at [52, 187] on span "Job Requests" at bounding box center [49, 187] width 52 height 10
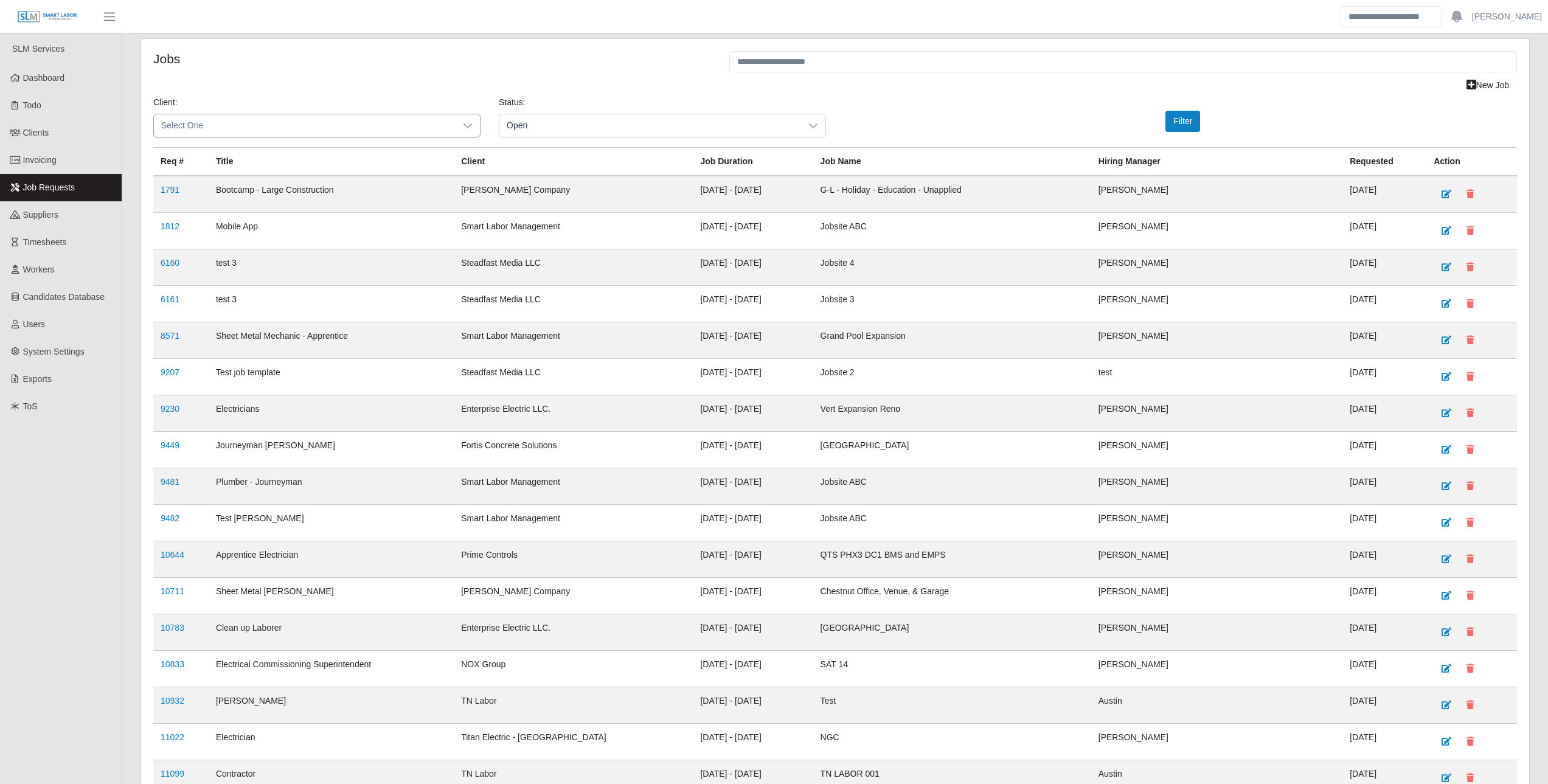
click at [400, 131] on span "Select One" at bounding box center [304, 126] width 301 height 23
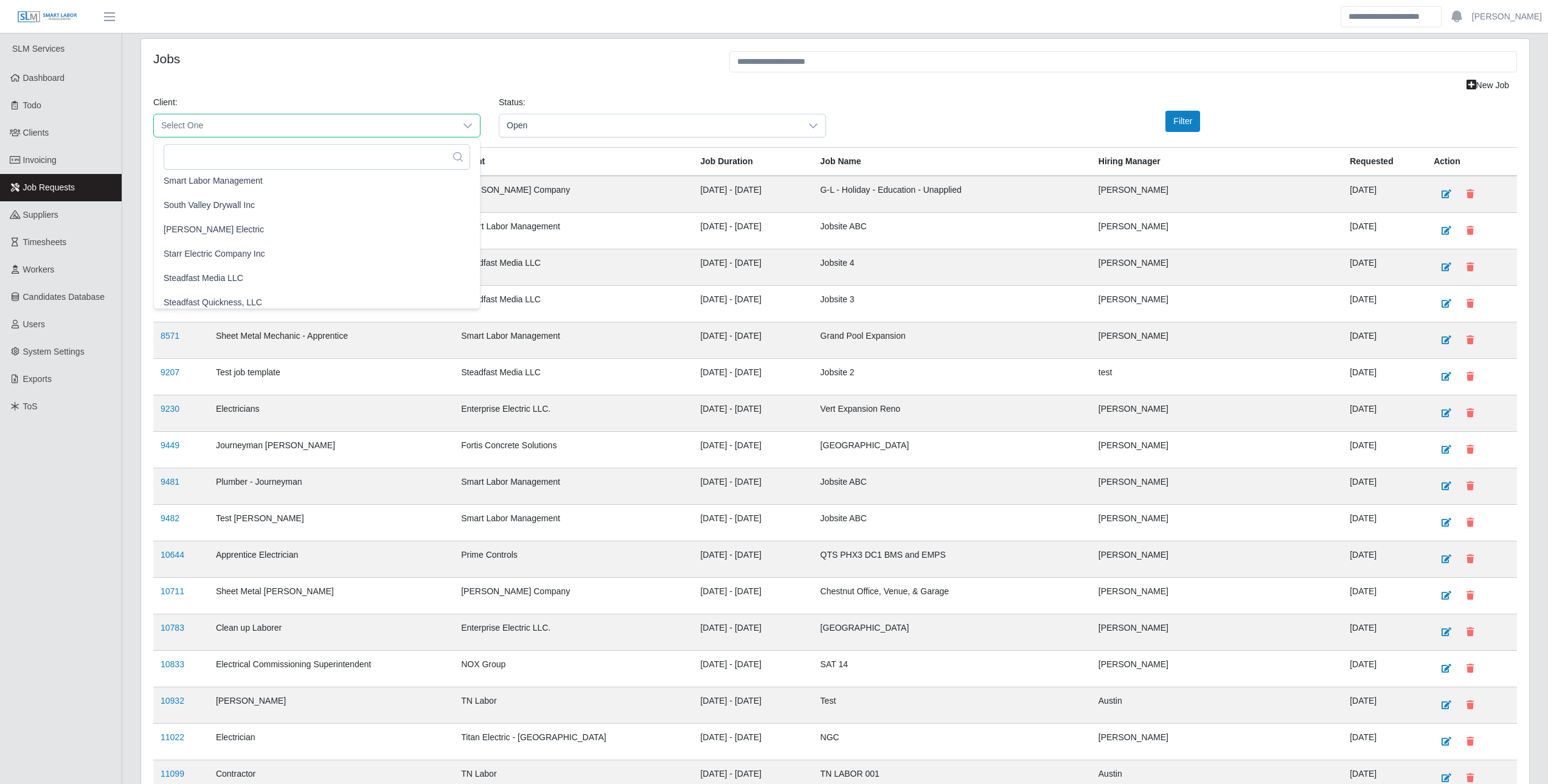
scroll to position [1277, 0]
click at [329, 215] on li "Starr Electric Company Inc" at bounding box center [316, 208] width 321 height 24
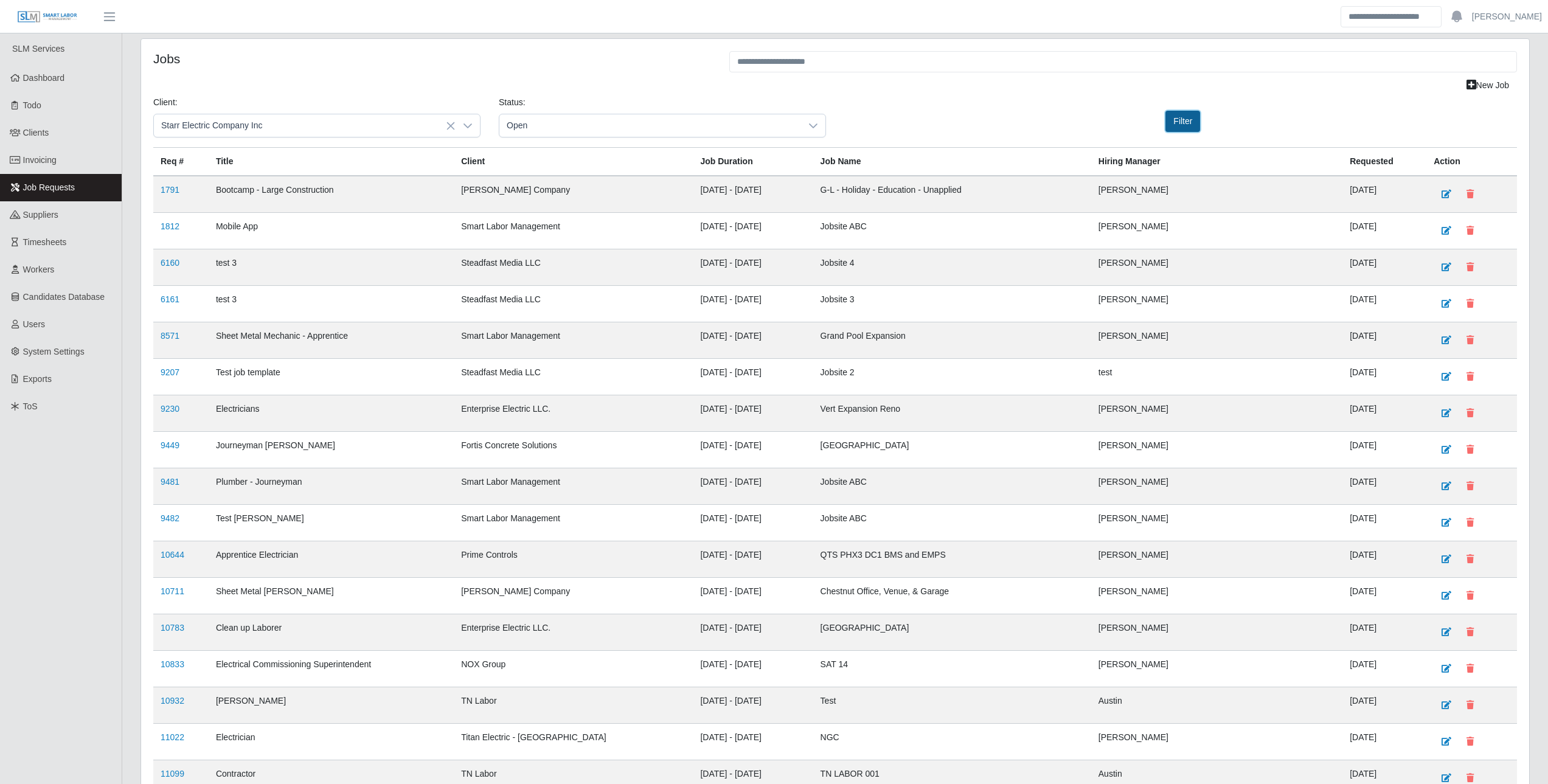
click at [1188, 120] on button "Filter" at bounding box center [1182, 122] width 34 height 22
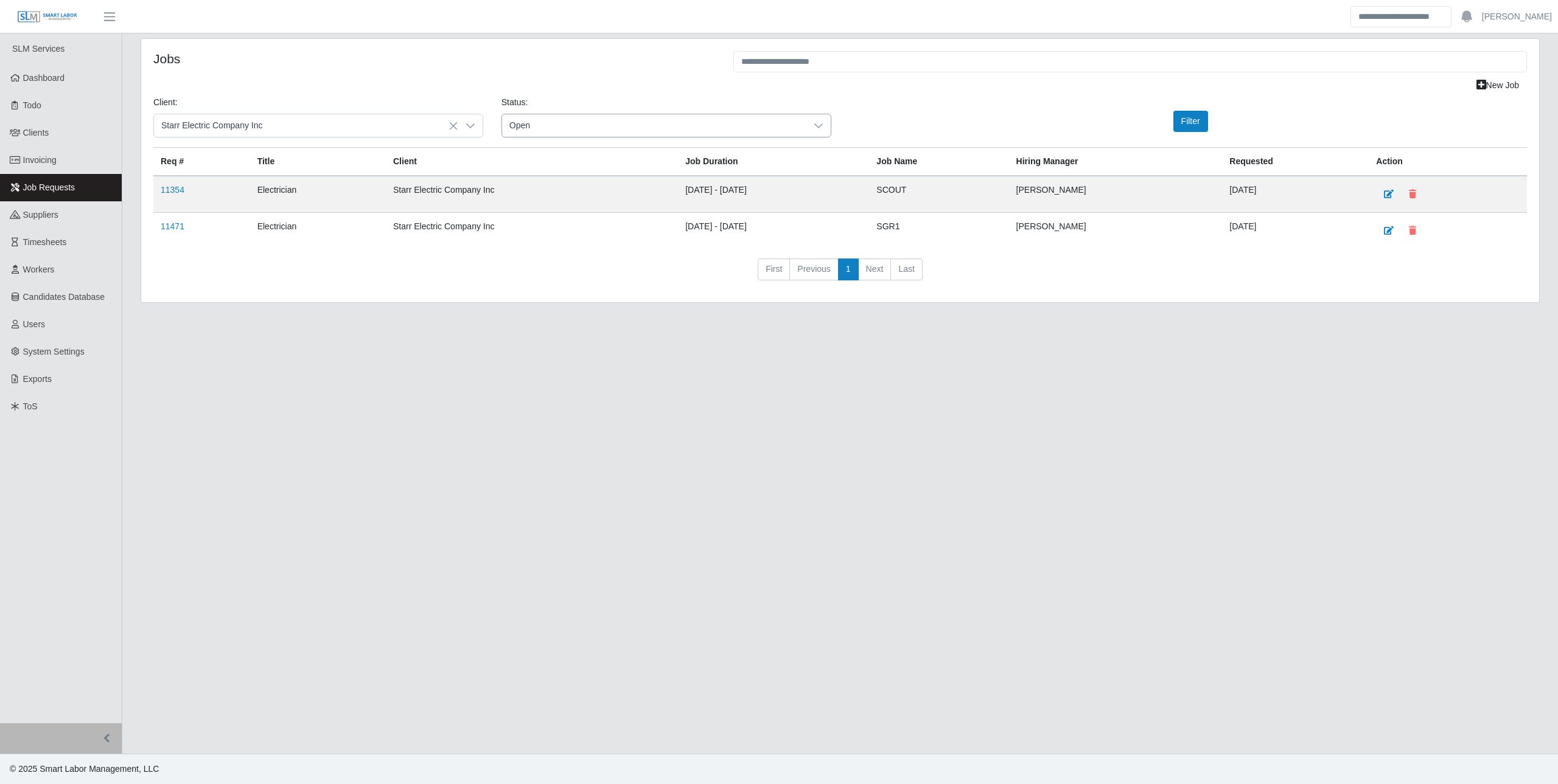
click at [623, 123] on span "Open" at bounding box center [654, 126] width 304 height 23
click at [550, 197] on li "Pending" at bounding box center [667, 202] width 324 height 24
click at [1185, 118] on button "Filter" at bounding box center [1190, 122] width 34 height 22
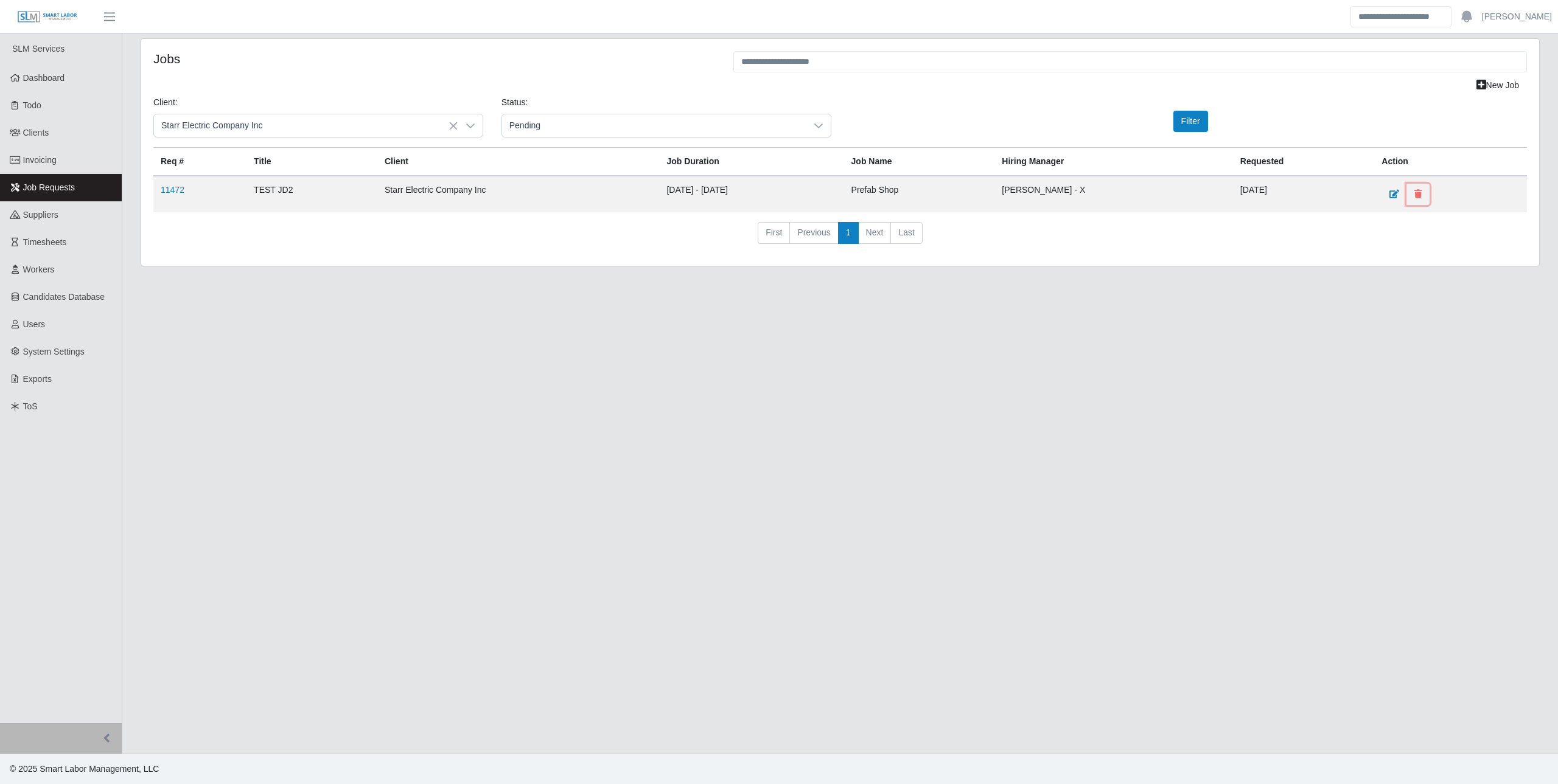
drag, startPoint x: 1414, startPoint y: 193, endPoint x: 824, endPoint y: 36, distance: 610.5
click at [1414, 193] on button at bounding box center [1418, 194] width 24 height 22
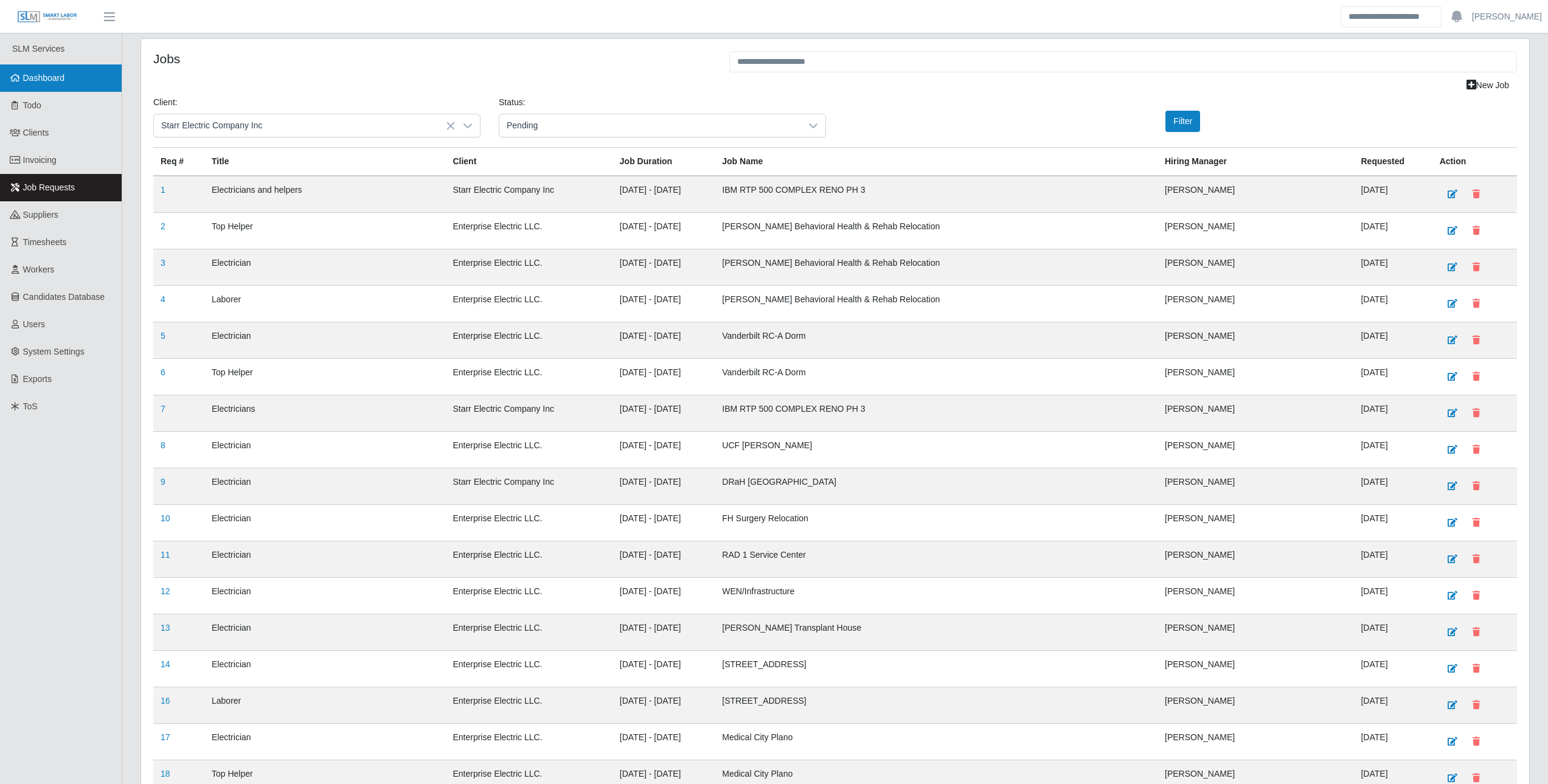
click at [37, 77] on span "Dashboard" at bounding box center [44, 78] width 42 height 10
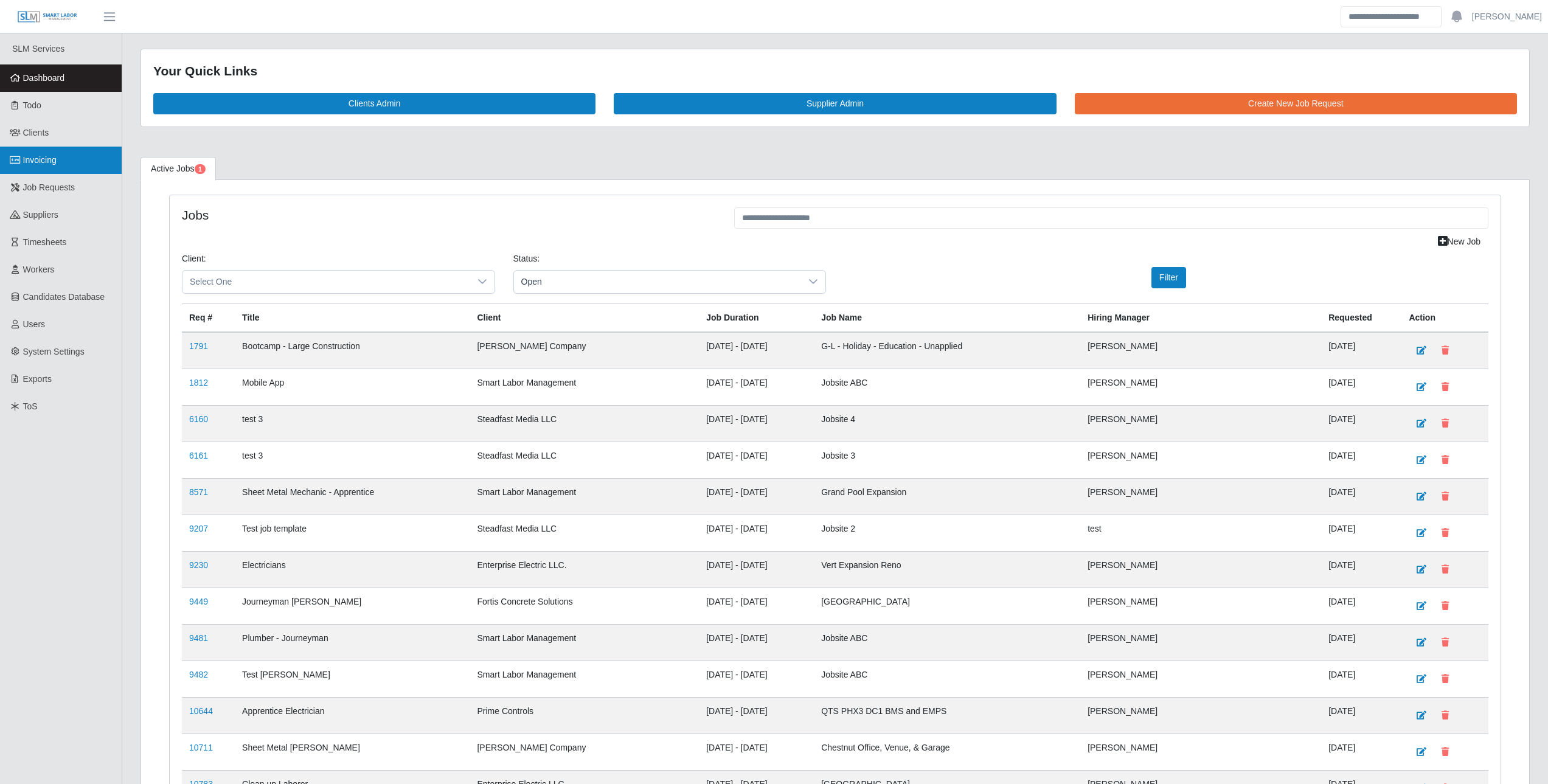
click at [63, 166] on link "Invoicing" at bounding box center [61, 160] width 122 height 27
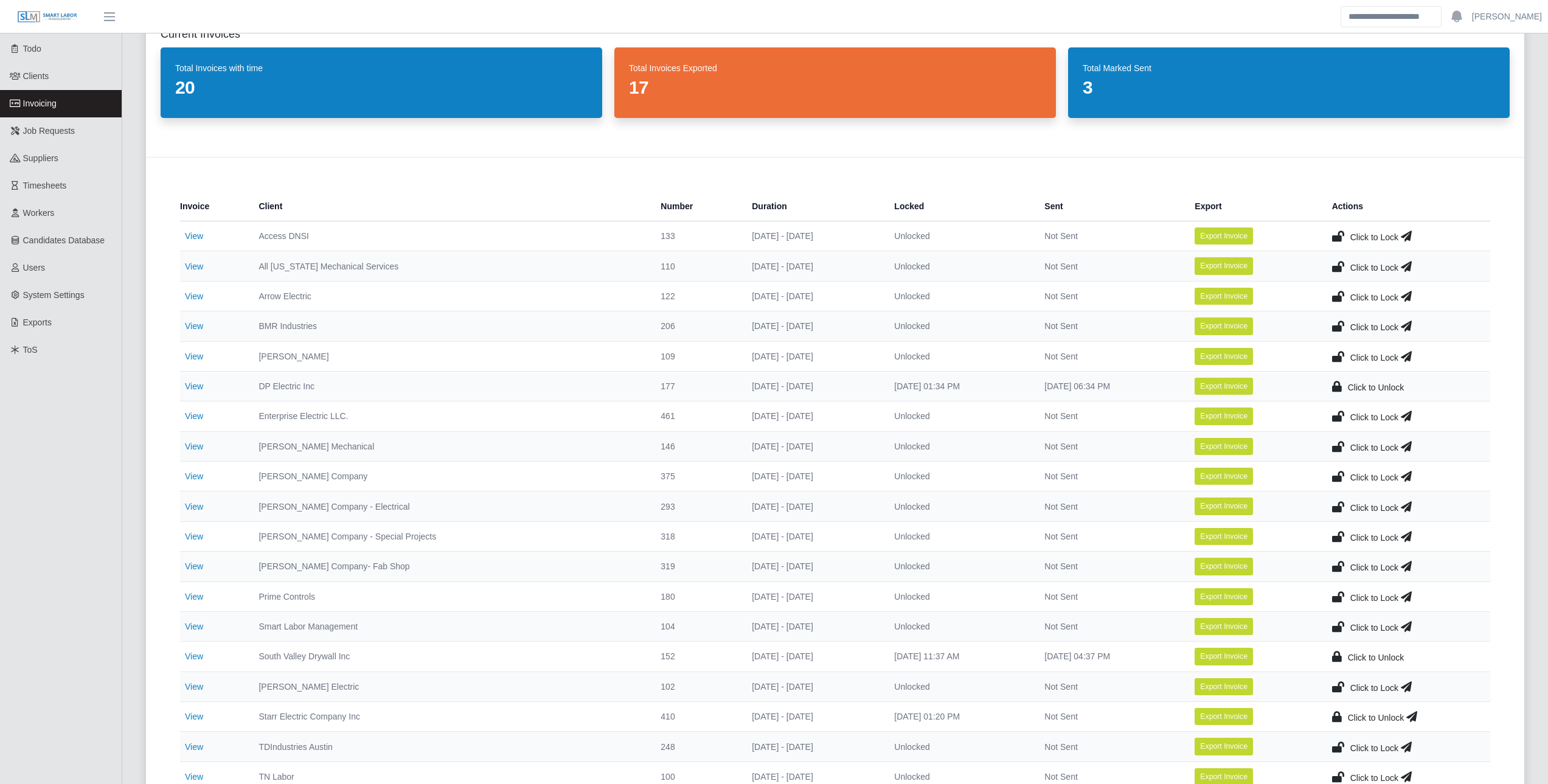
scroll to position [61, 0]
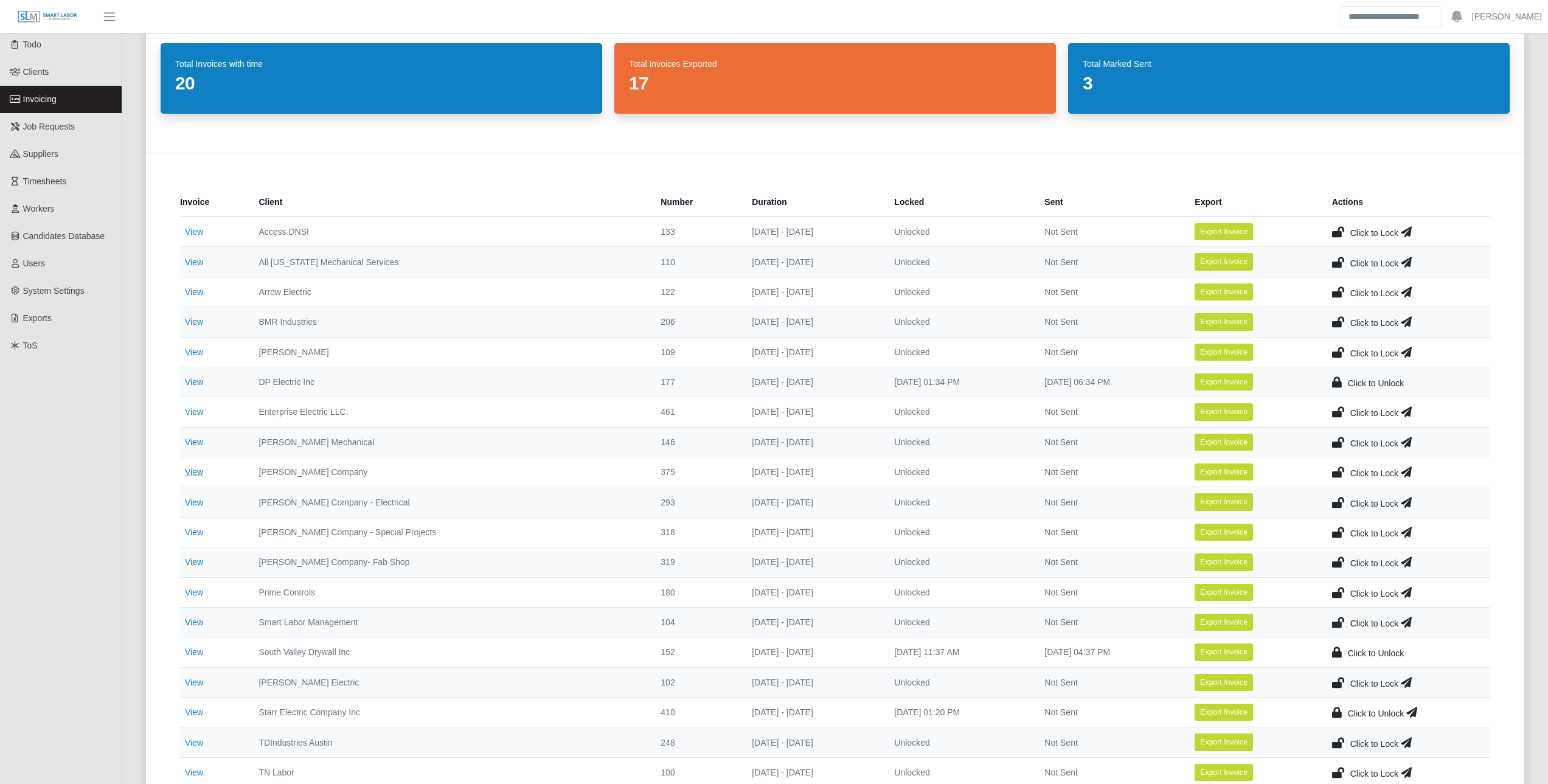
click at [199, 474] on link "View" at bounding box center [193, 472] width 19 height 10
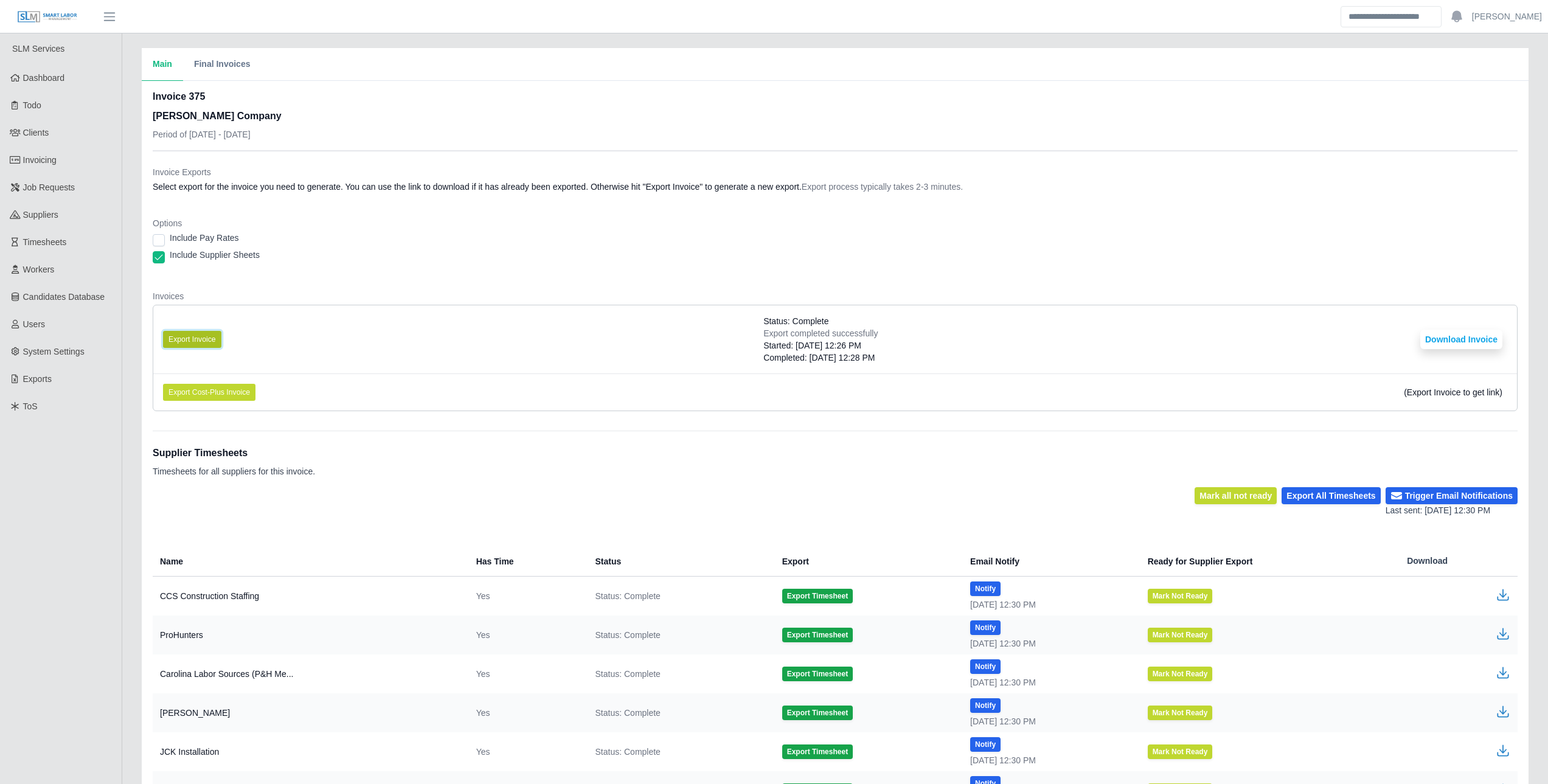
click at [205, 343] on button "Export Invoice" at bounding box center [191, 339] width 58 height 17
click at [1458, 340] on button "Download Invoice" at bounding box center [1462, 340] width 82 height 20
click at [443, 248] on div "Include Pay Rates" at bounding box center [835, 239] width 1365 height 17
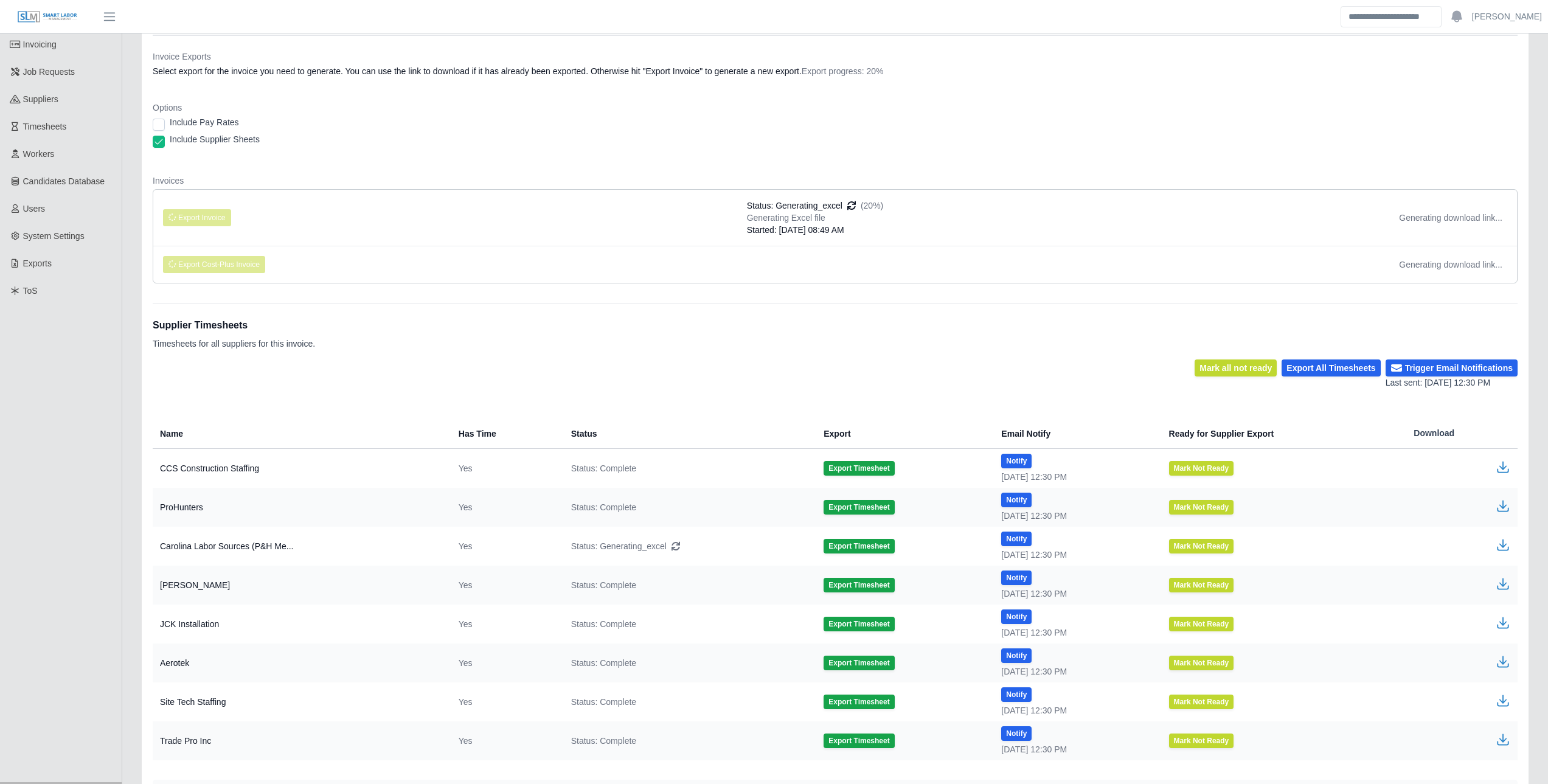
scroll to position [122, 0]
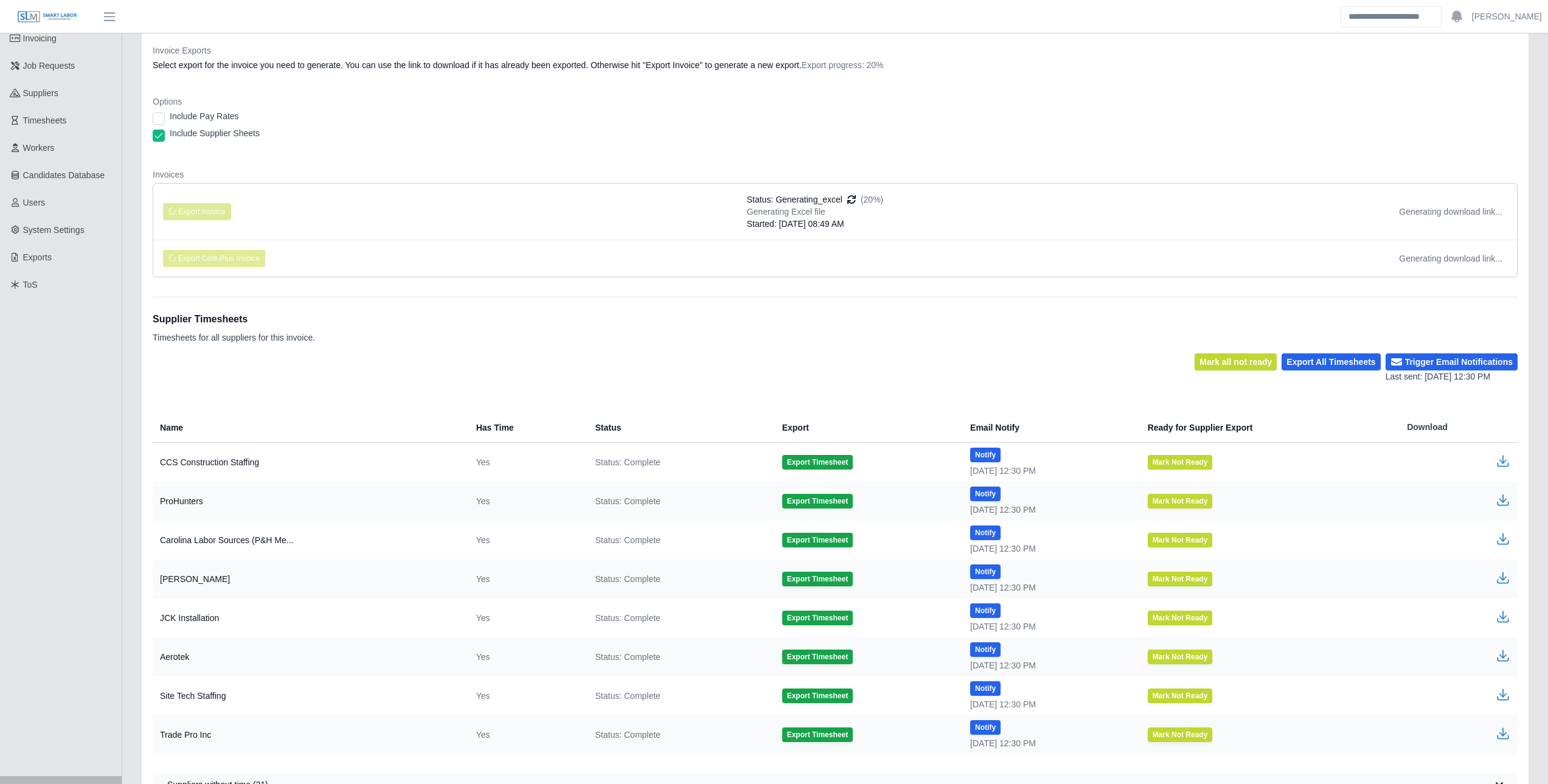
click at [1354, 753] on td "Mark Not Ready" at bounding box center [1268, 735] width 260 height 39
click at [903, 248] on li "Export Cost-Plus Invoice Generating download link..." at bounding box center [834, 258] width 1363 height 37
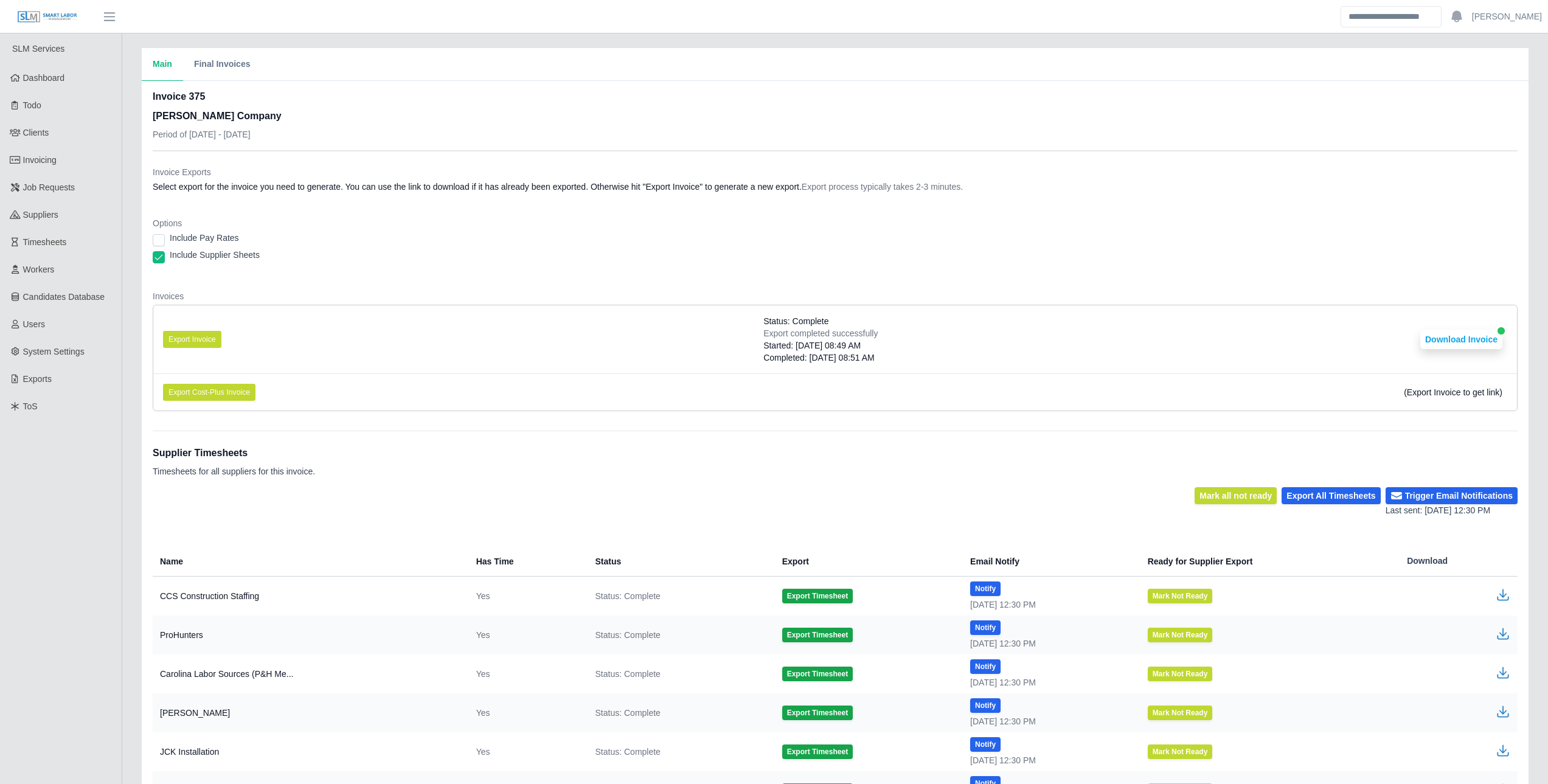
click at [1476, 263] on div "Include Supplier Sheets" at bounding box center [835, 256] width 1365 height 17
click at [1463, 337] on button "Download Invoice" at bounding box center [1462, 340] width 82 height 20
click at [61, 159] on link "Invoicing" at bounding box center [61, 160] width 122 height 27
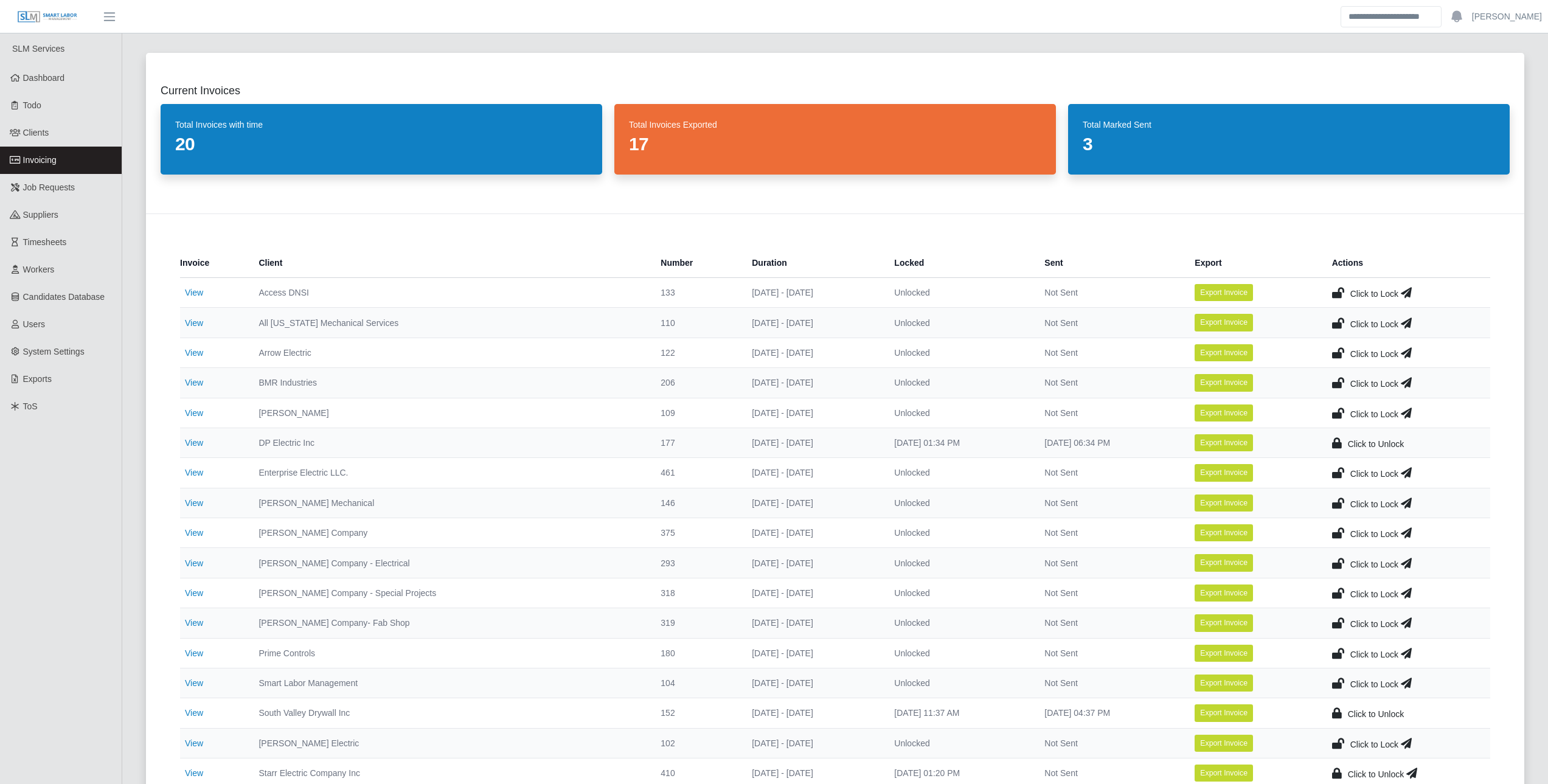
click at [1337, 534] on icon at bounding box center [1338, 532] width 12 height 17
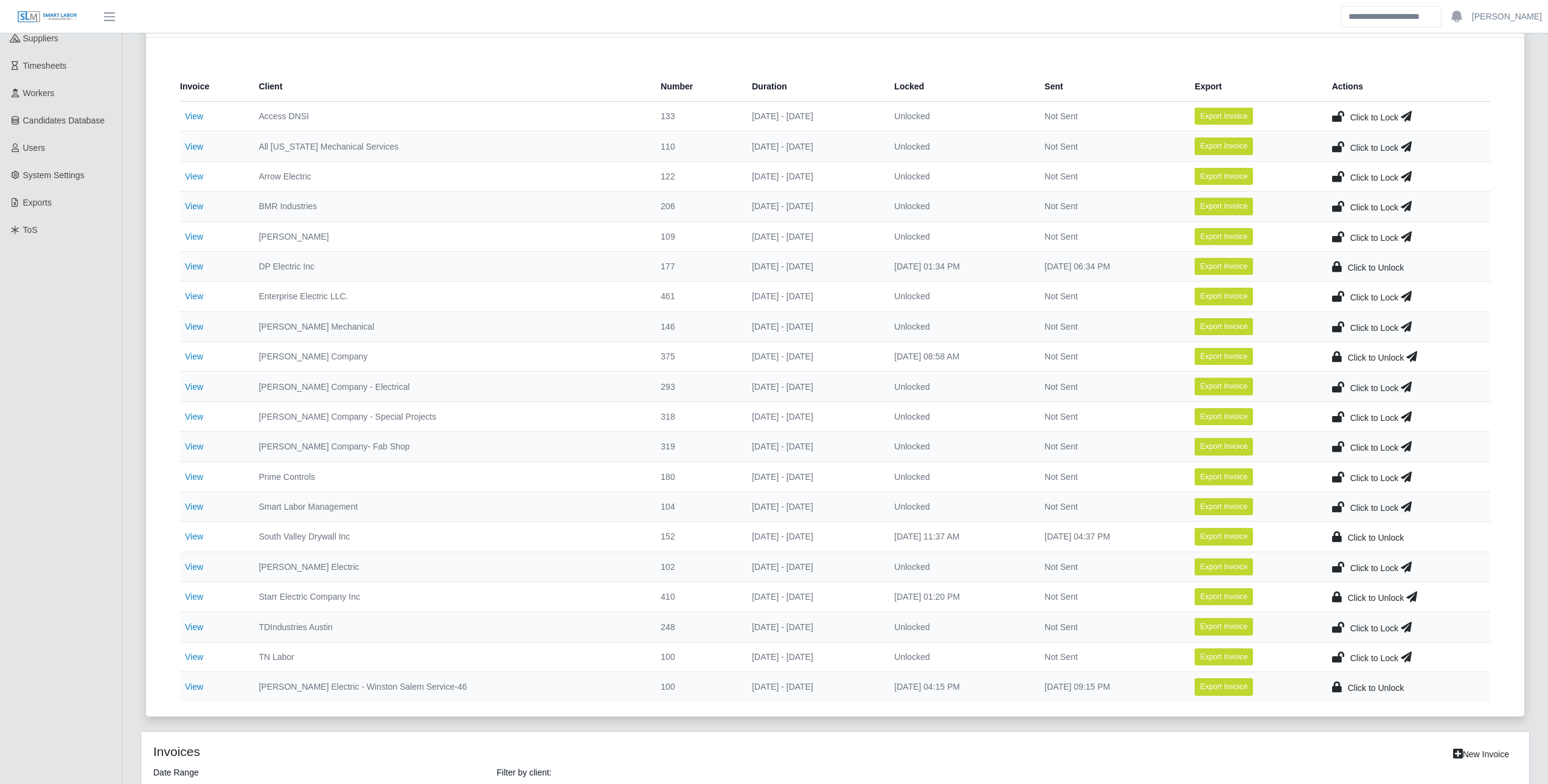
scroll to position [183, 0]
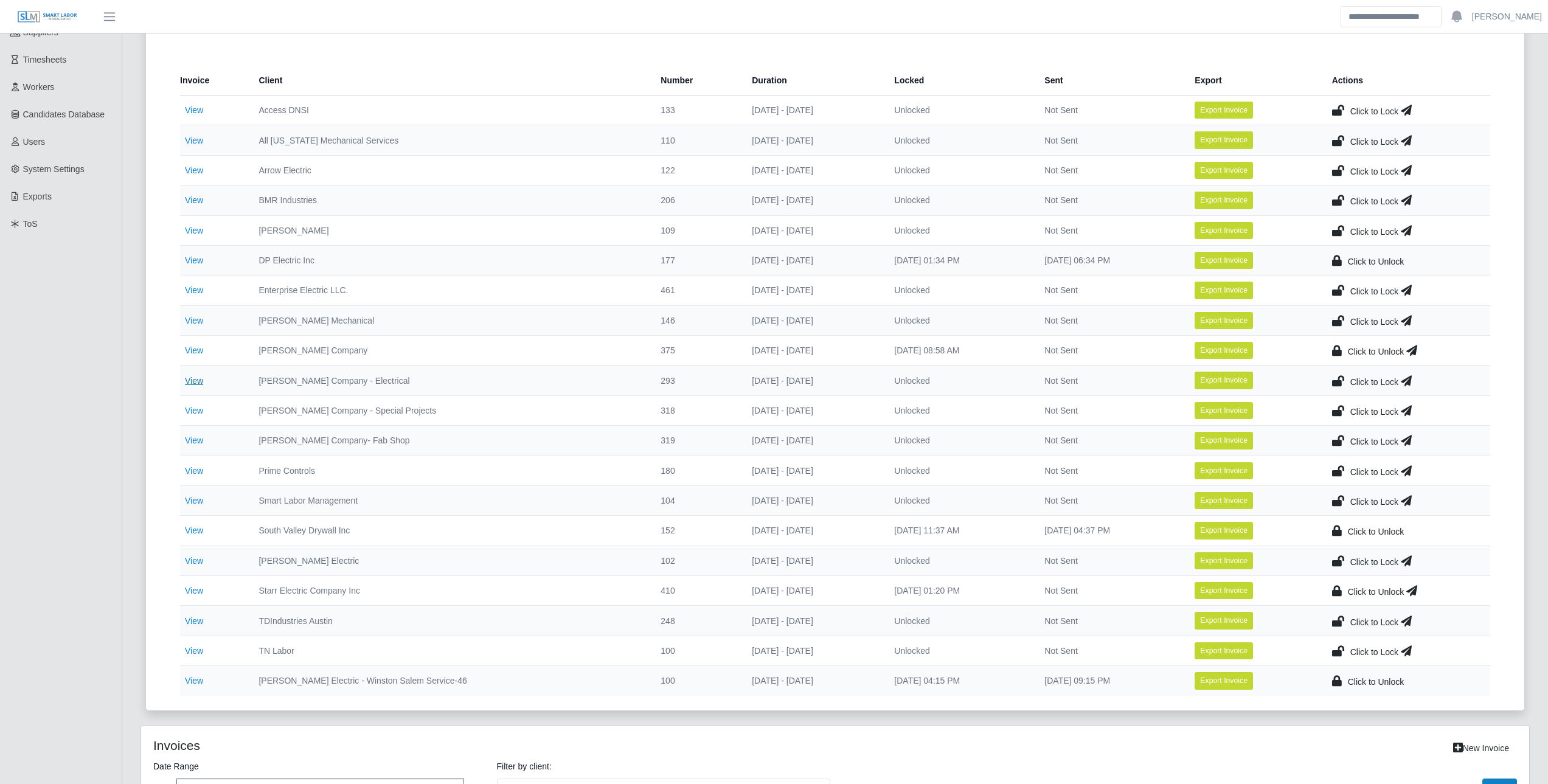
click at [199, 382] on link "View" at bounding box center [193, 381] width 19 height 10
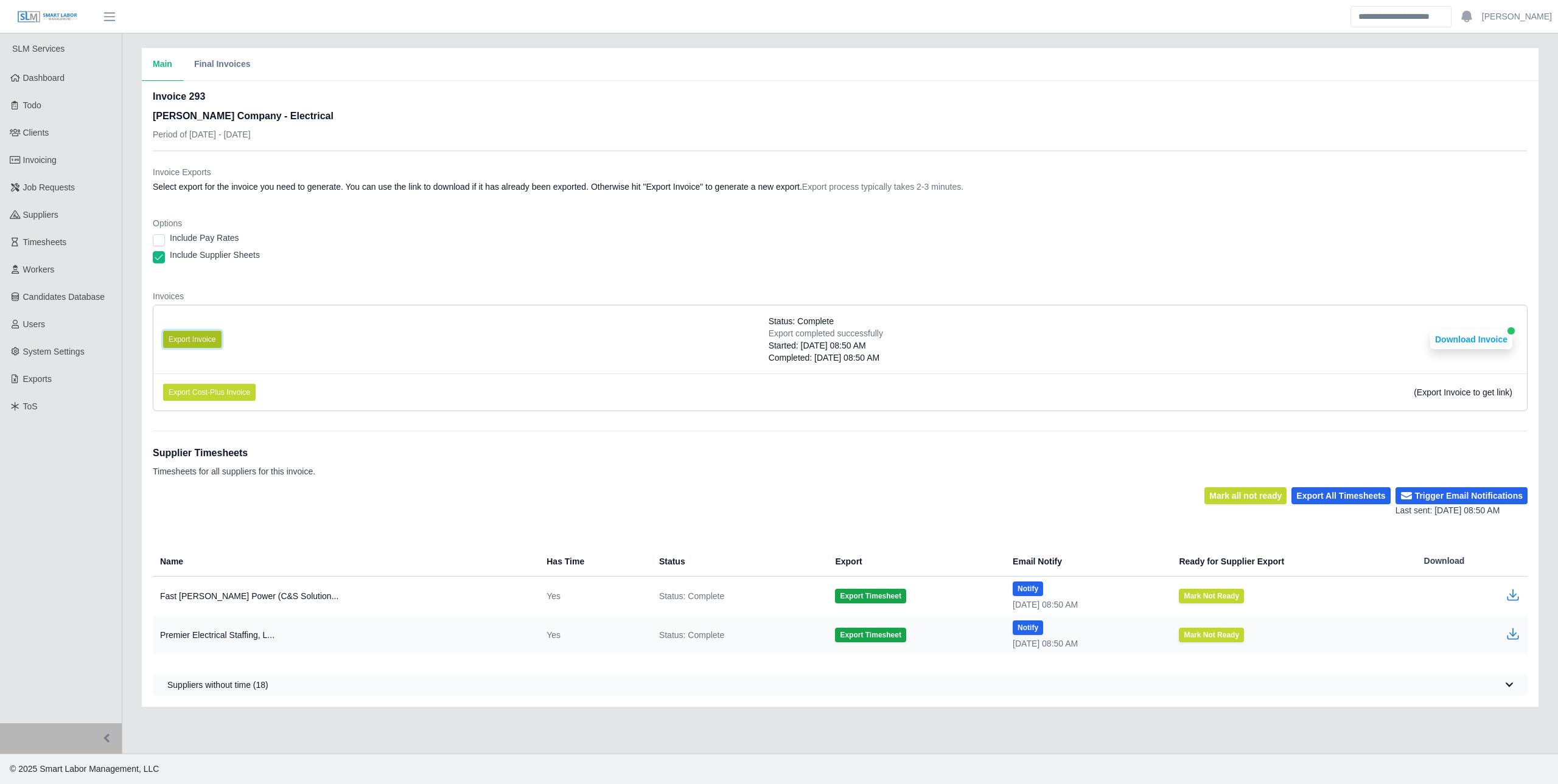
click at [196, 344] on button "Export Invoice" at bounding box center [191, 339] width 58 height 17
click at [970, 351] on li "Export Invoice Status: Complete Export completed successfully Started: [DATE] 0…" at bounding box center [839, 339] width 1373 height 68
click at [1469, 339] on button "Download Invoice" at bounding box center [1471, 340] width 82 height 20
click at [76, 164] on link "Invoicing" at bounding box center [61, 160] width 122 height 27
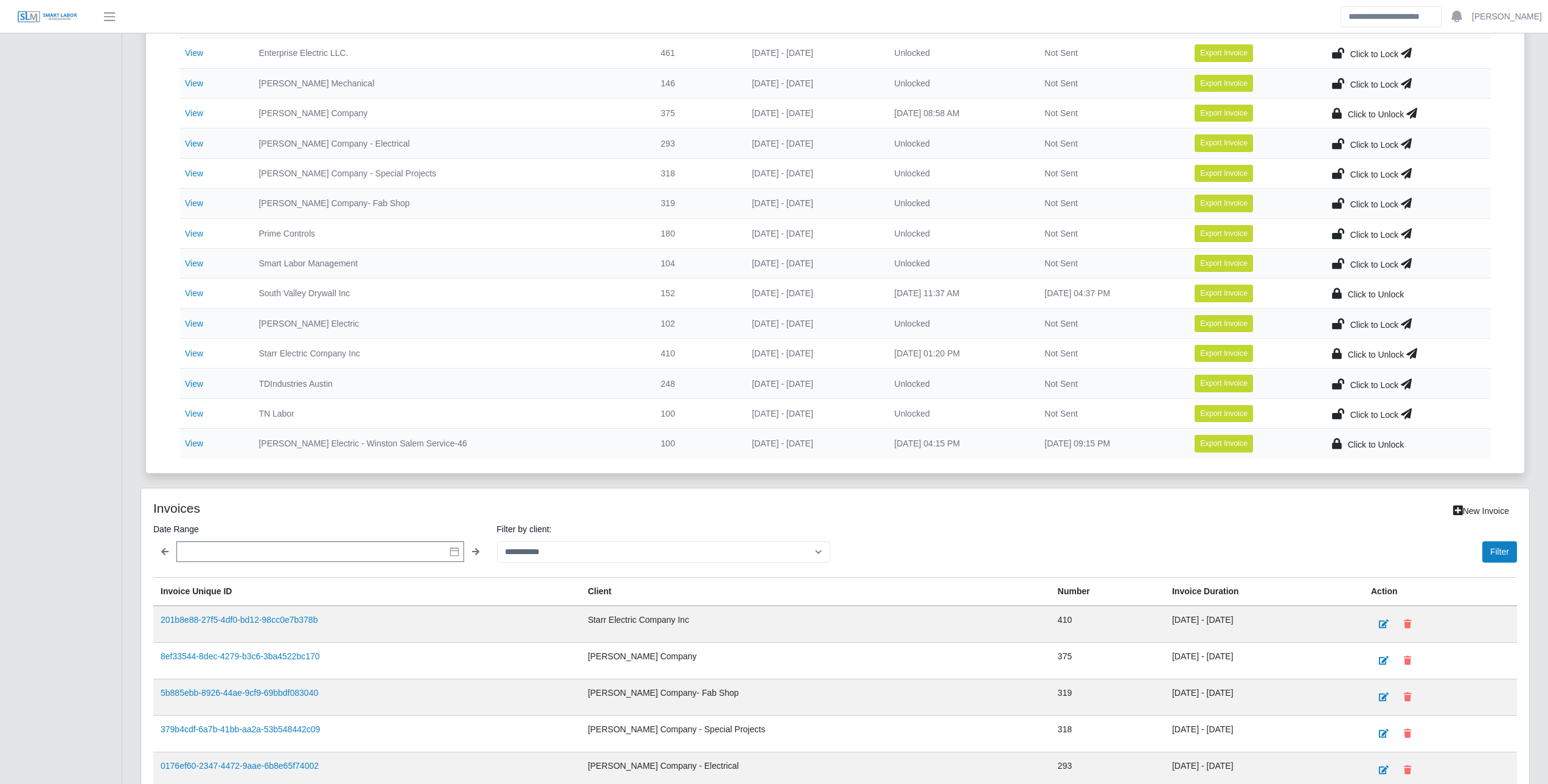
scroll to position [426, 0]
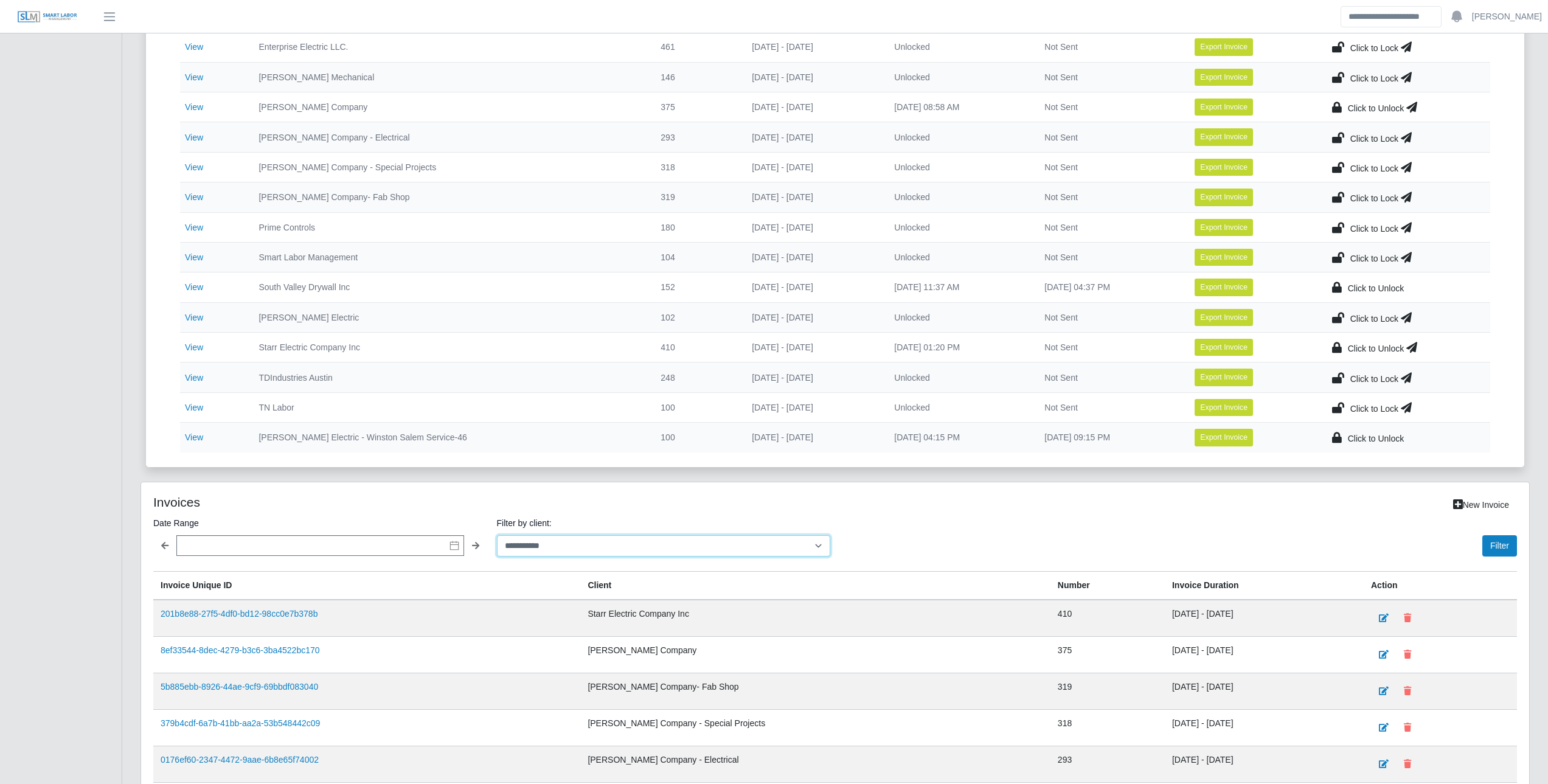
click at [599, 554] on select "**********" at bounding box center [664, 546] width 334 height 22
select select "**********"
click at [497, 535] on select "**********" at bounding box center [664, 546] width 334 height 22
click at [1495, 547] on button "Filter" at bounding box center [1499, 546] width 34 height 22
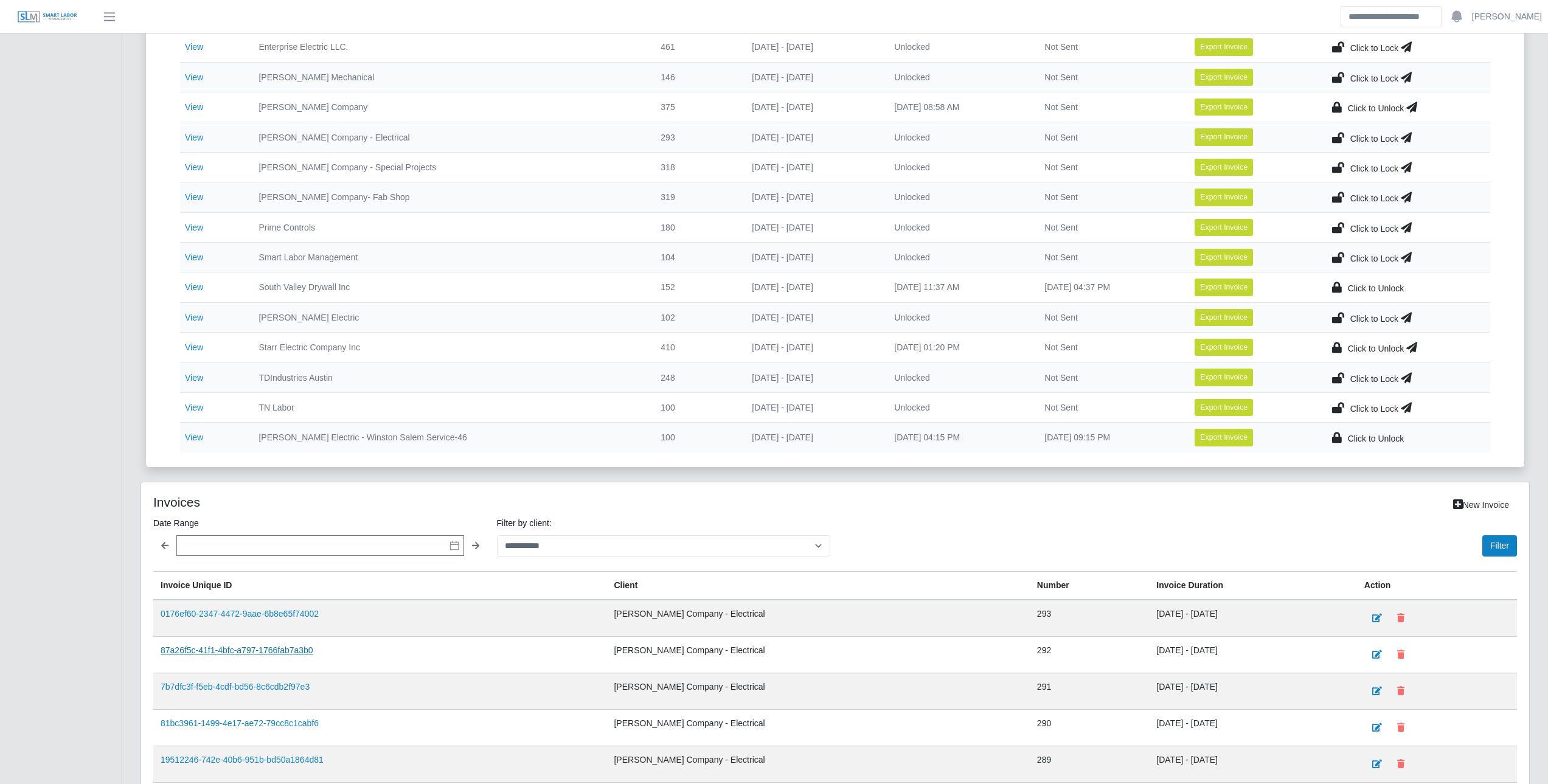
click at [269, 649] on link "87a26f5c-41f1-4bfc-a797-1766fab7a3b0" at bounding box center [238, 651] width 153 height 10
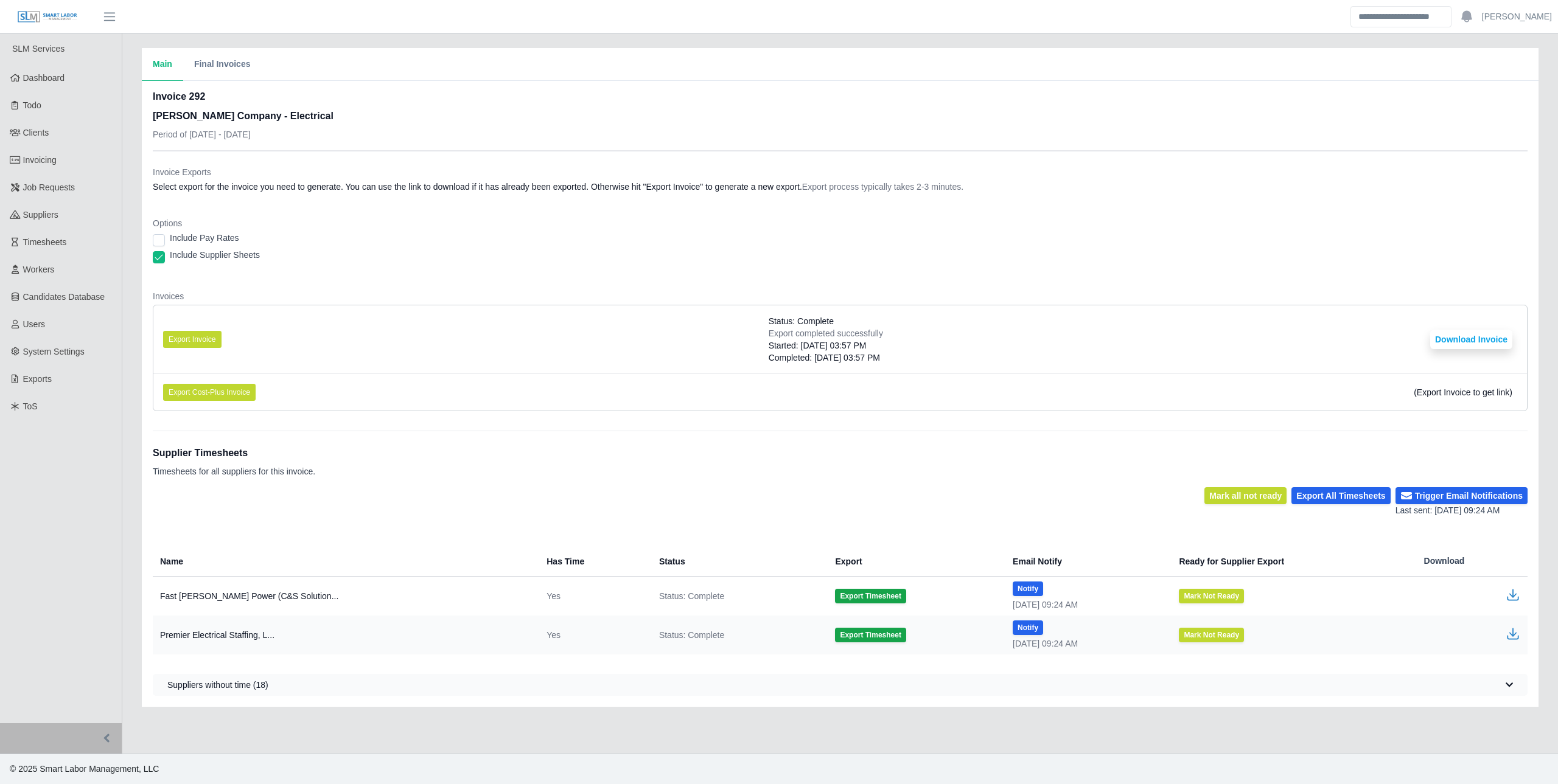
click at [151, 250] on div "Invoice 292 Lee Company - Electrical Period of 09/22/2025 - 09/28/2025 Invoice …" at bounding box center [839, 393] width 1396 height 626
click at [1451, 338] on button "Download Invoice" at bounding box center [1471, 340] width 82 height 20
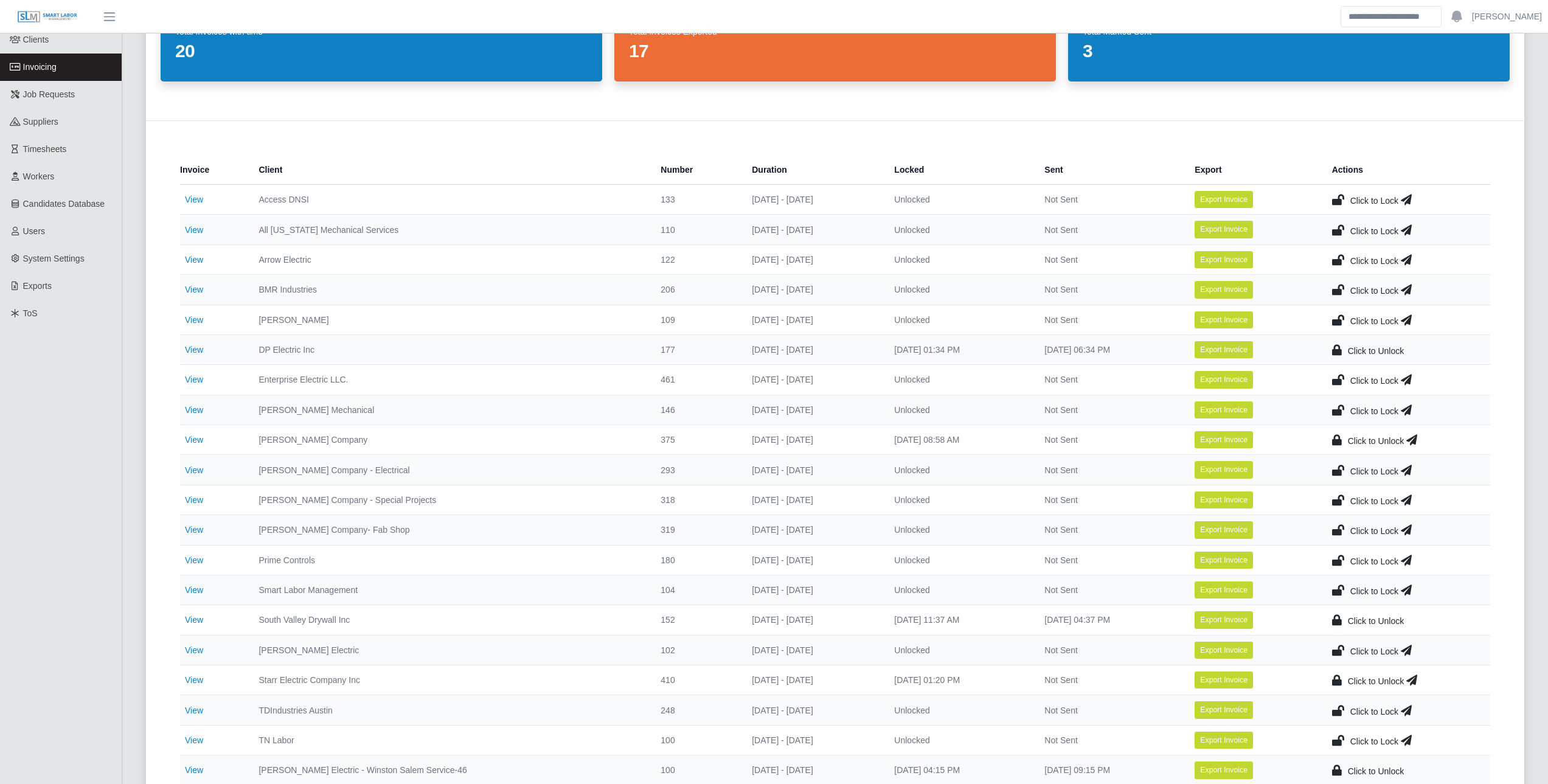
scroll to position [122, 0]
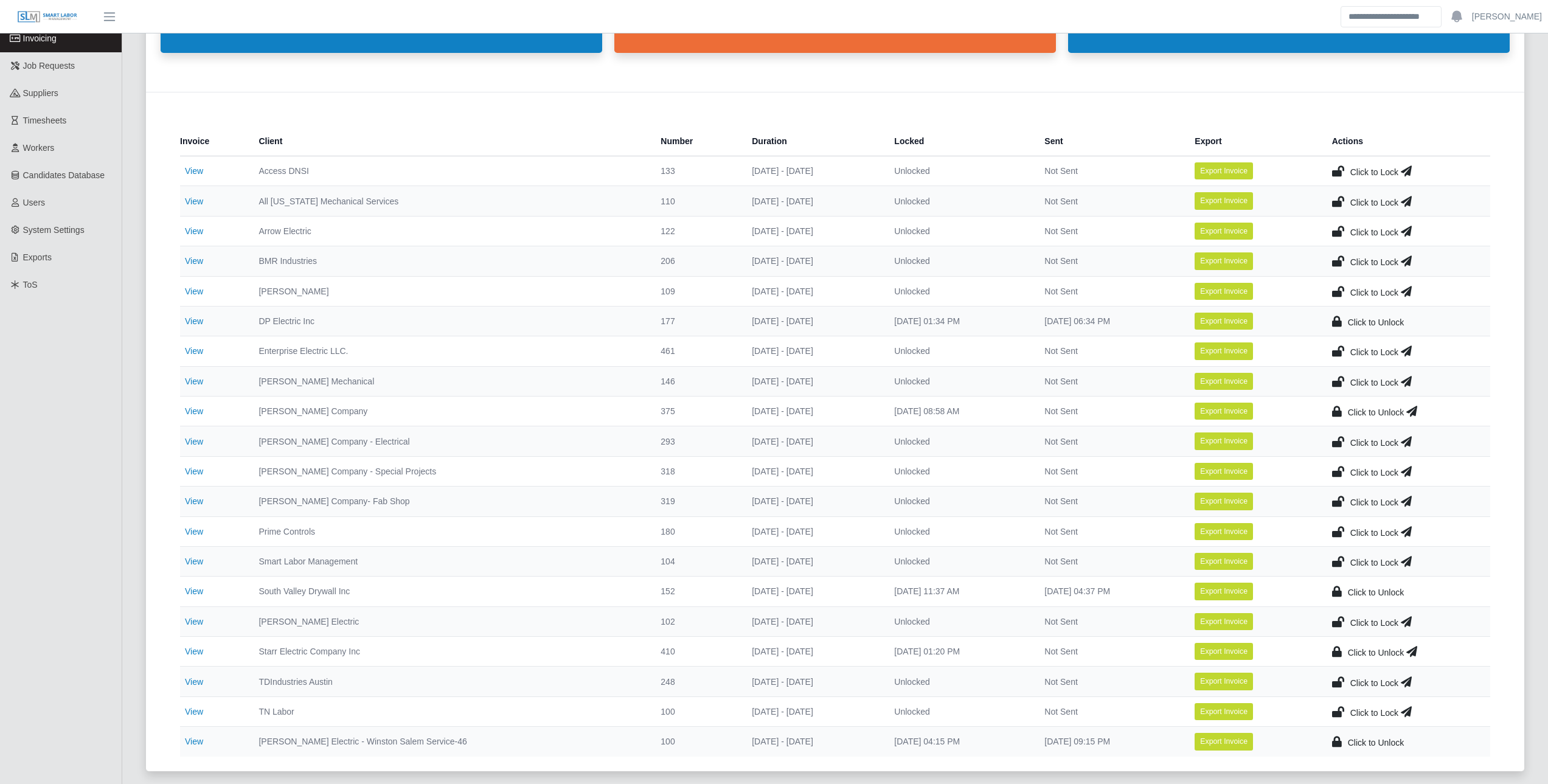
click at [1345, 439] on icon at bounding box center [1338, 441] width 12 height 17
